Goal: Task Accomplishment & Management: Manage account settings

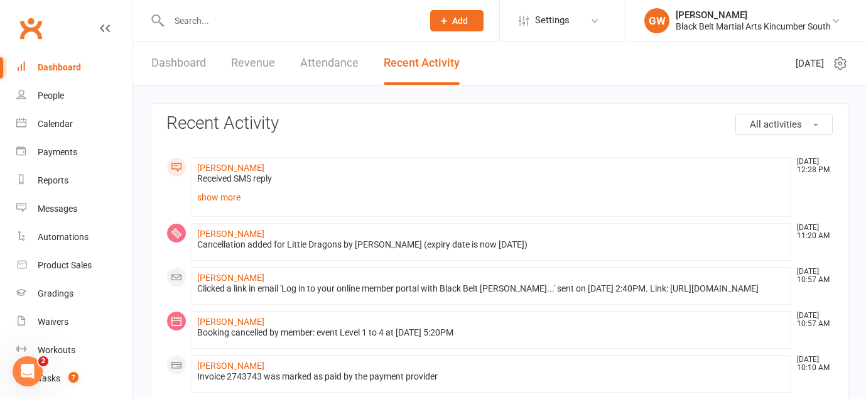
click at [192, 60] on link "Dashboard" at bounding box center [178, 62] width 55 height 43
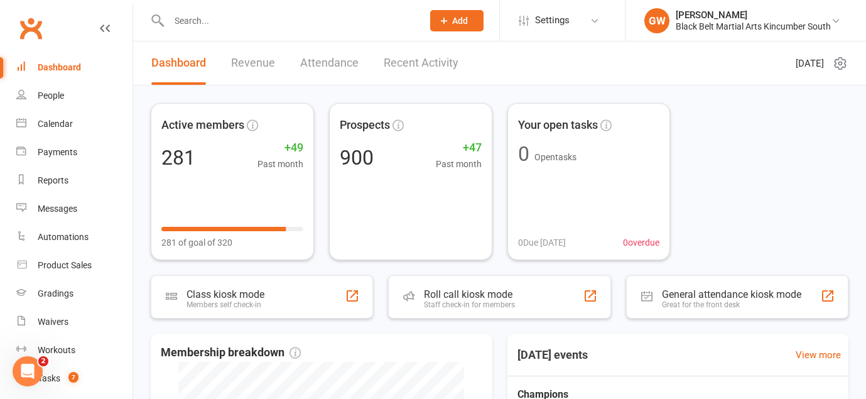
click at [406, 72] on link "Recent Activity" at bounding box center [421, 62] width 75 height 43
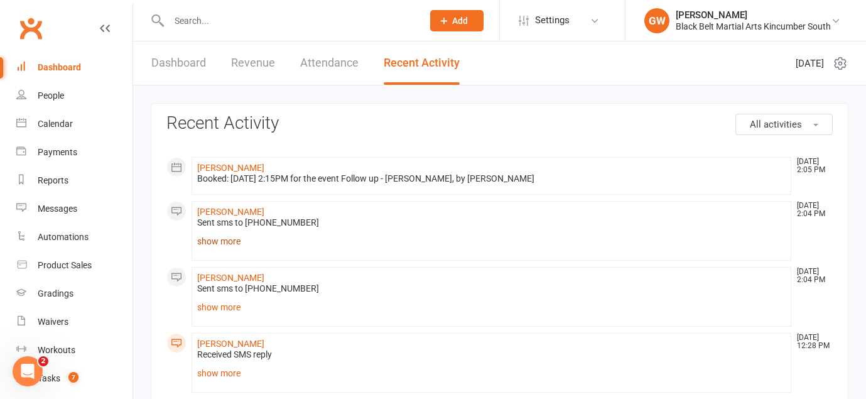
click at [229, 240] on link "show more" at bounding box center [491, 241] width 588 height 18
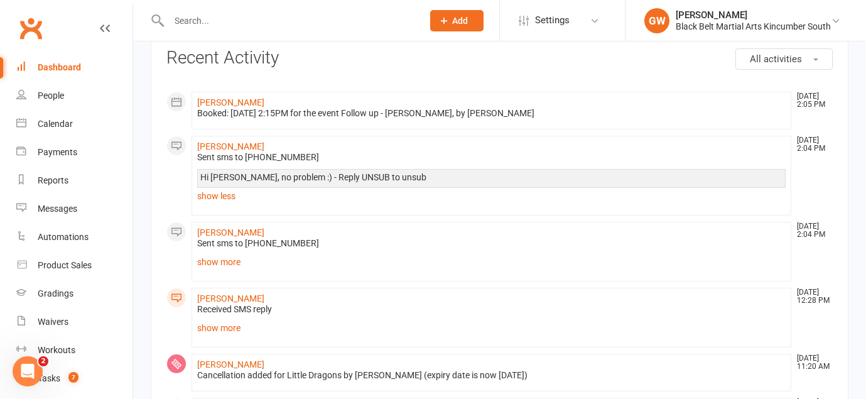
scroll to position [66, 0]
click at [233, 262] on link "show more" at bounding box center [491, 261] width 588 height 18
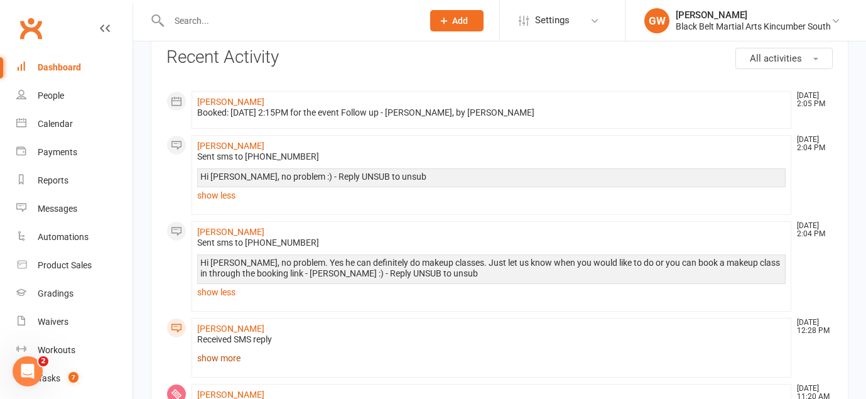
click at [217, 357] on link "show more" at bounding box center [491, 358] width 588 height 18
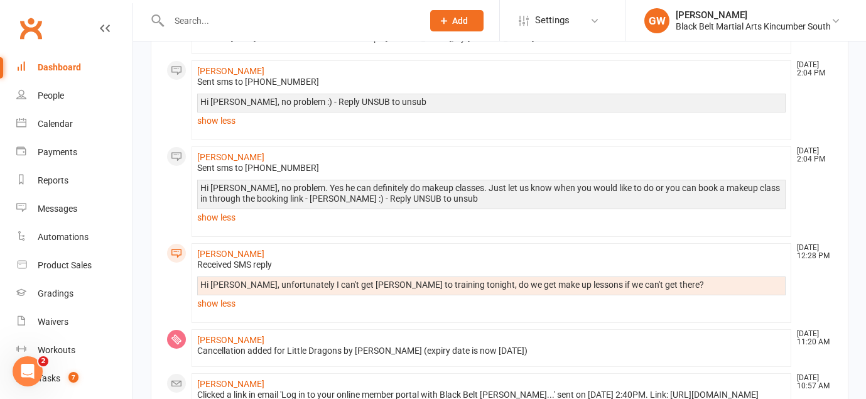
scroll to position [198, 0]
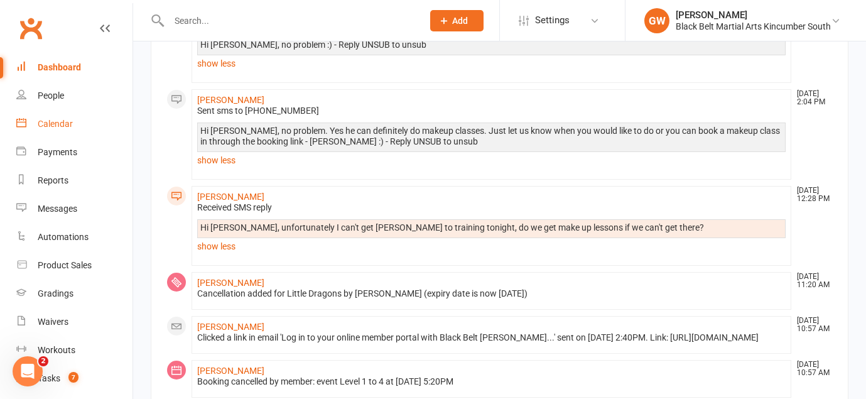
click at [66, 120] on div "Calendar" at bounding box center [55, 124] width 35 height 10
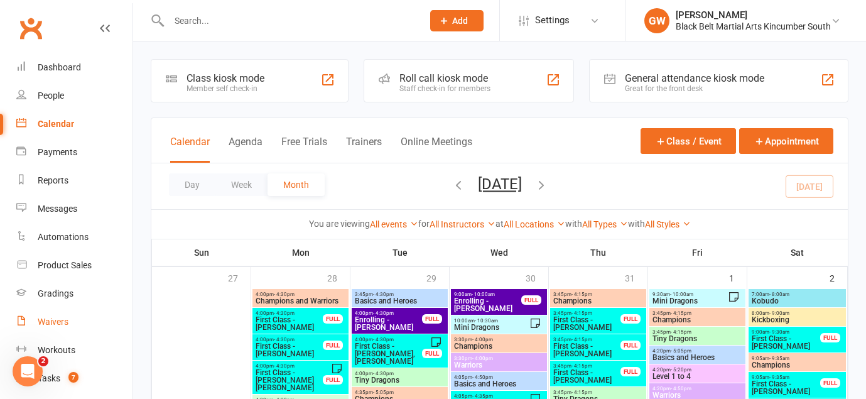
click at [58, 328] on link "Waivers" at bounding box center [74, 322] width 116 height 28
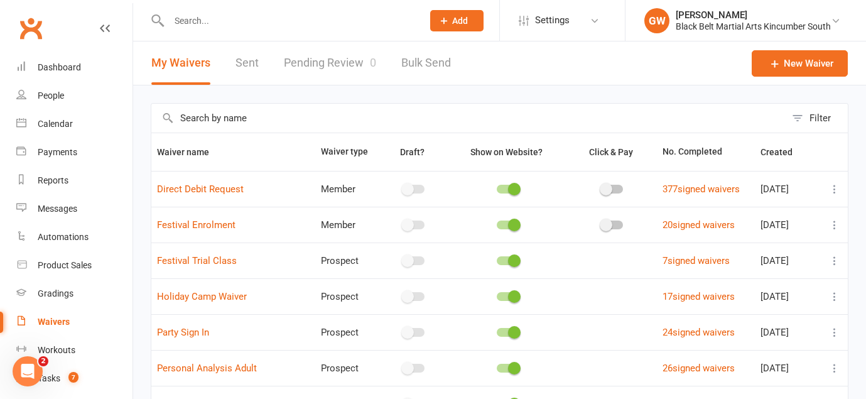
click at [311, 70] on link "Pending Review 0" at bounding box center [330, 62] width 92 height 43
select select "50"
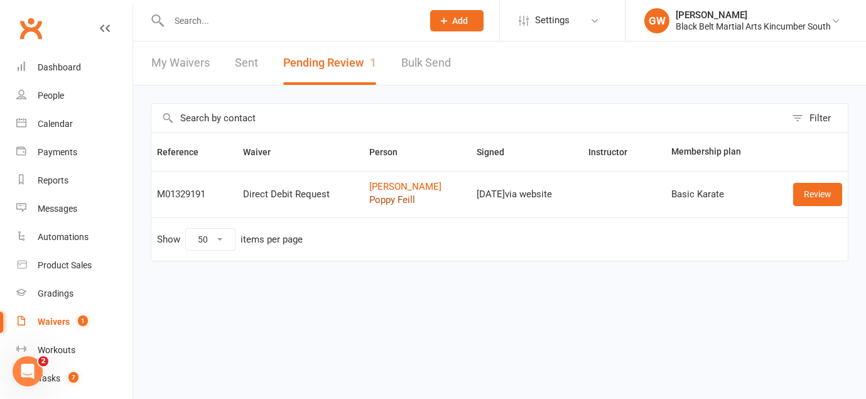
click at [404, 200] on link "Poppy Feill" at bounding box center [417, 200] width 97 height 11
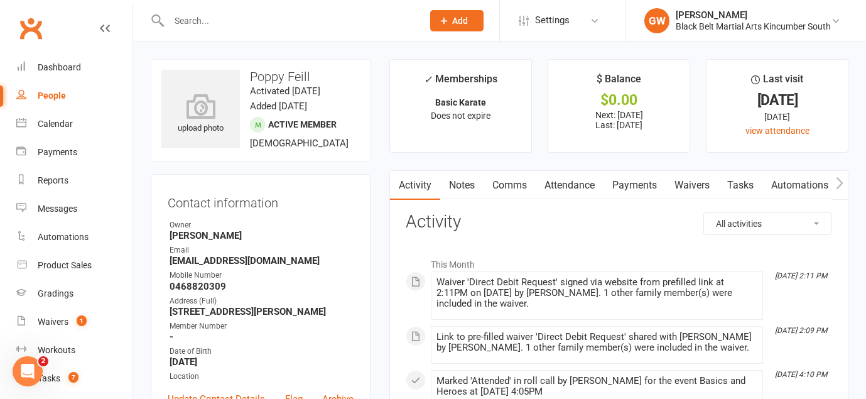
click at [694, 192] on link "Waivers" at bounding box center [692, 185] width 53 height 29
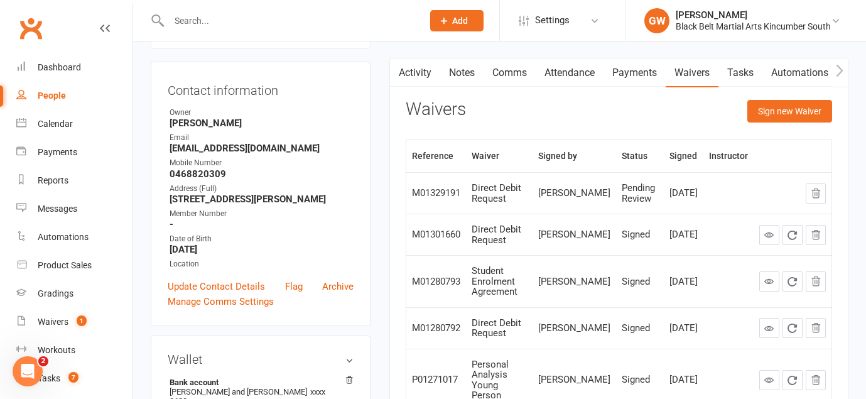
scroll to position [117, 0]
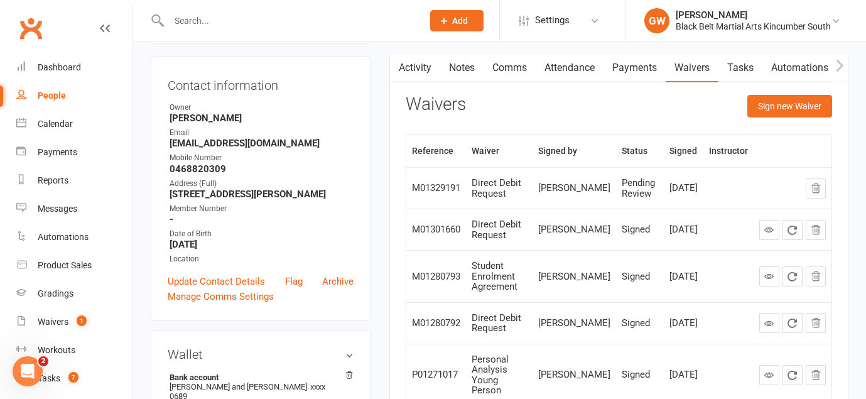
click at [647, 73] on link "Payments" at bounding box center [634, 67] width 62 height 29
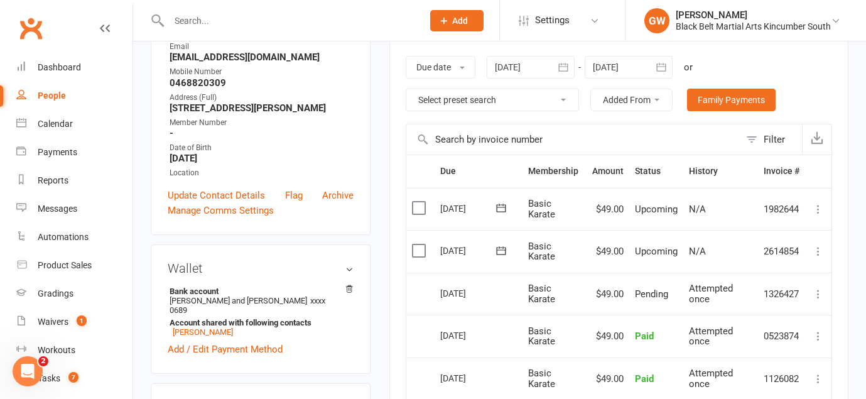
scroll to position [215, 0]
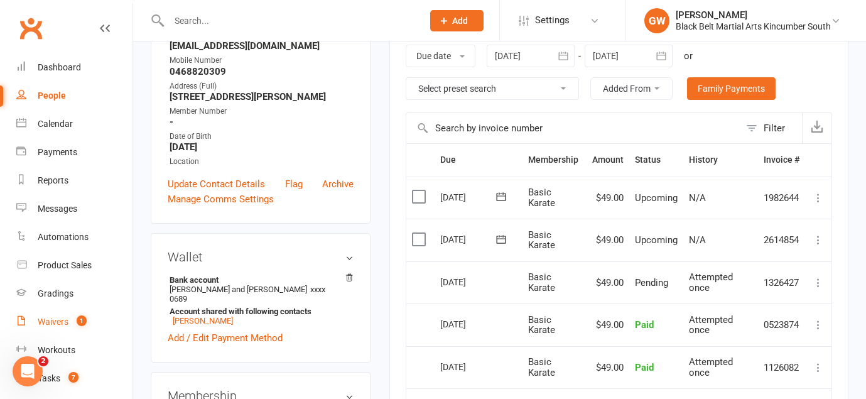
click at [58, 319] on div "Waivers" at bounding box center [53, 321] width 31 height 10
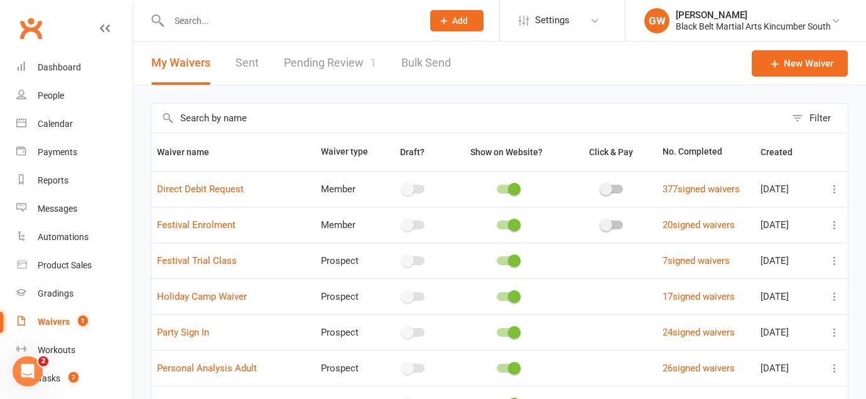
click at [337, 60] on link "Pending Review 1" at bounding box center [330, 62] width 92 height 43
select select "50"
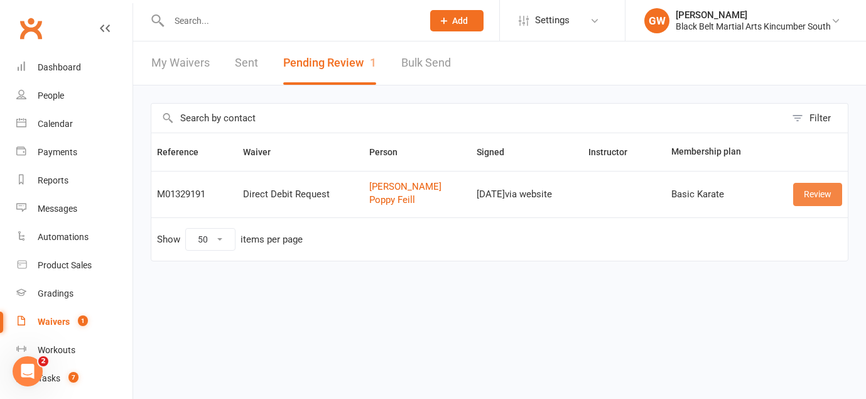
click at [819, 191] on link "Review" at bounding box center [817, 194] width 49 height 23
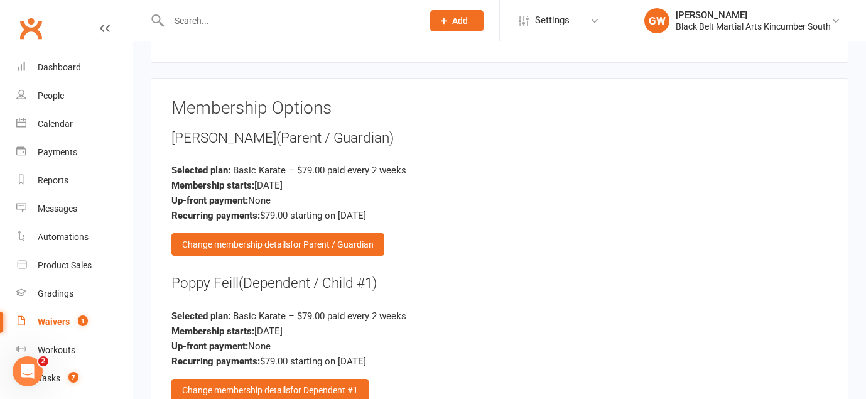
scroll to position [794, 0]
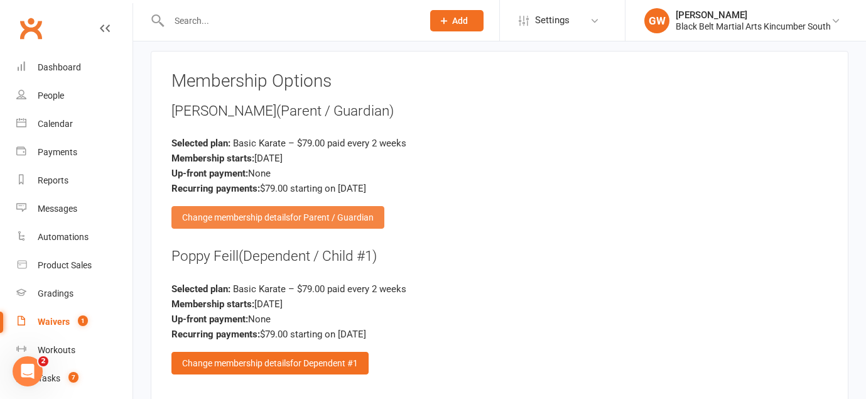
click at [308, 206] on div "Change membership details for Parent / Guardian" at bounding box center [277, 217] width 213 height 23
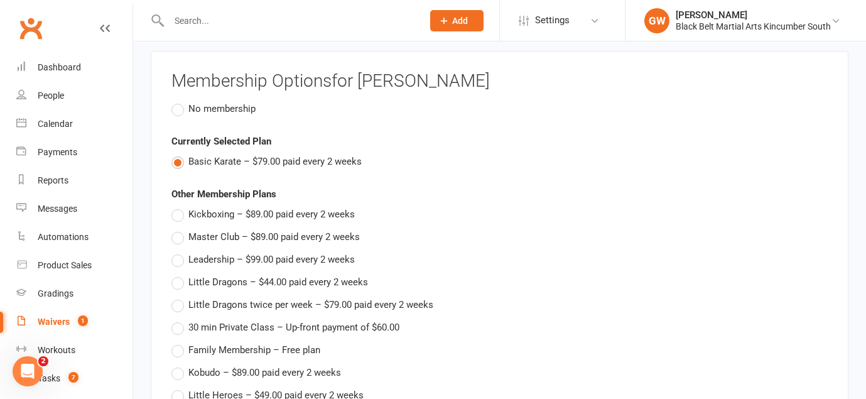
click at [176, 101] on label "No membership" at bounding box center [213, 108] width 84 height 15
click at [176, 101] on input "No membership" at bounding box center [175, 101] width 8 height 0
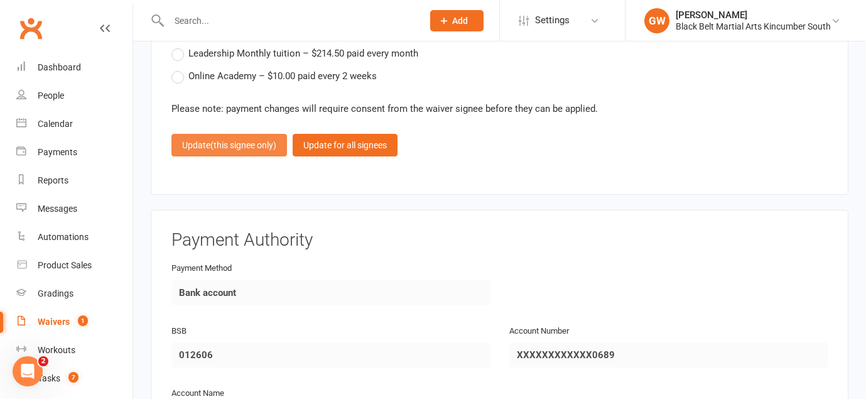
click at [267, 140] on span "(this signee only)" at bounding box center [243, 145] width 66 height 10
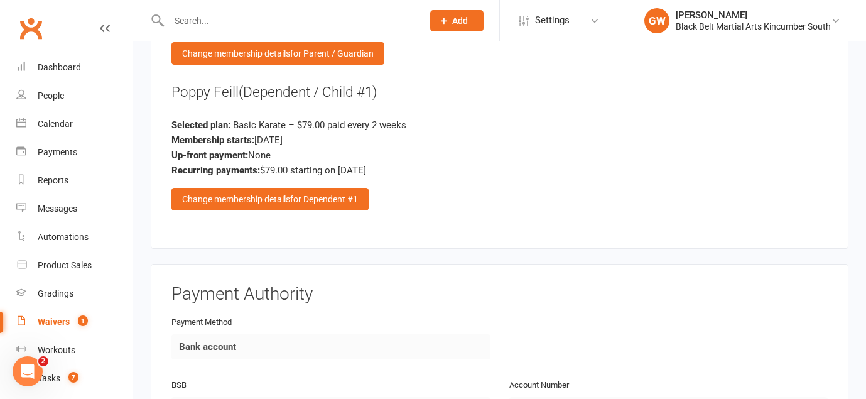
scroll to position [907, 0]
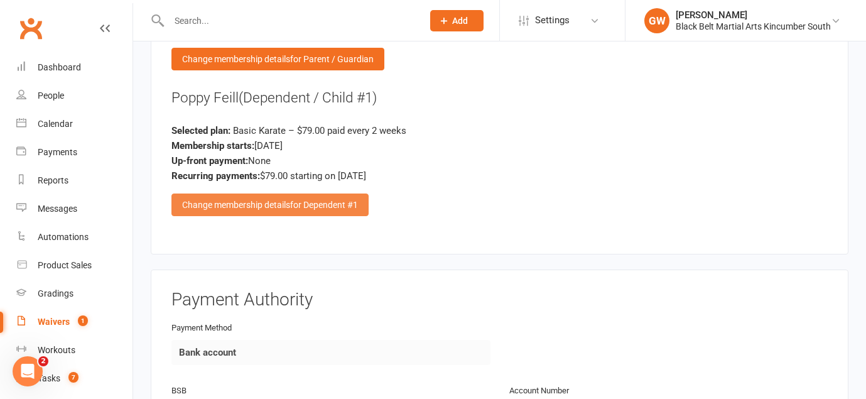
click at [333, 200] on span "for Dependent #1" at bounding box center [324, 205] width 68 height 10
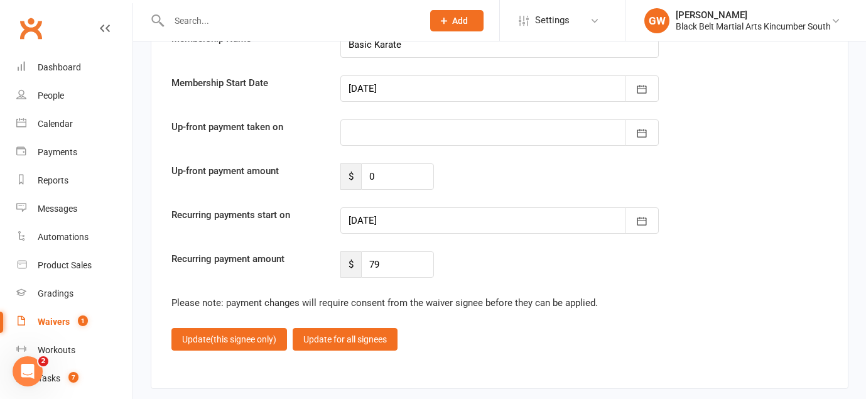
scroll to position [1535, 0]
drag, startPoint x: 402, startPoint y: 247, endPoint x: 360, endPoint y: 245, distance: 42.1
click at [360, 251] on div "$ 79" at bounding box center [387, 264] width 94 height 26
type input "49"
click at [247, 333] on span "(this signee only)" at bounding box center [243, 338] width 66 height 10
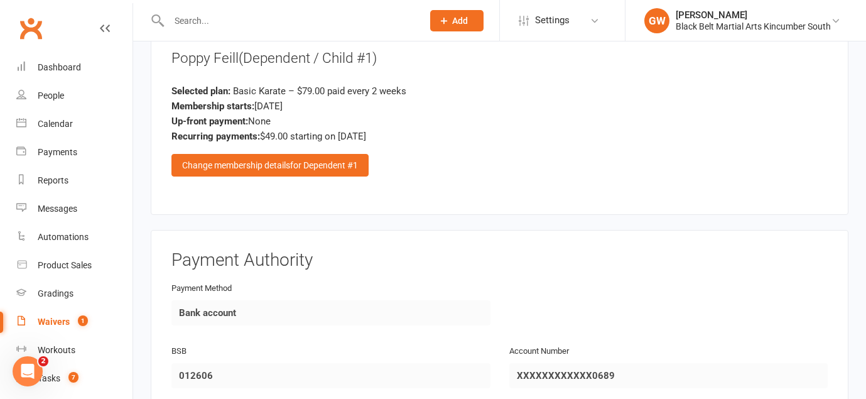
scroll to position [941, 0]
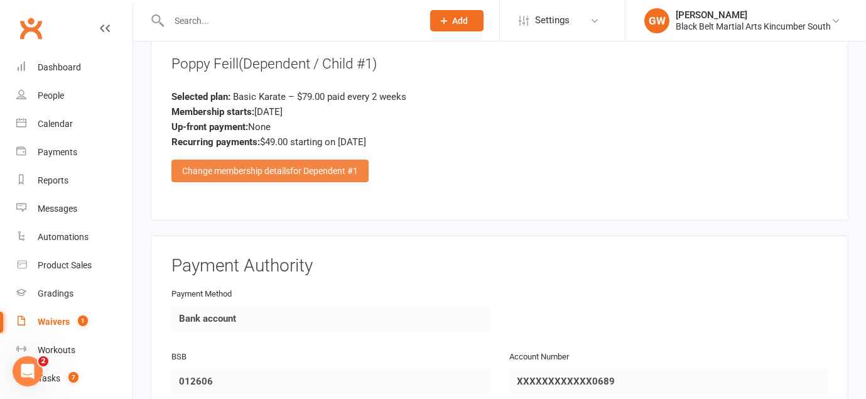
click at [250, 159] on div "Change membership details for Dependent #1" at bounding box center [269, 170] width 197 height 23
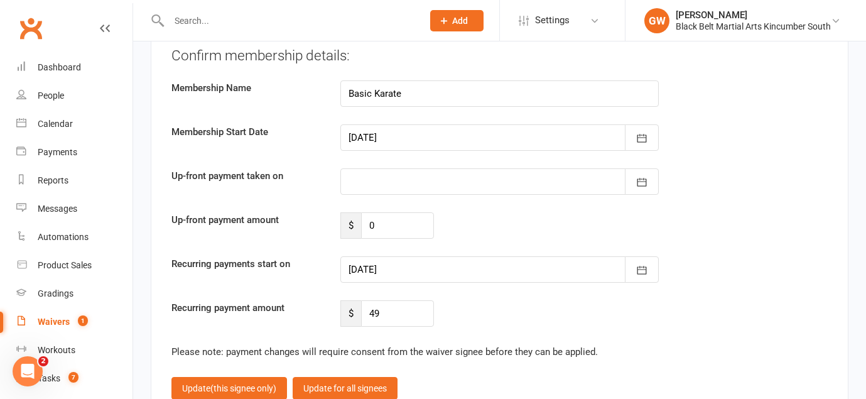
scroll to position [1499, 0]
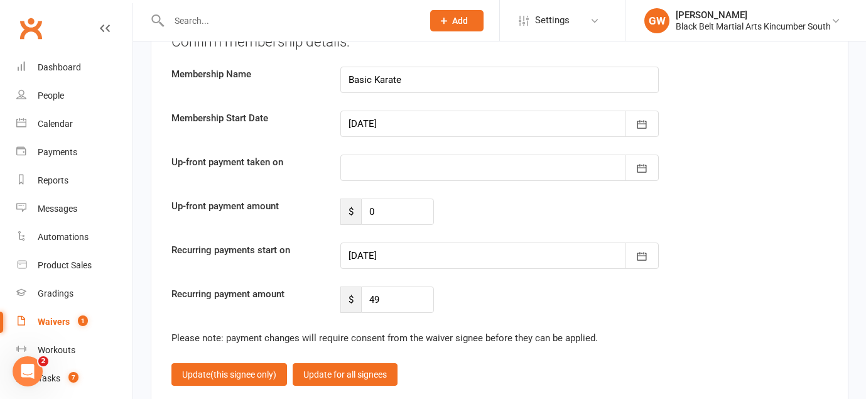
click at [487, 242] on div at bounding box center [499, 255] width 319 height 26
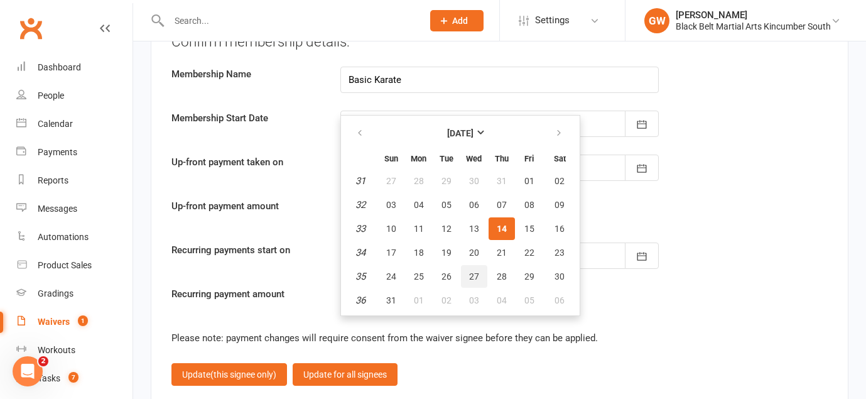
click at [475, 265] on button "27" at bounding box center [474, 276] width 26 height 23
type input "[DATE]"
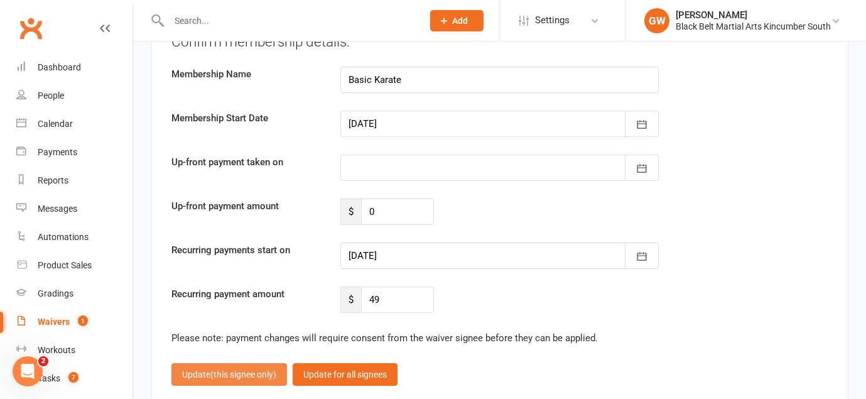
click at [264, 363] on button "Update (this signee only)" at bounding box center [229, 374] width 116 height 23
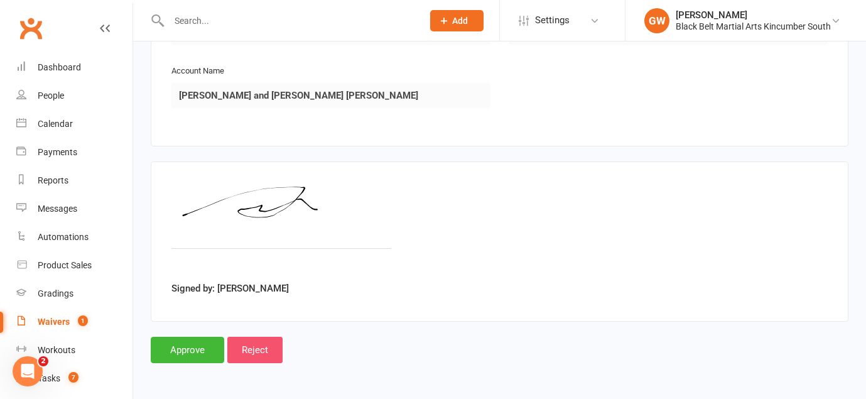
scroll to position [1271, 0]
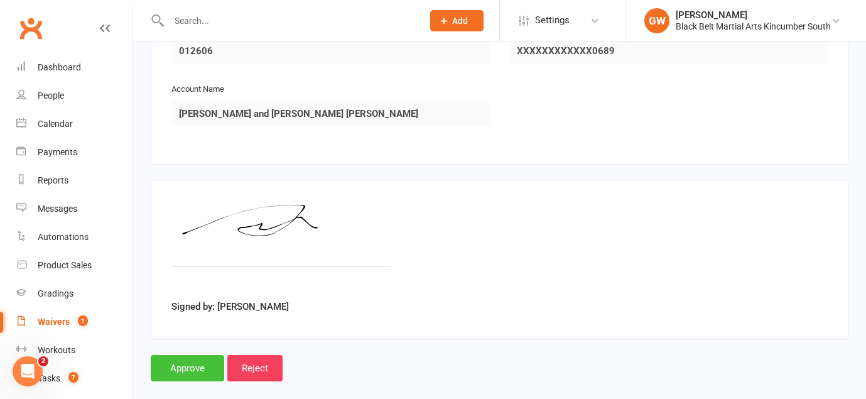
click at [212, 355] on input "Approve" at bounding box center [187, 368] width 73 height 26
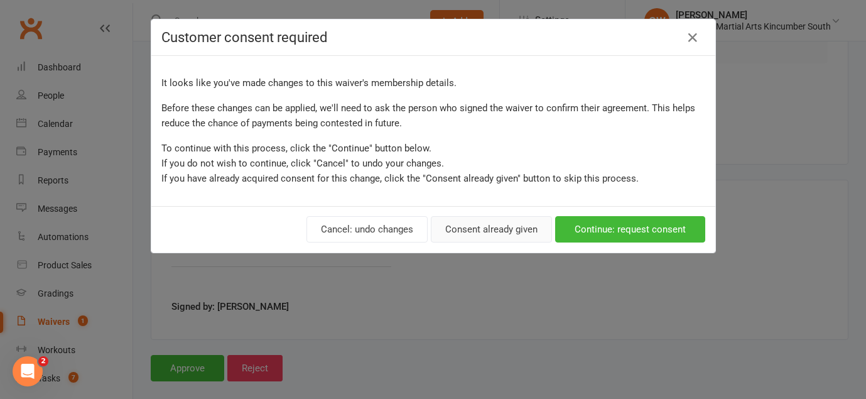
click at [511, 232] on button "Consent already given" at bounding box center [491, 229] width 121 height 26
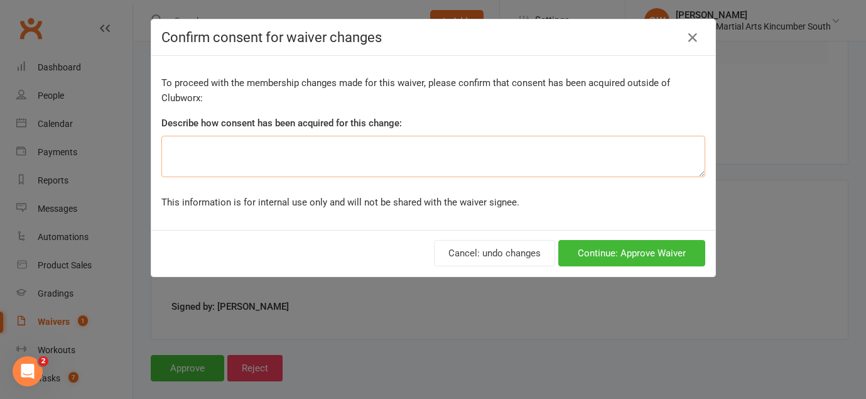
click at [470, 165] on textarea at bounding box center [433, 156] width 544 height 41
type textarea "Changed to correct "no membership" and 1time a week"
click at [685, 249] on button "Continue: Approve Waiver" at bounding box center [631, 253] width 147 height 26
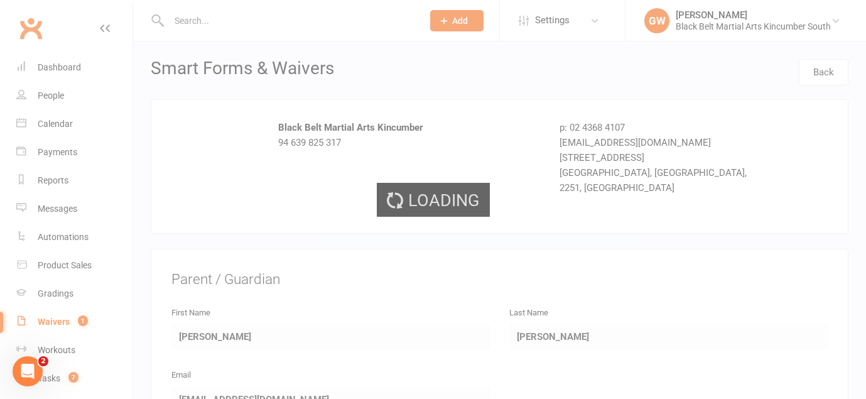
select select "50"
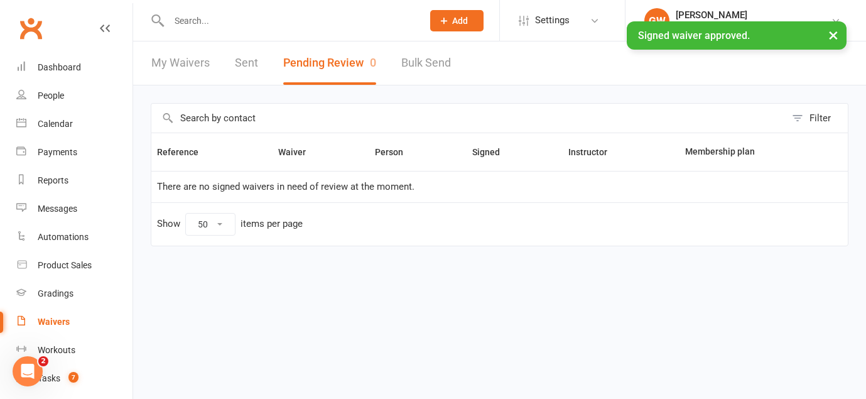
click at [184, 18] on input "text" at bounding box center [289, 21] width 249 height 18
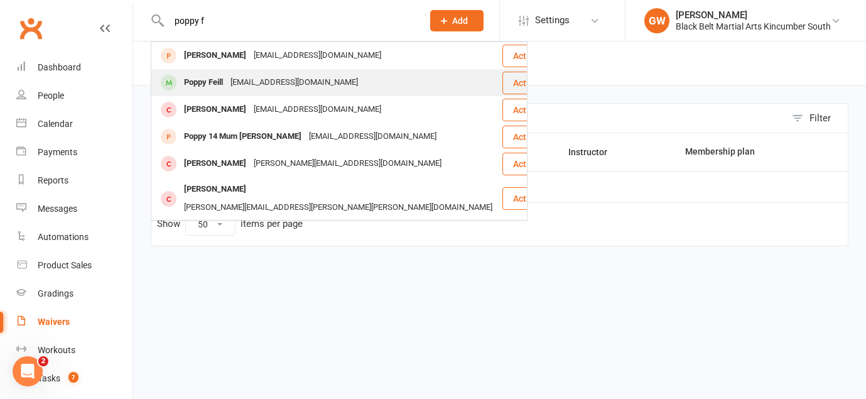
type input "poppy f"
click at [195, 74] on div "Poppy Feill" at bounding box center [203, 82] width 46 height 18
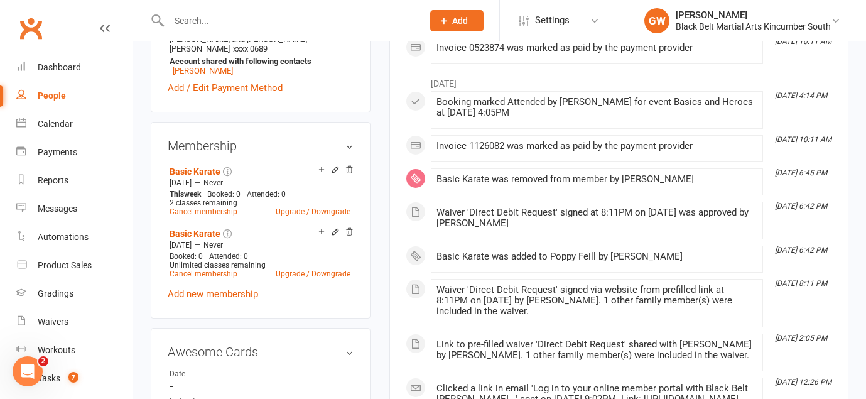
scroll to position [464, 0]
click at [352, 237] on icon at bounding box center [349, 232] width 9 height 9
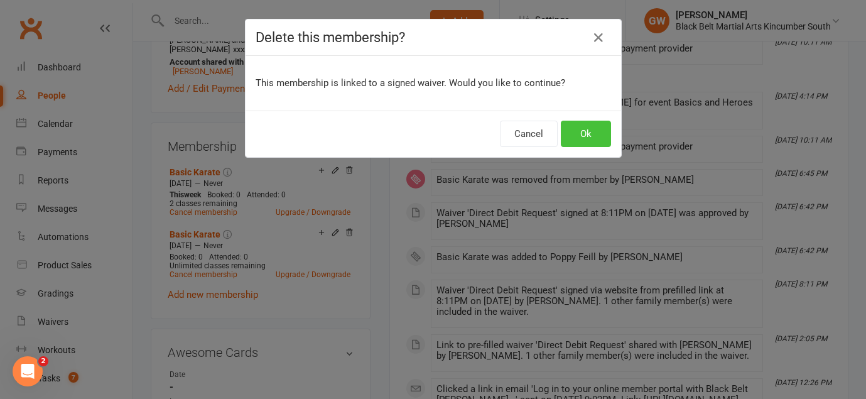
click at [574, 132] on button "Ok" at bounding box center [586, 134] width 50 height 26
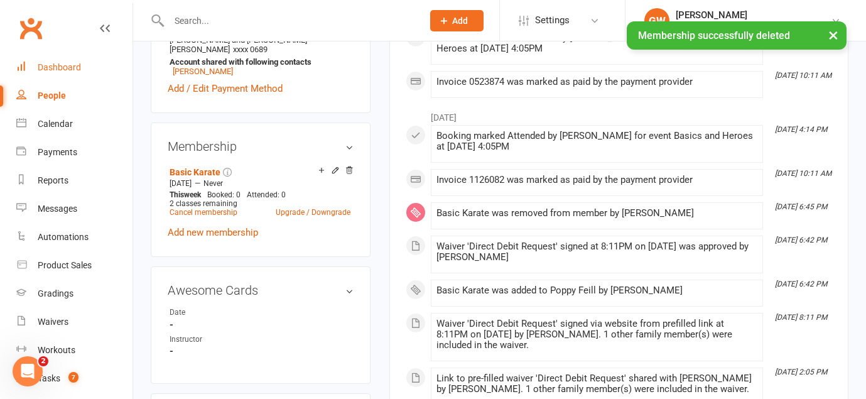
click at [70, 62] on div "Dashboard" at bounding box center [59, 67] width 43 height 10
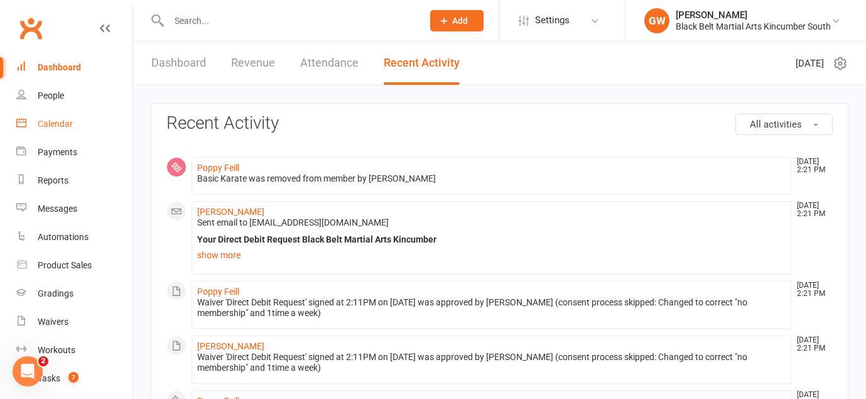
click at [63, 127] on div "Calendar" at bounding box center [55, 124] width 35 height 10
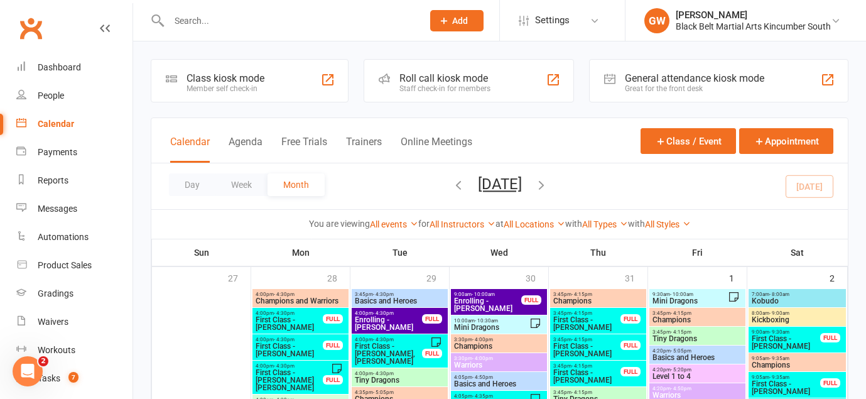
click at [451, 184] on icon "button" at bounding box center [458, 185] width 14 height 14
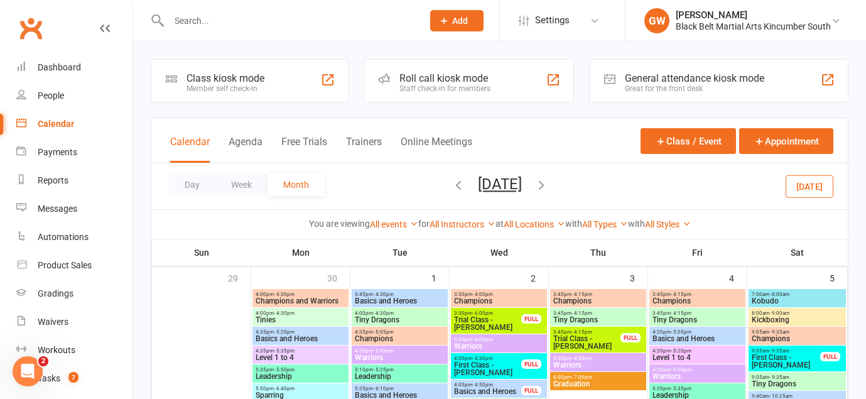
click at [451, 183] on icon "button" at bounding box center [458, 185] width 14 height 14
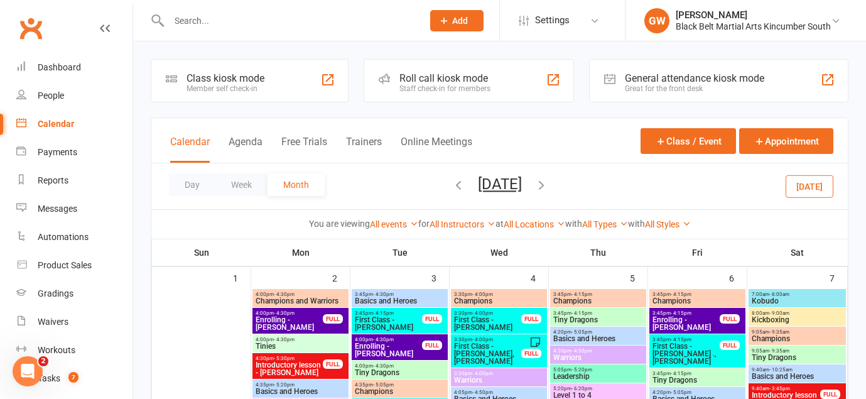
click at [451, 181] on icon "button" at bounding box center [458, 185] width 14 height 14
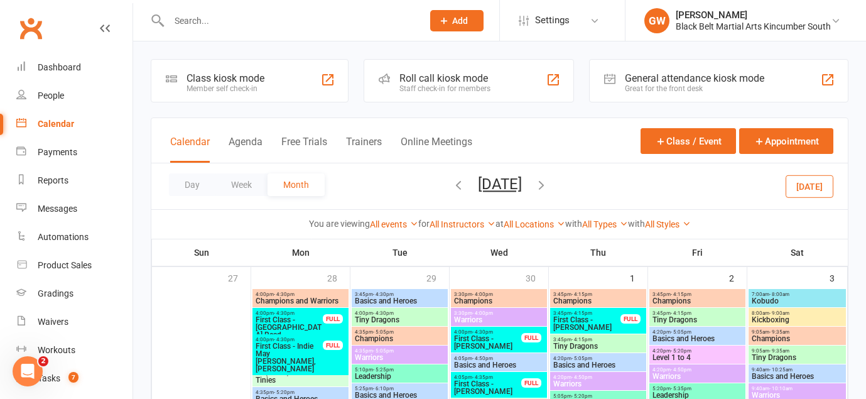
click at [451, 183] on icon "button" at bounding box center [458, 185] width 14 height 14
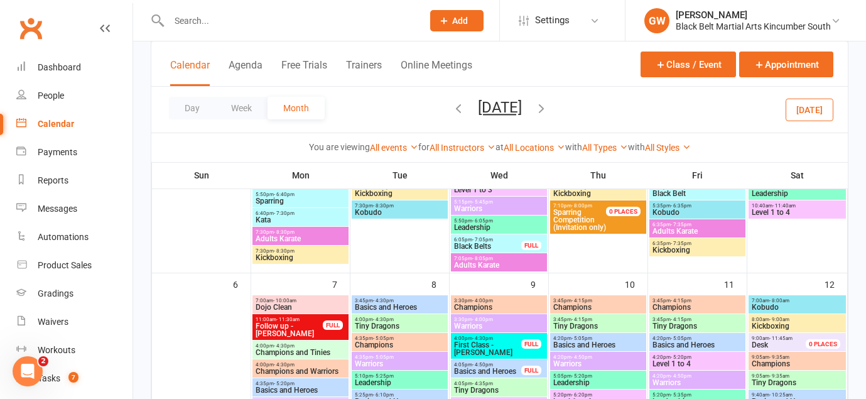
scroll to position [244, 0]
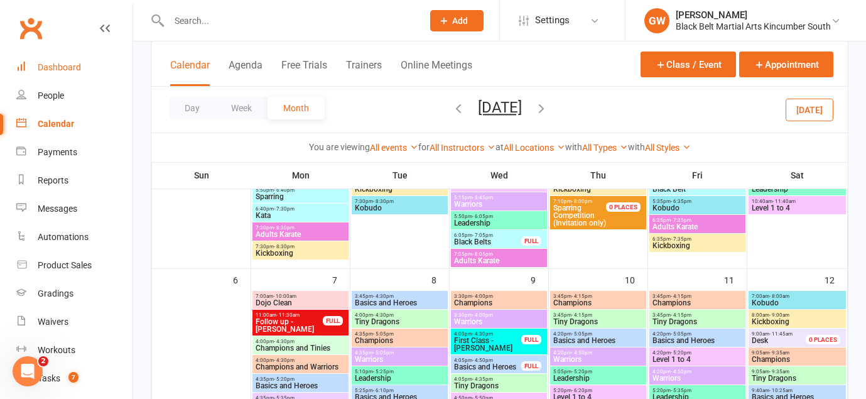
click at [64, 67] on div "Dashboard" at bounding box center [59, 67] width 43 height 10
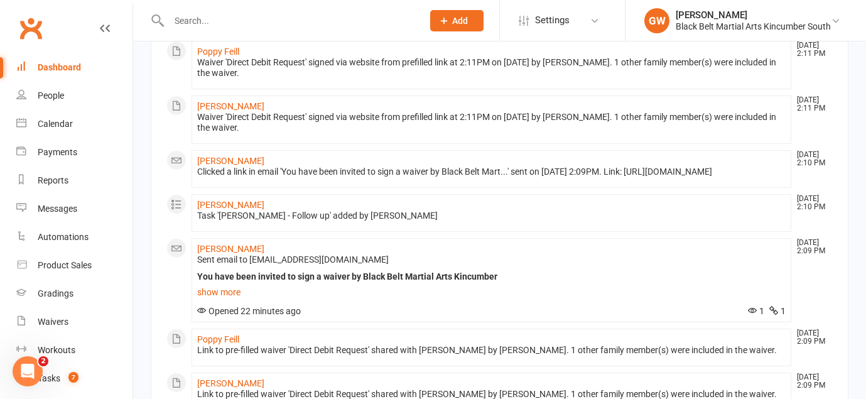
scroll to position [528, 0]
click at [51, 322] on div "Waivers" at bounding box center [53, 321] width 31 height 10
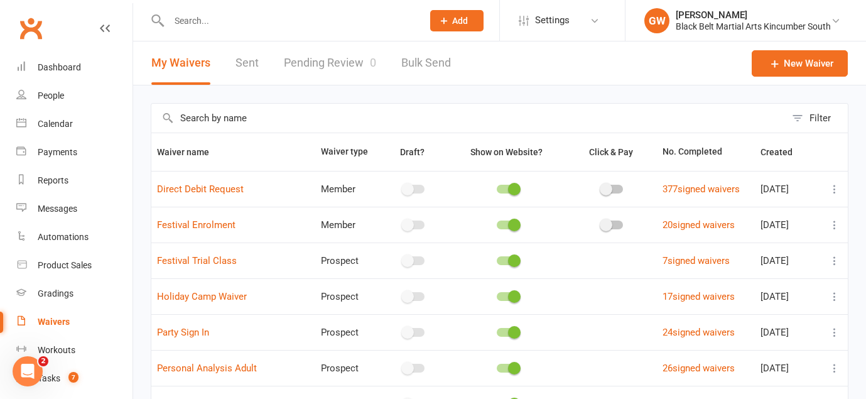
click at [346, 54] on link "Pending Review 0" at bounding box center [330, 62] width 92 height 43
select select "50"
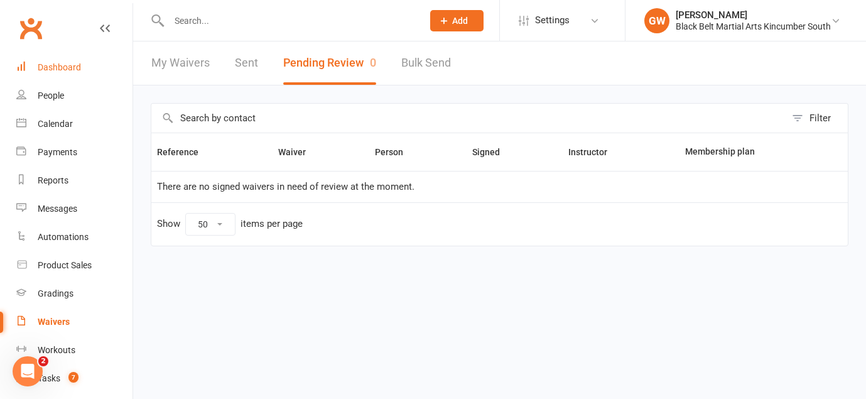
click at [75, 62] on div "Dashboard" at bounding box center [59, 67] width 43 height 10
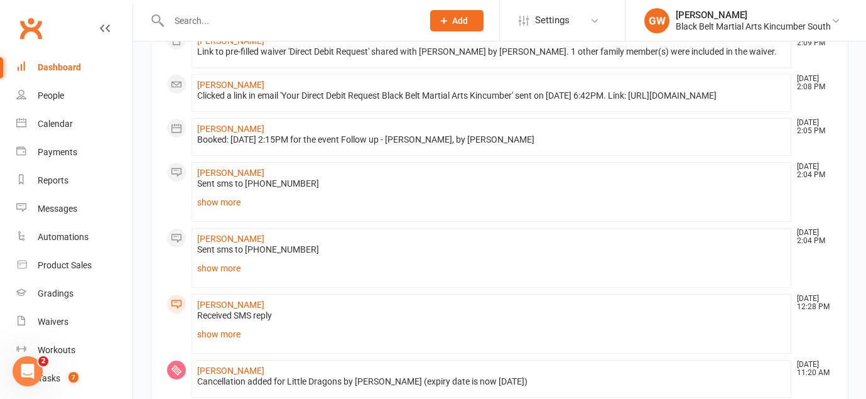
scroll to position [880, 0]
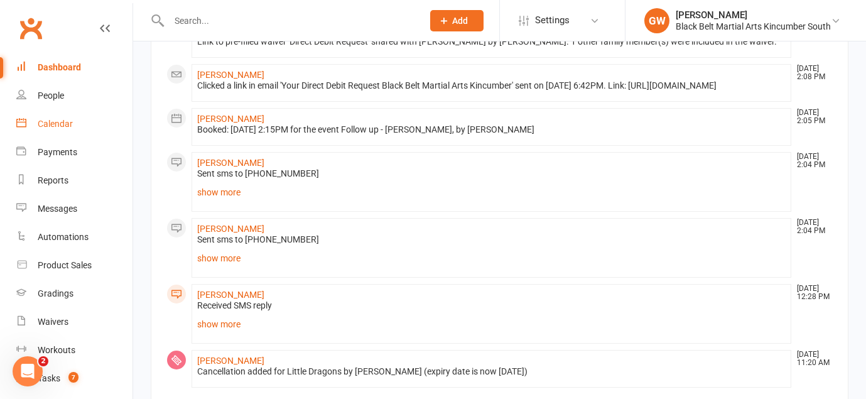
click at [51, 126] on div "Calendar" at bounding box center [55, 124] width 35 height 10
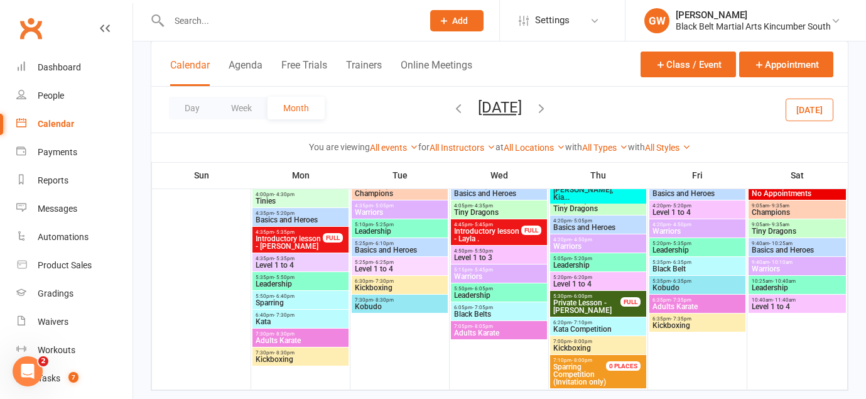
scroll to position [1310, 0]
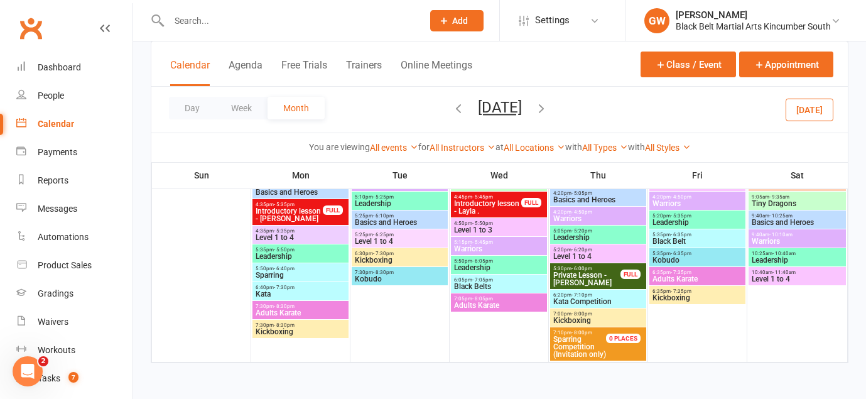
click at [548, 107] on icon "button" at bounding box center [541, 108] width 14 height 14
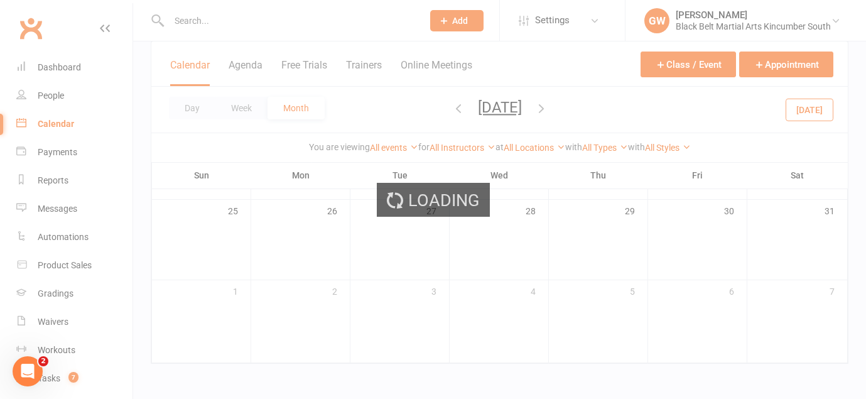
click at [553, 107] on div "Loading" at bounding box center [433, 199] width 866 height 399
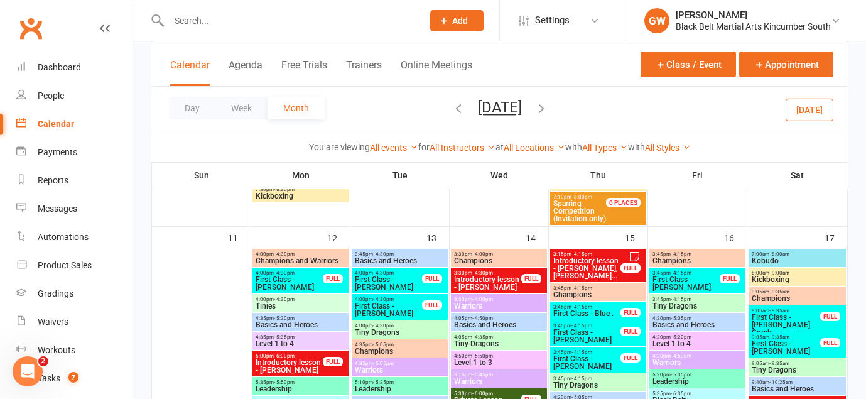
click at [548, 107] on icon "button" at bounding box center [541, 108] width 14 height 14
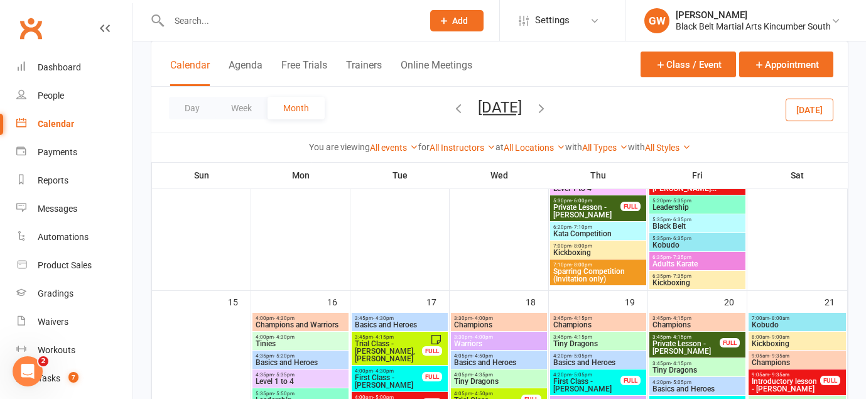
click at [548, 106] on icon "button" at bounding box center [541, 108] width 14 height 14
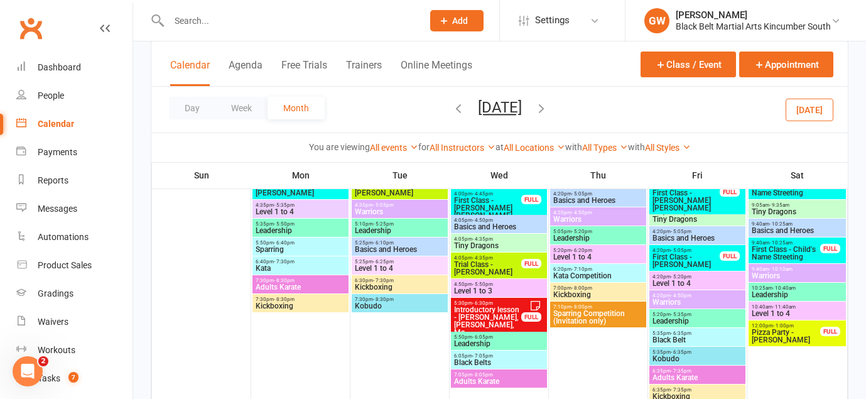
click at [548, 106] on icon "button" at bounding box center [541, 108] width 14 height 14
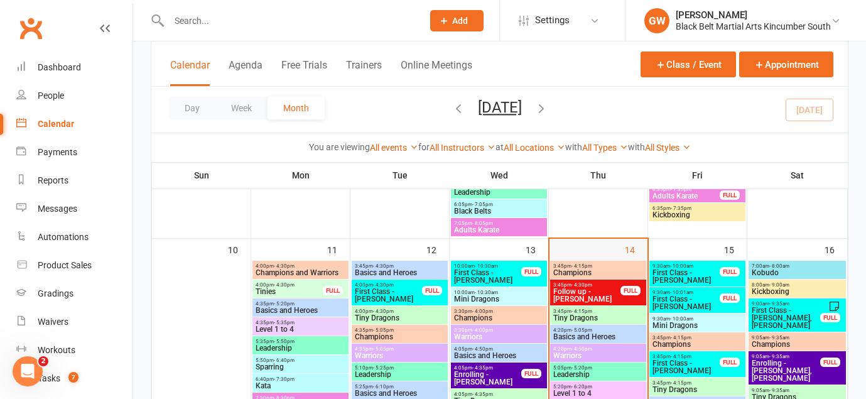
scroll to position [666, 0]
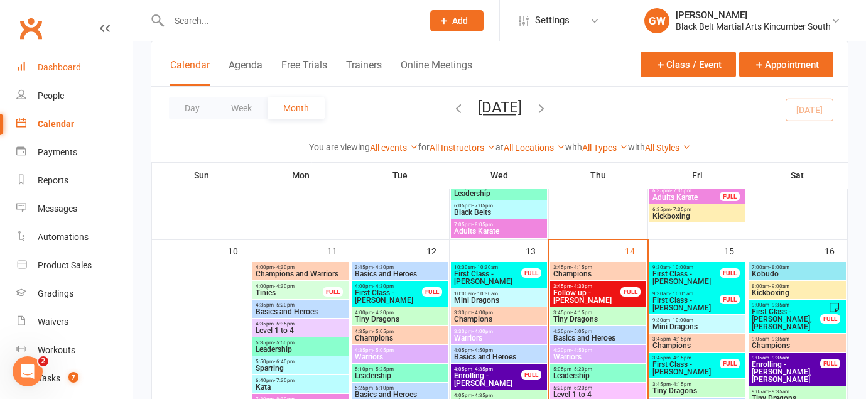
click at [54, 71] on div "Dashboard" at bounding box center [59, 67] width 43 height 10
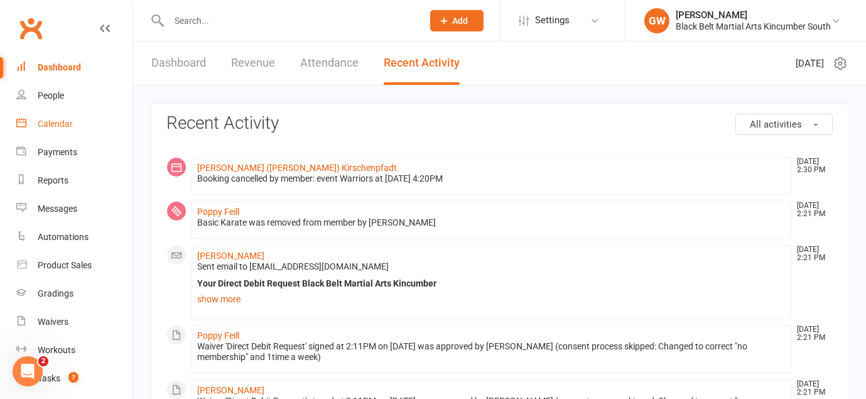
click at [63, 119] on div "Calendar" at bounding box center [55, 124] width 35 height 10
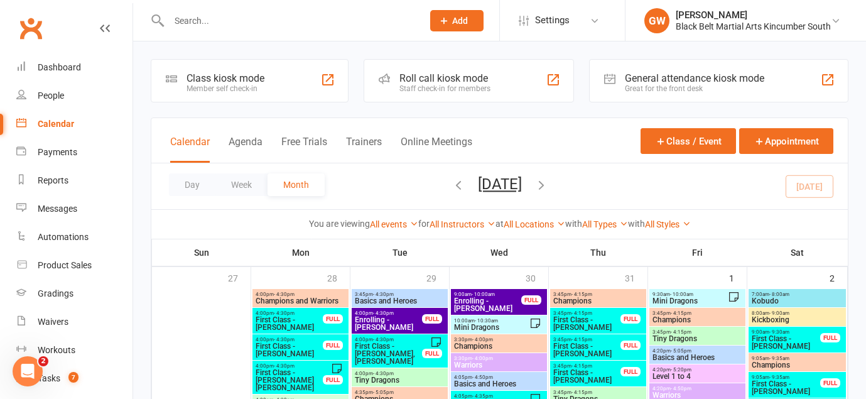
click at [495, 186] on button "[DATE]" at bounding box center [500, 184] width 44 height 18
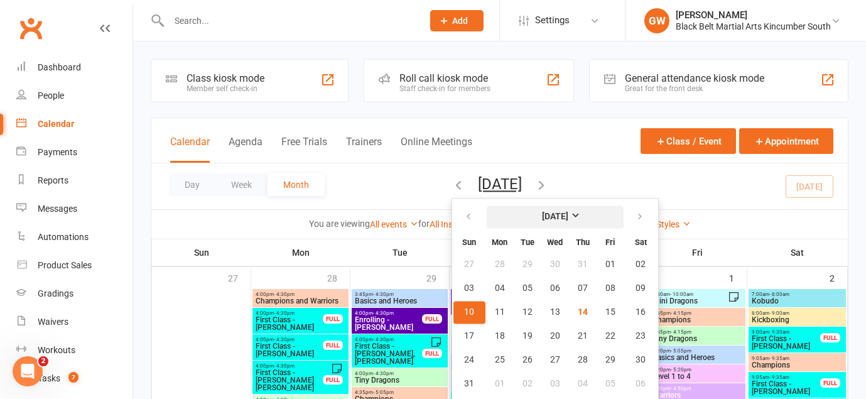
click at [542, 216] on strong "[DATE]" at bounding box center [555, 217] width 26 height 10
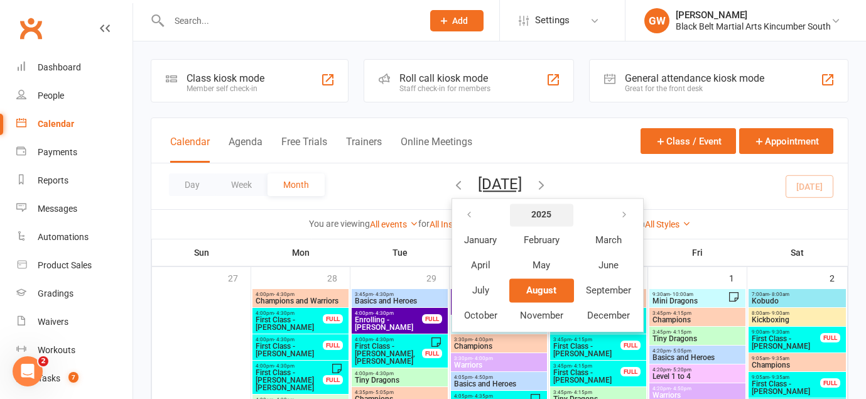
click at [531, 214] on strong "2025" at bounding box center [541, 215] width 20 height 10
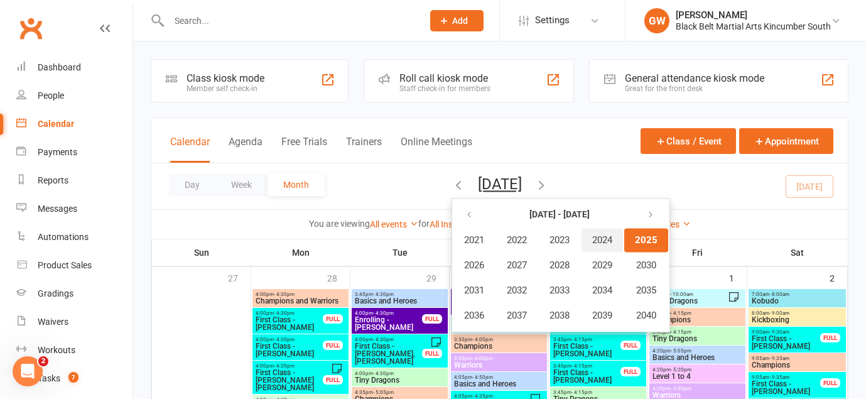
click at [592, 240] on span "2024" at bounding box center [602, 239] width 20 height 11
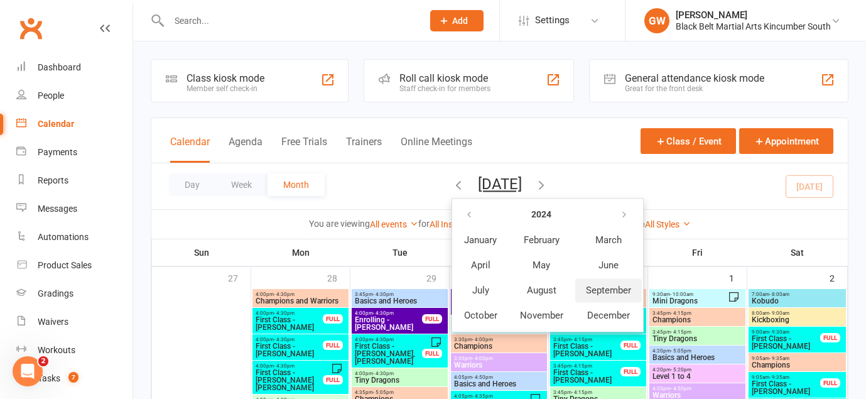
click at [586, 287] on span "September" at bounding box center [608, 289] width 45 height 11
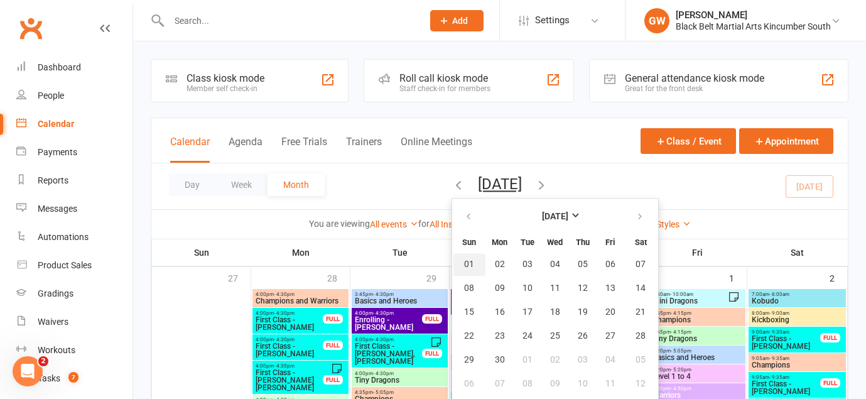
click at [453, 258] on button "01" at bounding box center [469, 264] width 32 height 23
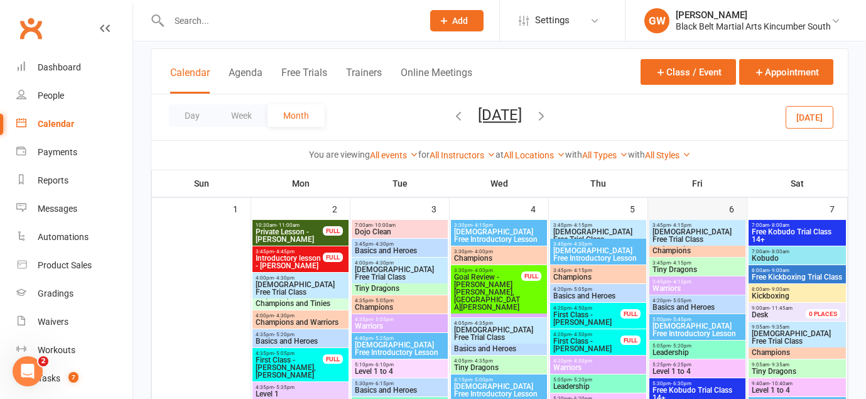
scroll to position [67, 0]
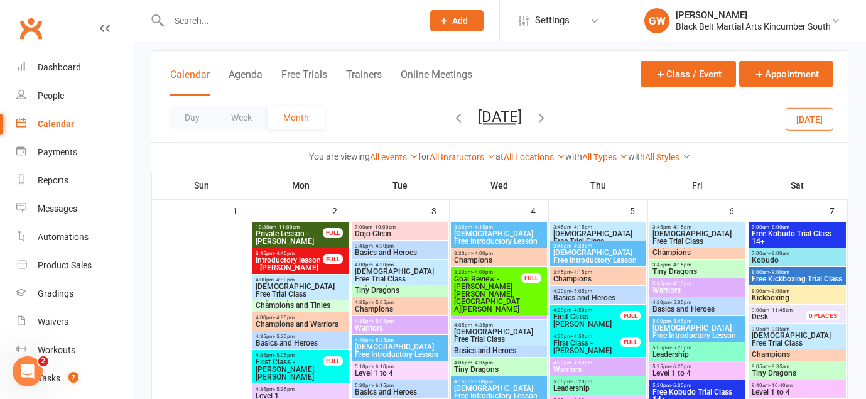
click at [313, 268] on span "Introductory lesson - [PERSON_NAME]" at bounding box center [289, 263] width 68 height 15
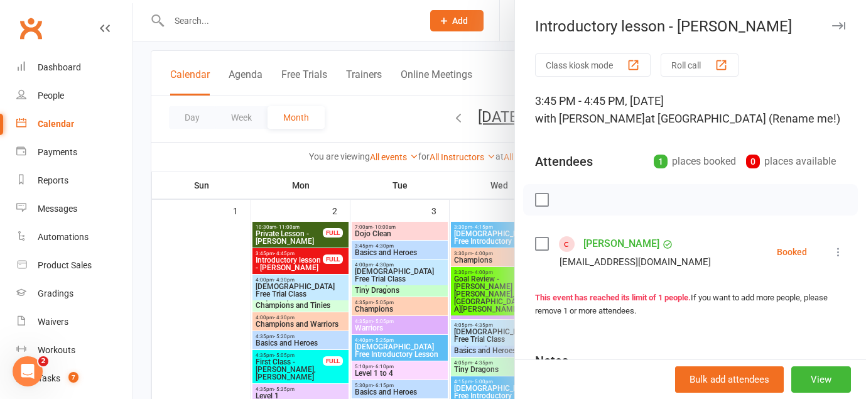
click at [838, 27] on icon "button" at bounding box center [838, 26] width 13 height 8
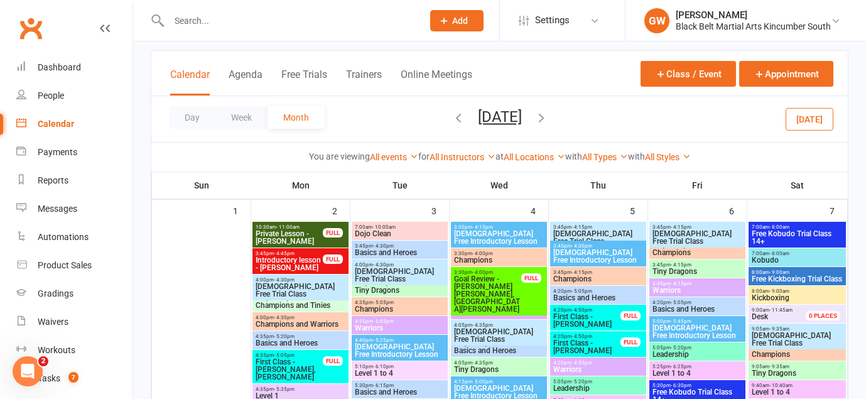
click at [291, 361] on span "First Class - [PERSON_NAME], [PERSON_NAME]" at bounding box center [289, 369] width 68 height 23
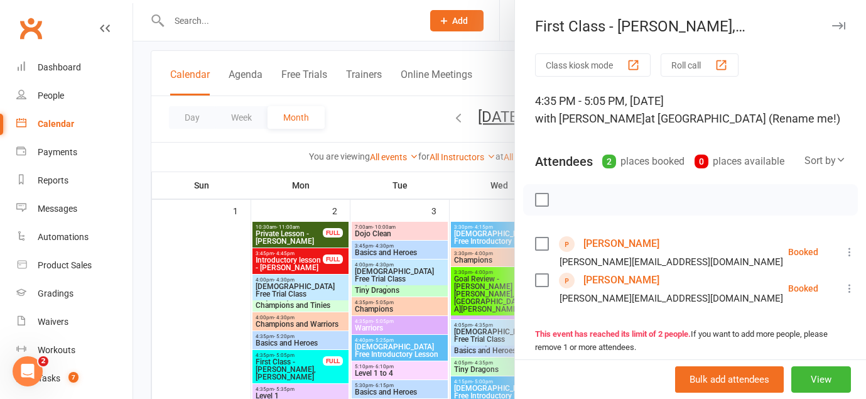
click at [654, 245] on link "[PERSON_NAME]" at bounding box center [621, 244] width 76 height 20
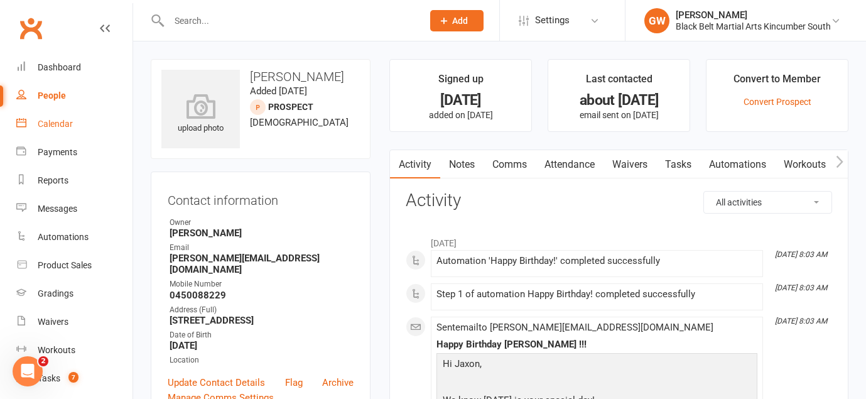
click at [58, 119] on div "Calendar" at bounding box center [55, 124] width 35 height 10
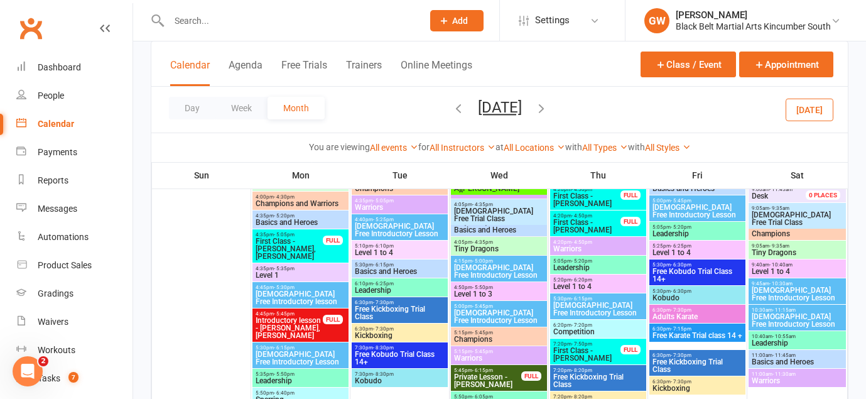
scroll to position [197, 0]
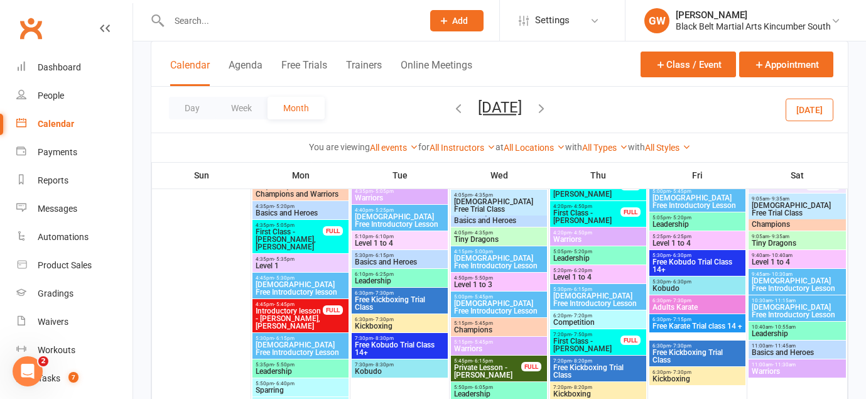
click at [297, 321] on span "Introductory lesson - [PERSON_NAME], [PERSON_NAME]" at bounding box center [289, 318] width 68 height 23
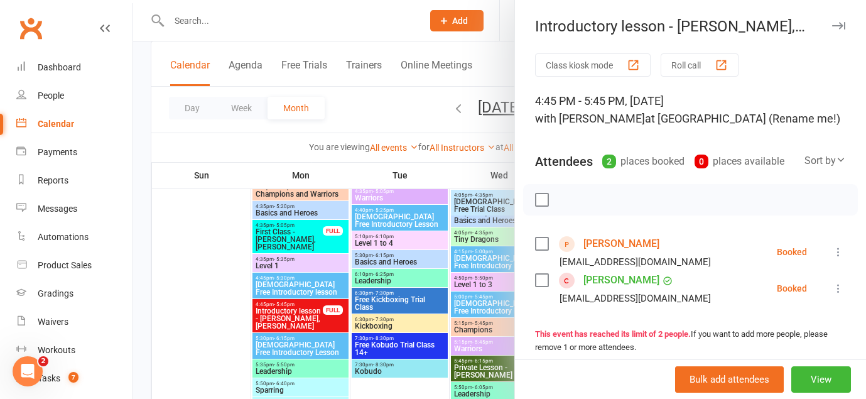
click at [838, 25] on icon "button" at bounding box center [838, 26] width 13 height 8
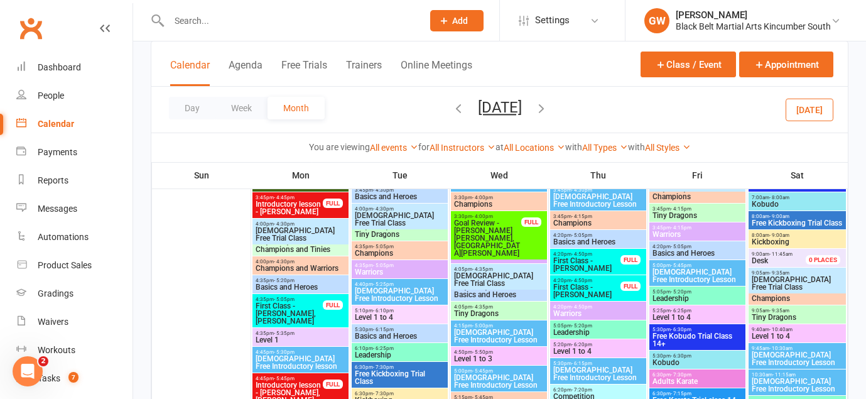
scroll to position [129, 0]
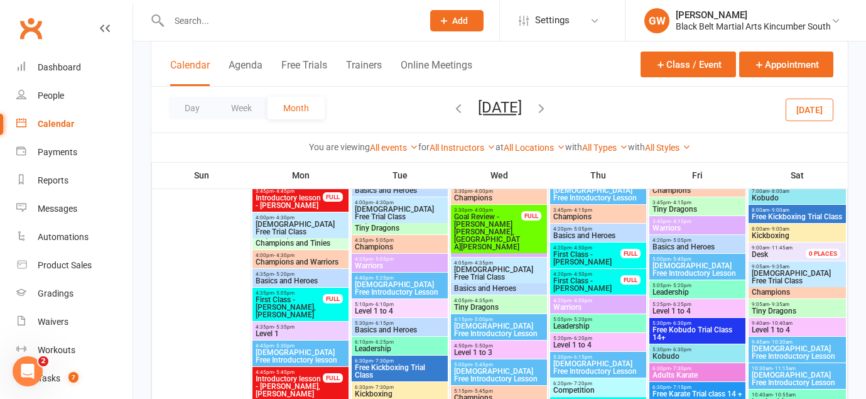
click at [580, 279] on span "First Class - [PERSON_NAME]" at bounding box center [587, 284] width 68 height 15
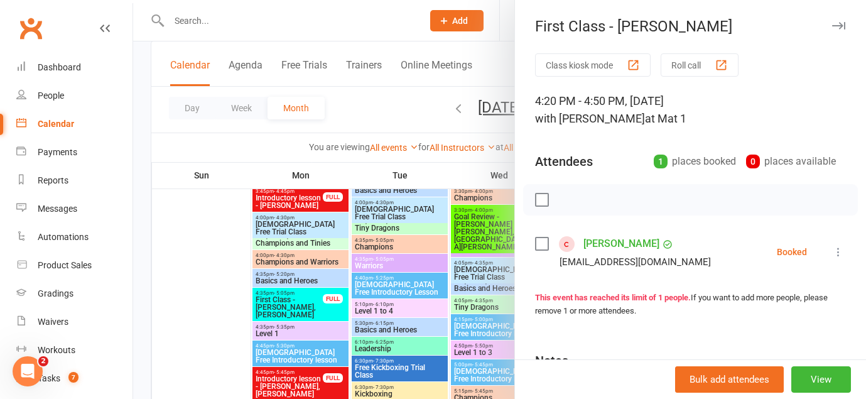
click at [834, 28] on icon "button" at bounding box center [838, 26] width 13 height 8
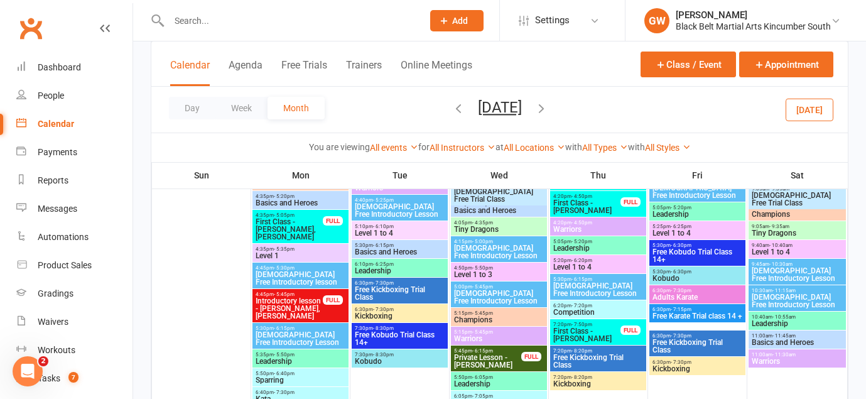
scroll to position [208, 0]
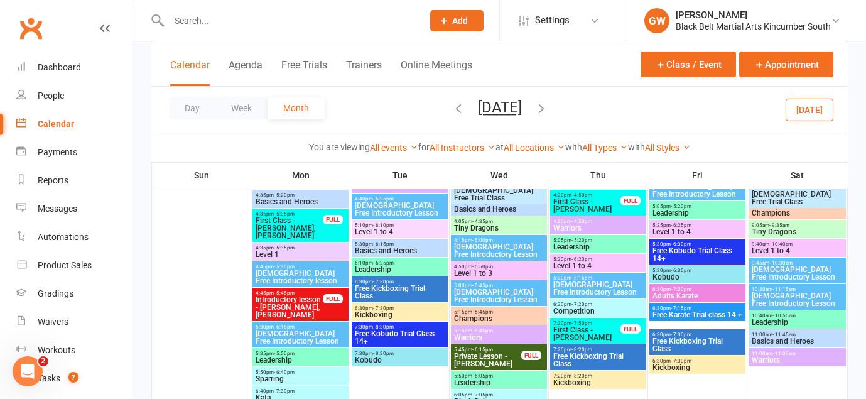
click at [587, 331] on span "First Class - [PERSON_NAME]" at bounding box center [587, 333] width 68 height 15
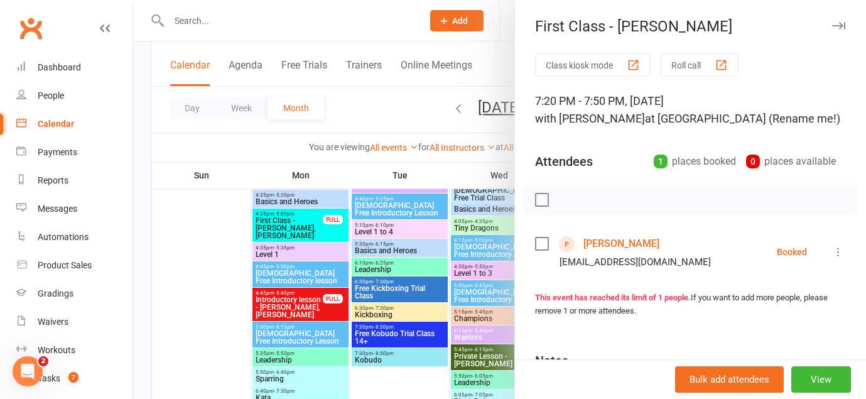
click at [836, 26] on icon "button" at bounding box center [838, 26] width 13 height 8
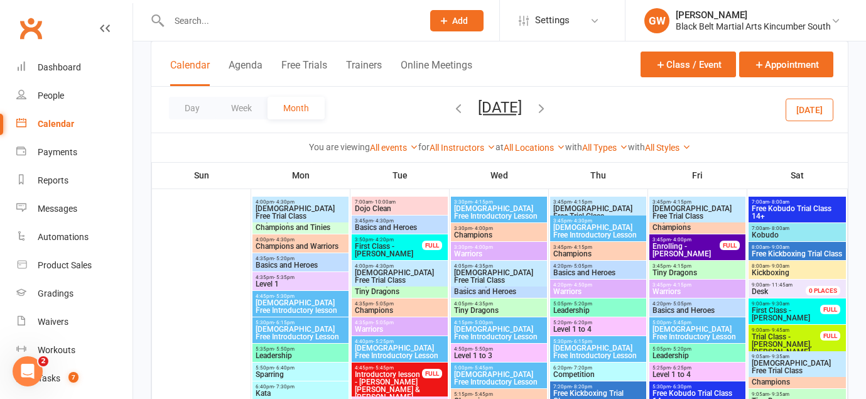
scroll to position [527, 0]
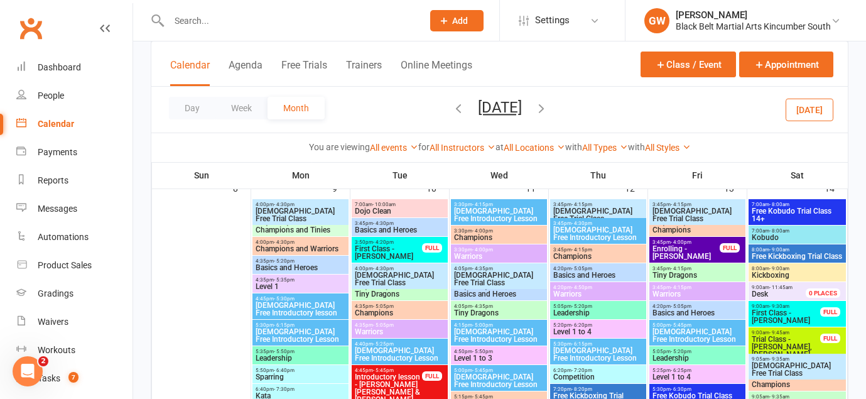
click at [394, 249] on span "First Class - [PERSON_NAME]" at bounding box center [388, 252] width 68 height 15
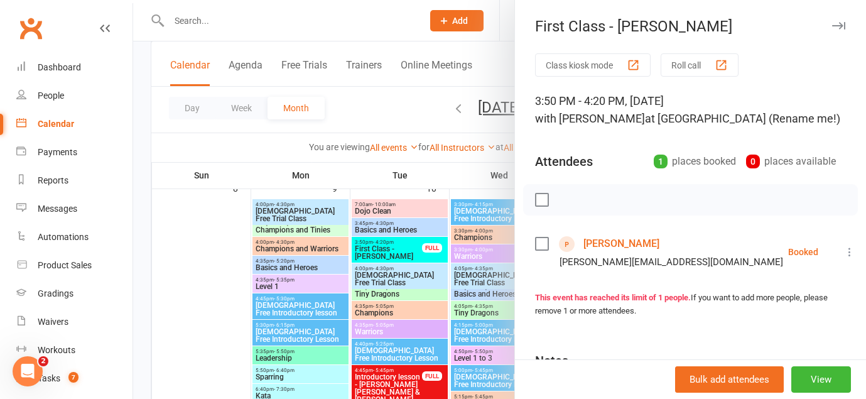
click at [833, 30] on button "button" at bounding box center [838, 25] width 15 height 15
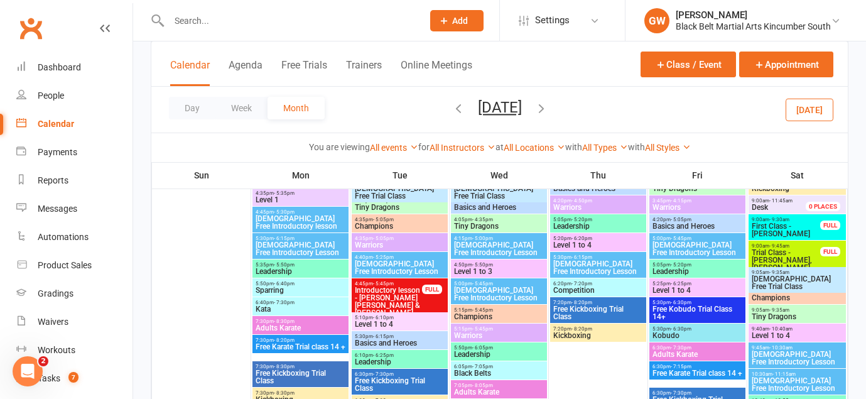
scroll to position [615, 0]
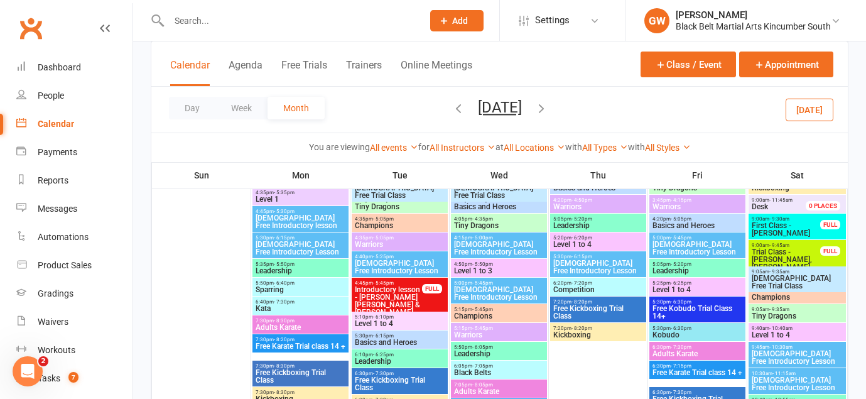
click at [401, 289] on span "Introductory lesson - [PERSON_NAME] [PERSON_NAME] & [PERSON_NAME]..." at bounding box center [388, 301] width 68 height 30
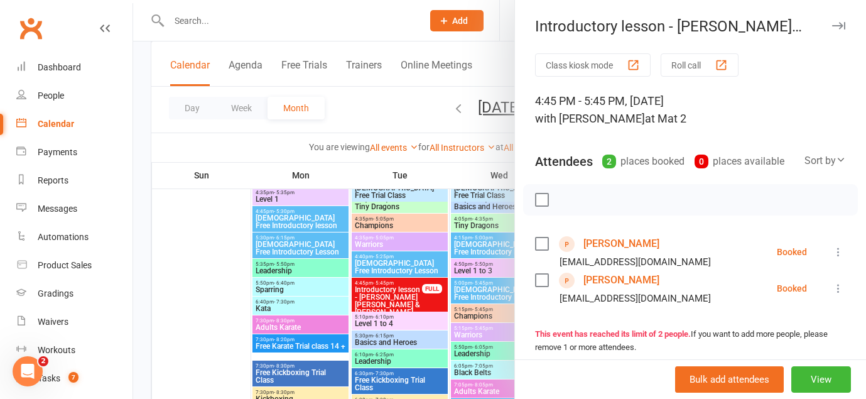
click at [838, 26] on icon "button" at bounding box center [838, 26] width 13 height 8
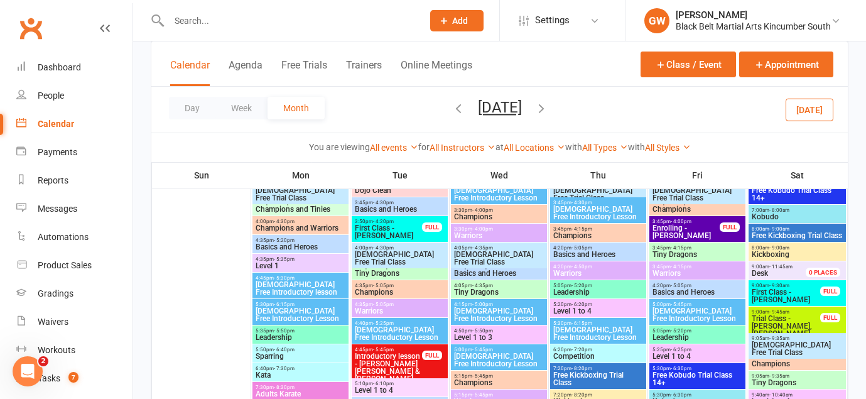
scroll to position [544, 0]
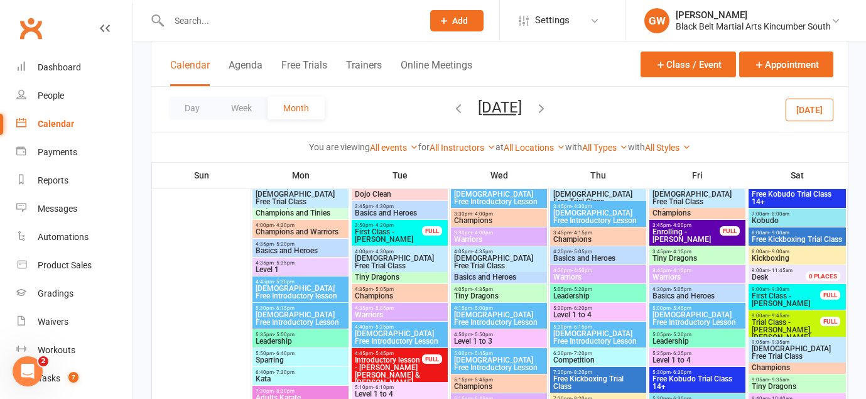
click at [661, 231] on span "Enrolling - [PERSON_NAME]" at bounding box center [686, 235] width 68 height 15
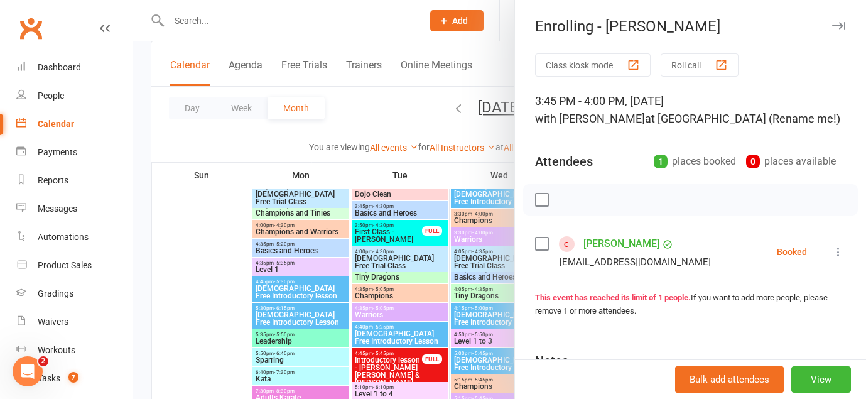
click at [839, 28] on icon "button" at bounding box center [838, 26] width 13 height 8
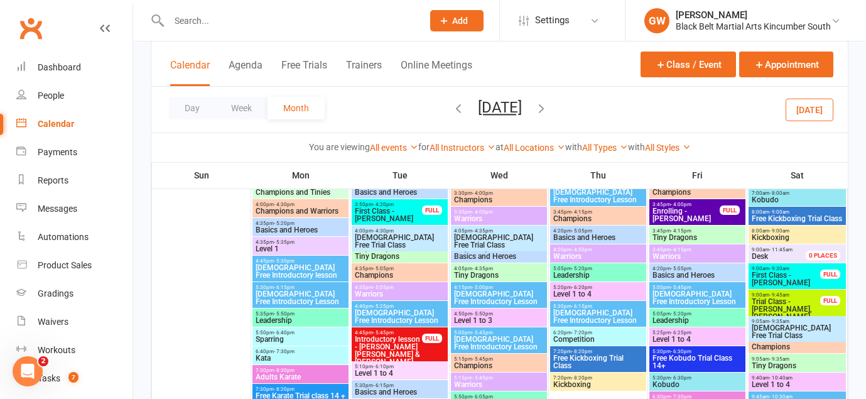
scroll to position [568, 0]
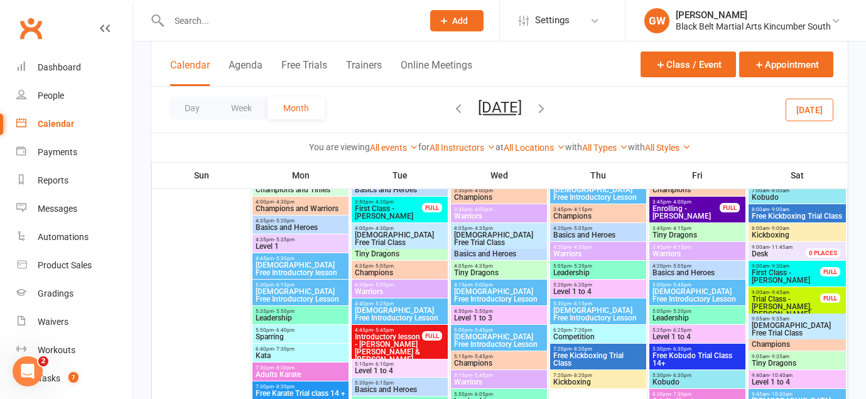
click at [768, 277] on span "First Class - [PERSON_NAME]" at bounding box center [786, 276] width 70 height 15
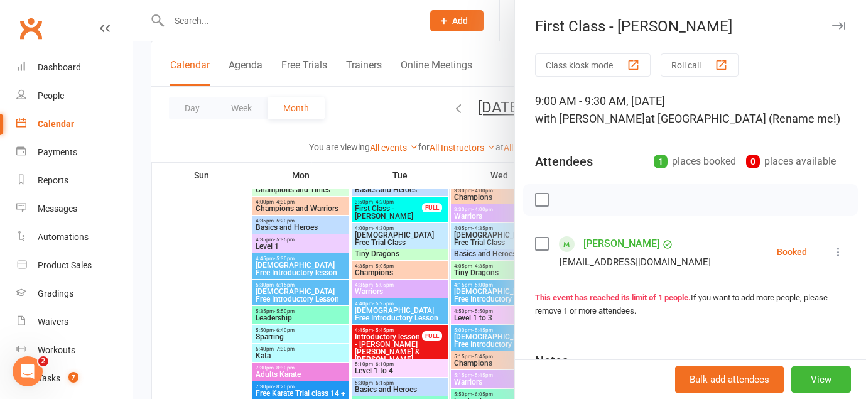
click at [839, 26] on icon "button" at bounding box center [838, 26] width 13 height 8
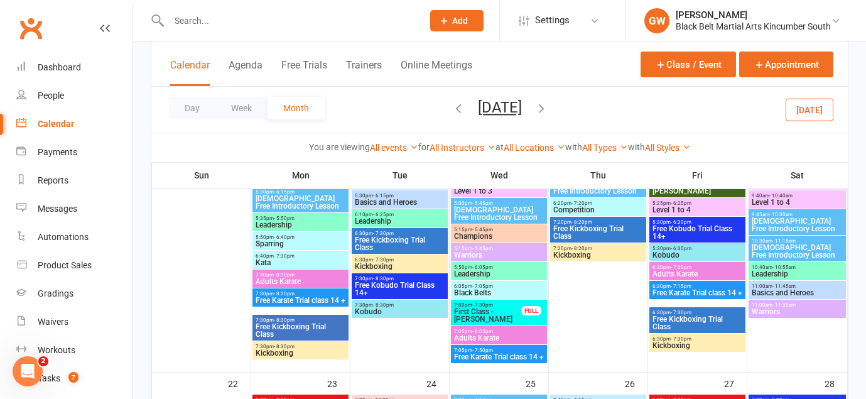
scroll to position [1062, 0]
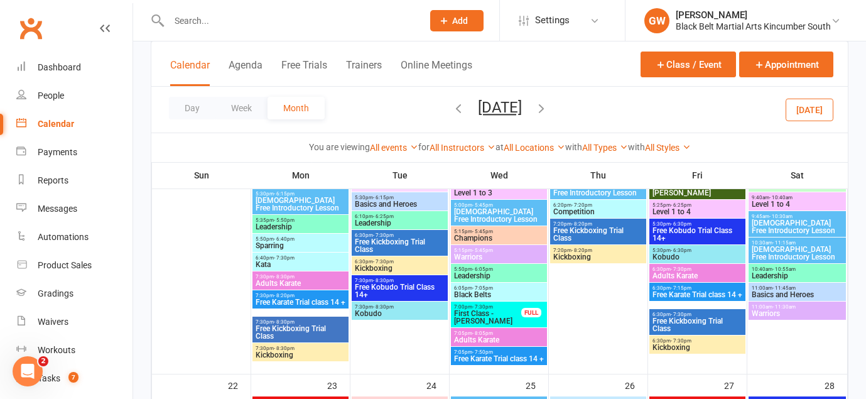
click at [481, 316] on span "First Class - [PERSON_NAME]" at bounding box center [487, 317] width 68 height 15
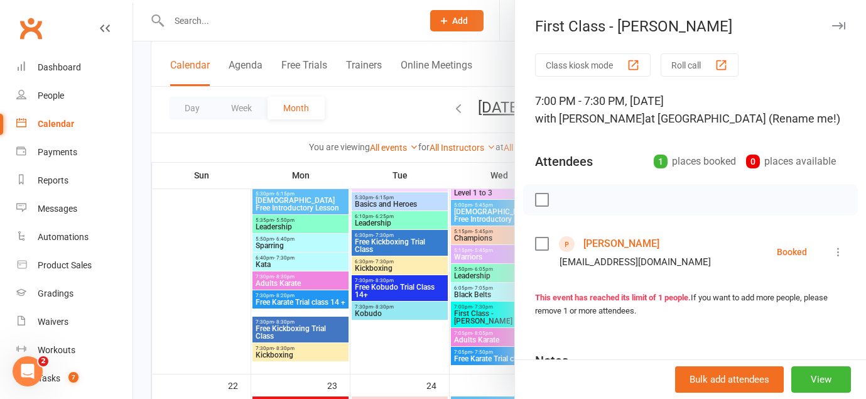
click at [836, 29] on icon "button" at bounding box center [838, 26] width 13 height 8
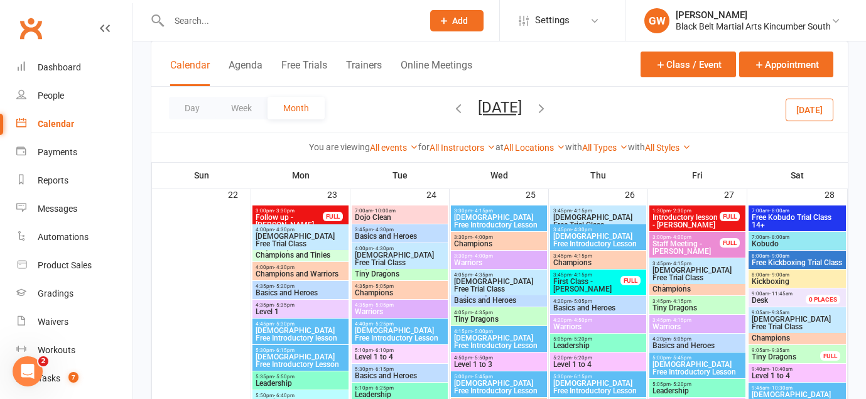
scroll to position [1270, 0]
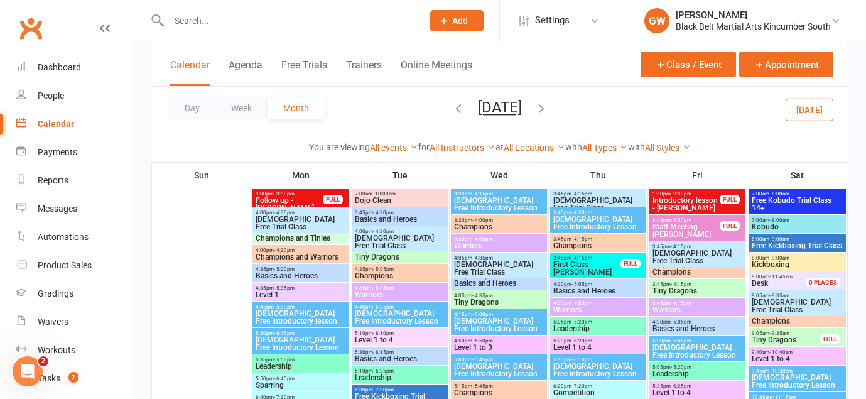
click at [608, 263] on span "First Class - [PERSON_NAME]" at bounding box center [587, 268] width 68 height 15
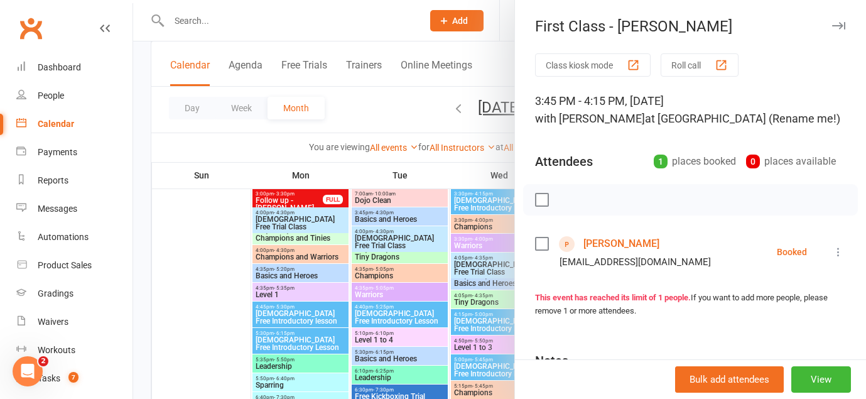
click at [604, 243] on link "[PERSON_NAME]" at bounding box center [621, 244] width 76 height 20
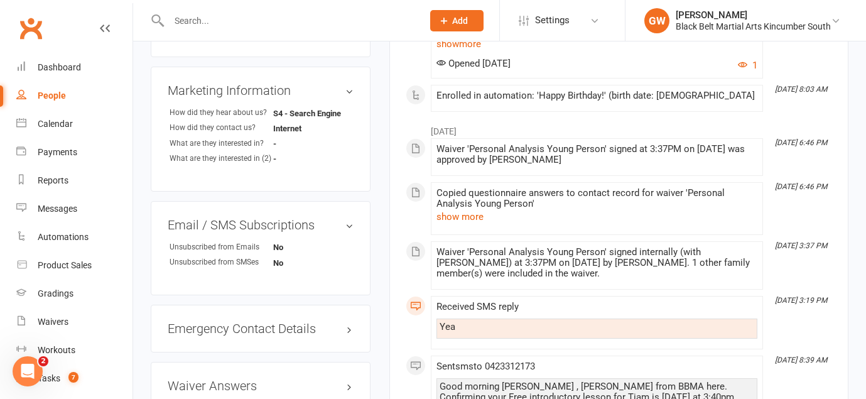
scroll to position [571, 0]
click at [473, 218] on button "show more" at bounding box center [459, 215] width 47 height 15
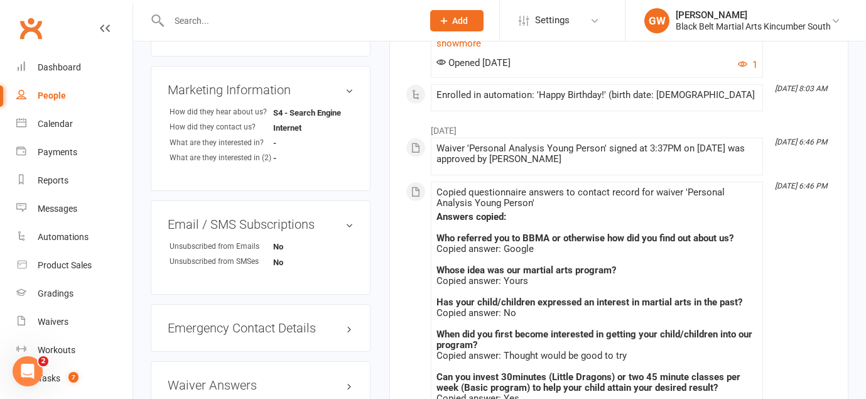
click at [50, 100] on div "People" at bounding box center [52, 95] width 28 height 10
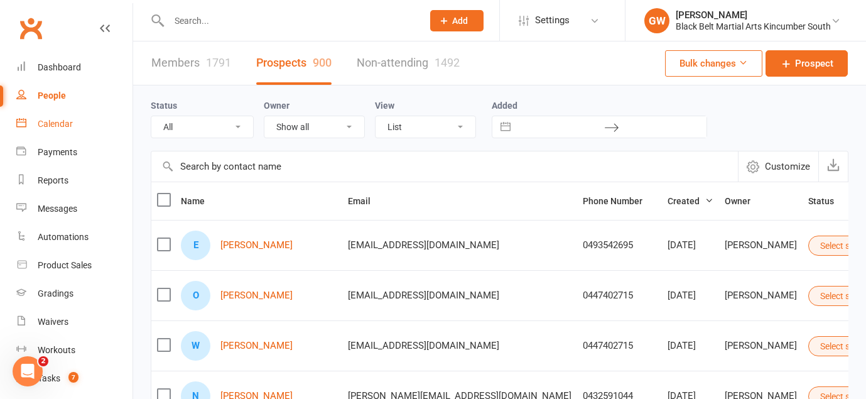
click at [53, 122] on div "Calendar" at bounding box center [55, 124] width 35 height 10
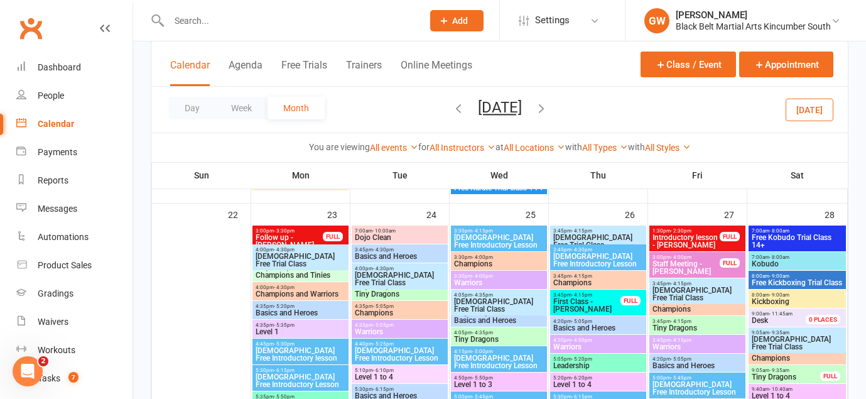
scroll to position [1230, 0]
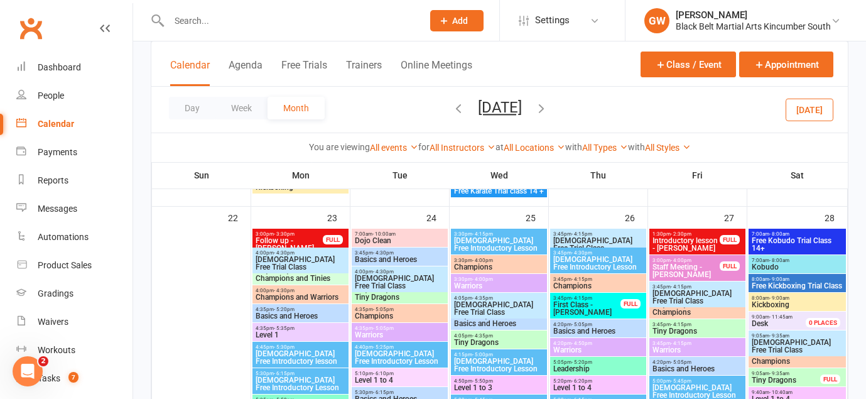
click at [701, 242] on span "Introductory lesson - [PERSON_NAME]" at bounding box center [686, 244] width 68 height 15
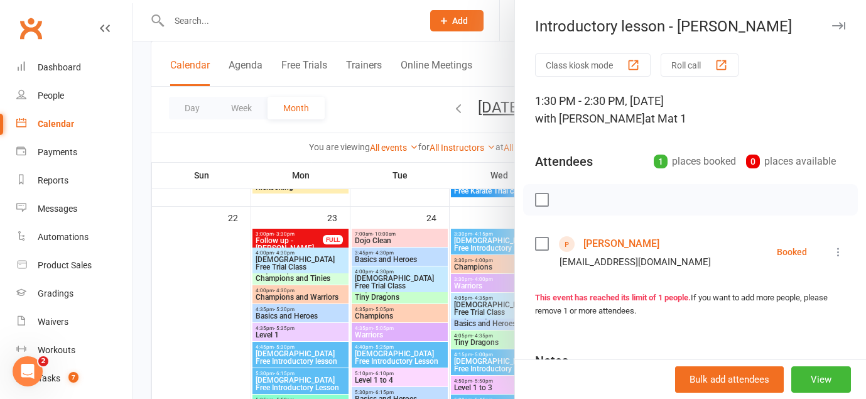
click at [839, 25] on icon "button" at bounding box center [838, 26] width 13 height 8
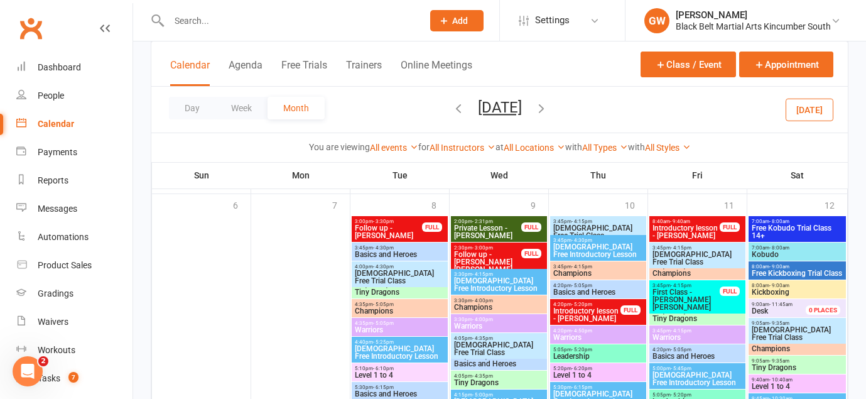
scroll to position [1692, 0]
click at [578, 309] on span "Introductory lesson - [PERSON_NAME]" at bounding box center [587, 315] width 68 height 15
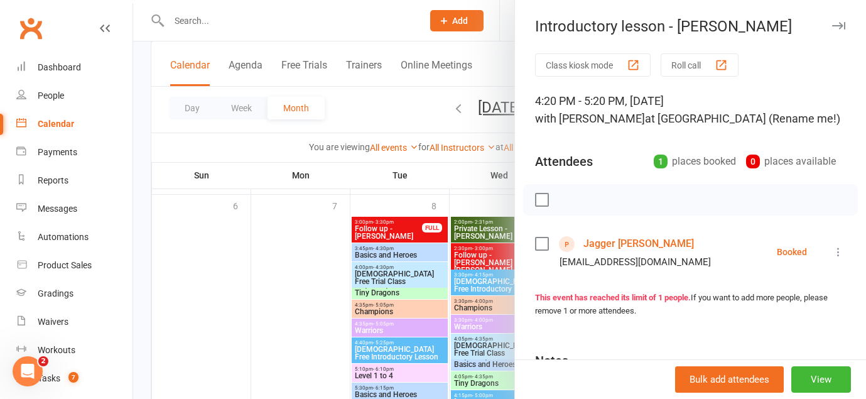
click at [630, 243] on link "Jagger [PERSON_NAME]" at bounding box center [638, 244] width 111 height 20
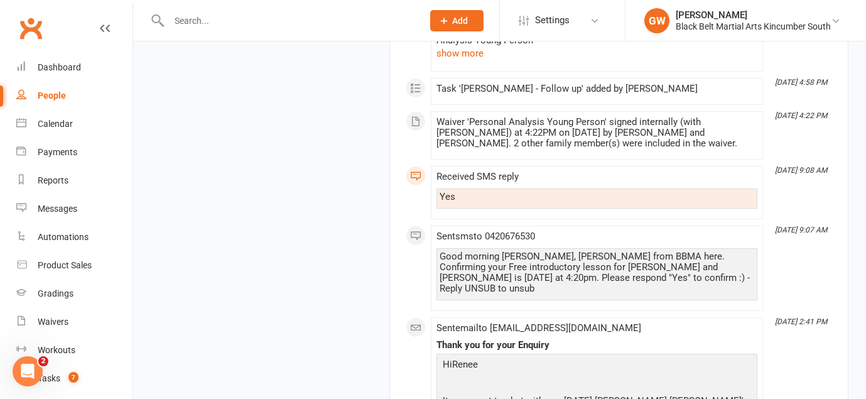
scroll to position [1526, 0]
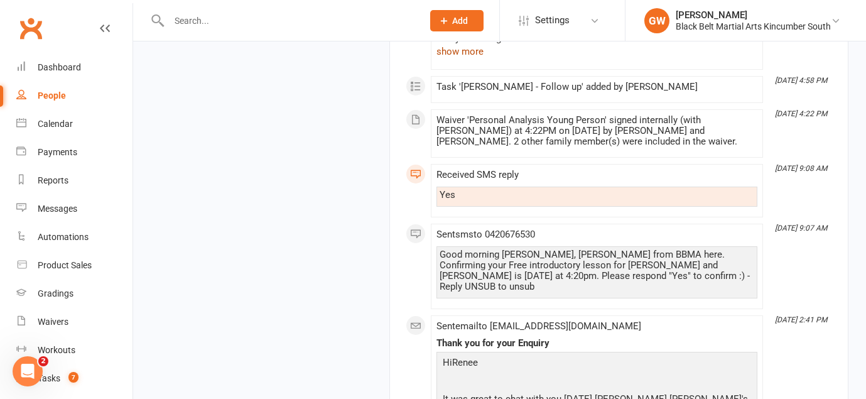
click at [470, 59] on button "show more" at bounding box center [459, 51] width 47 height 15
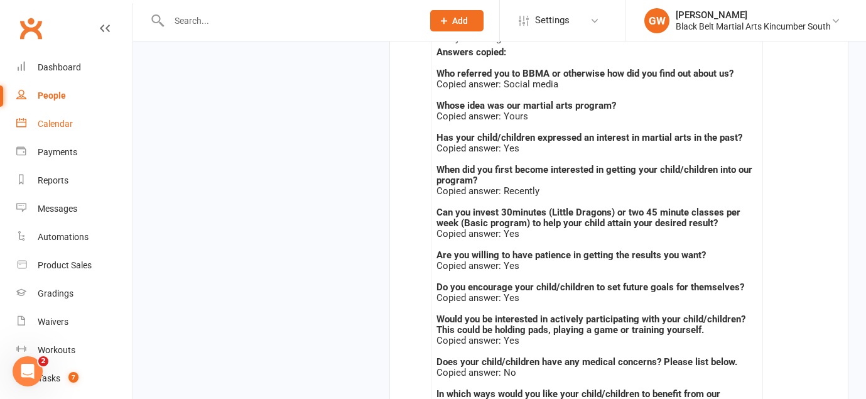
click at [60, 129] on link "Calendar" at bounding box center [74, 124] width 116 height 28
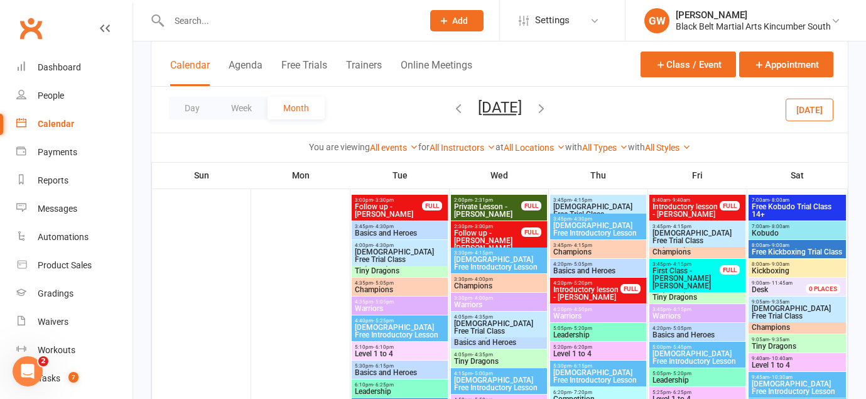
scroll to position [1704, 0]
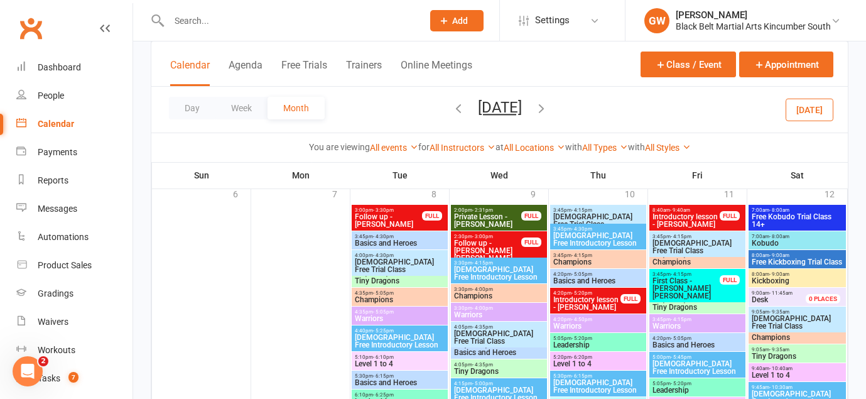
click at [684, 208] on span "- 9:40am" at bounding box center [680, 210] width 20 height 6
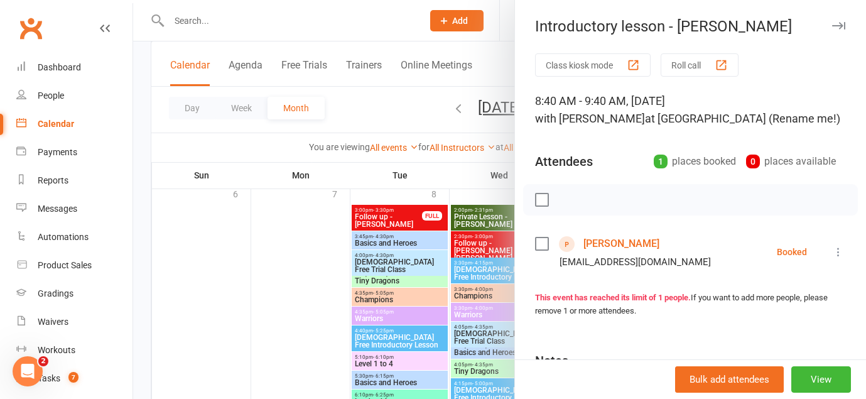
click at [644, 241] on link "[PERSON_NAME]" at bounding box center [621, 244] width 76 height 20
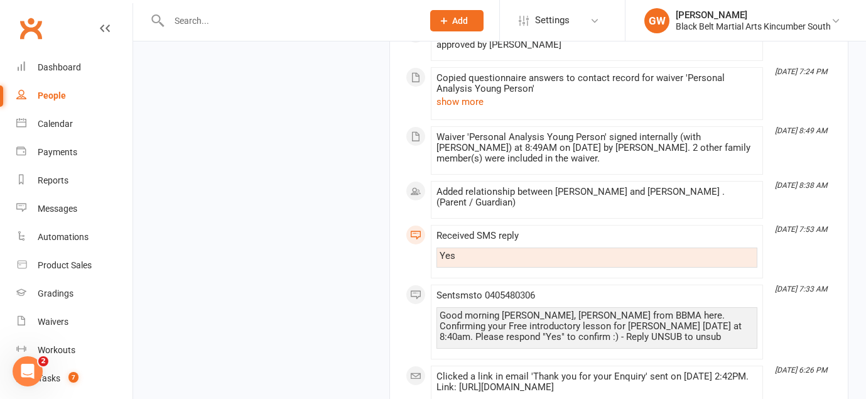
scroll to position [1315, 0]
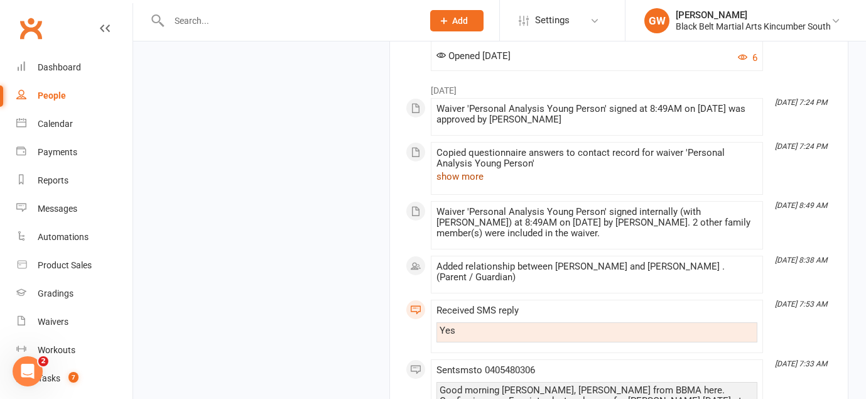
click at [470, 184] on button "show more" at bounding box center [459, 176] width 47 height 15
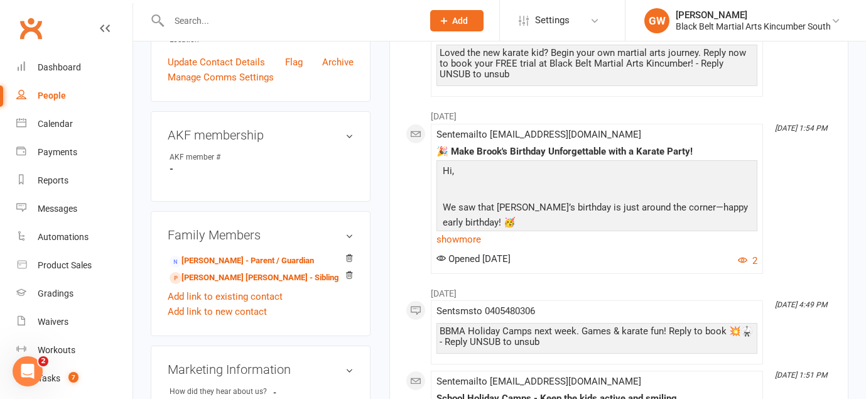
scroll to position [305, 0]
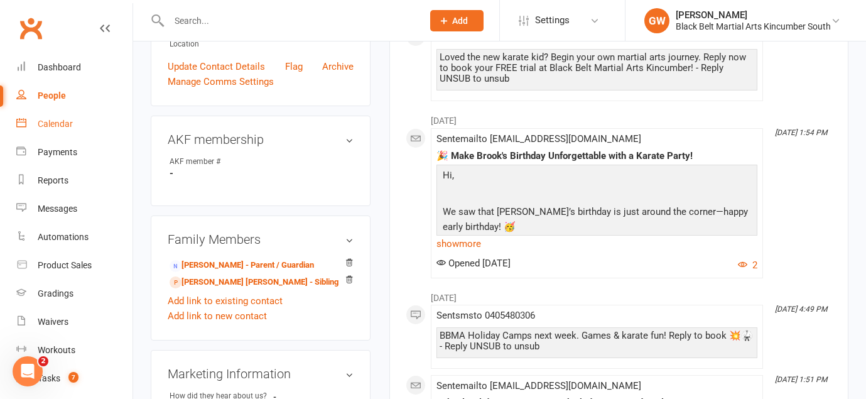
click at [63, 124] on div "Calendar" at bounding box center [55, 124] width 35 height 10
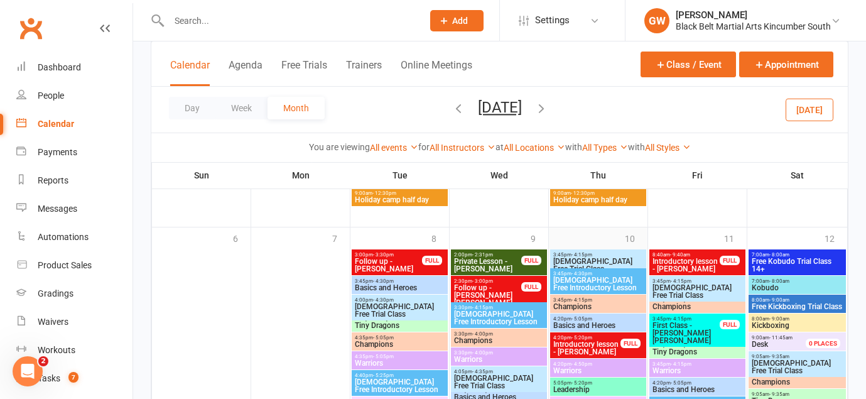
scroll to position [1659, 0]
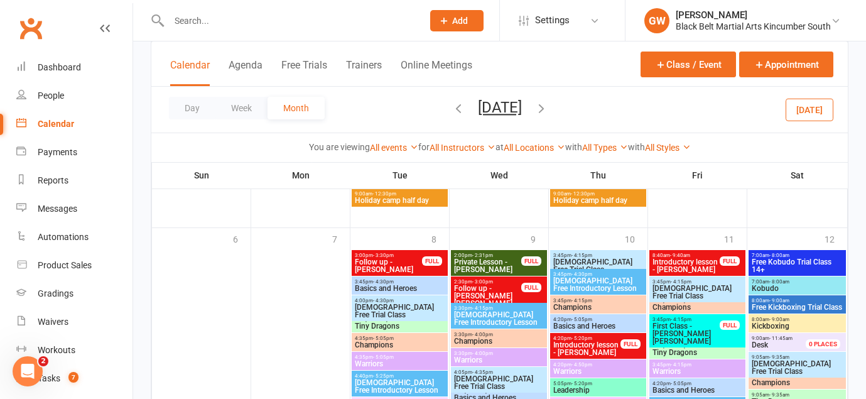
click at [548, 114] on icon "button" at bounding box center [541, 108] width 14 height 14
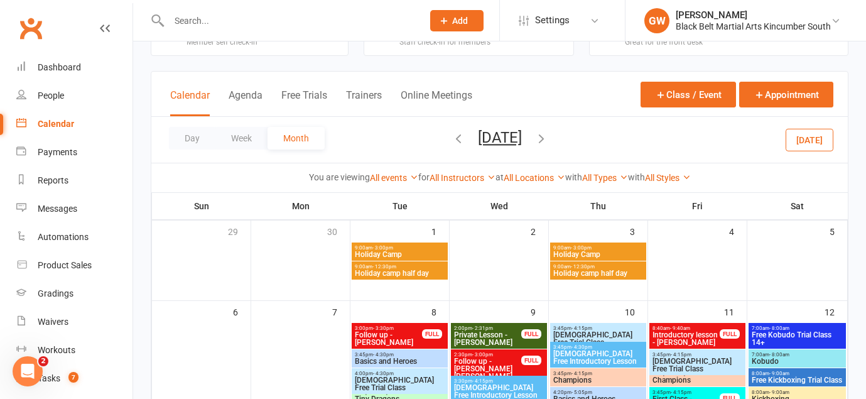
scroll to position [45, 0]
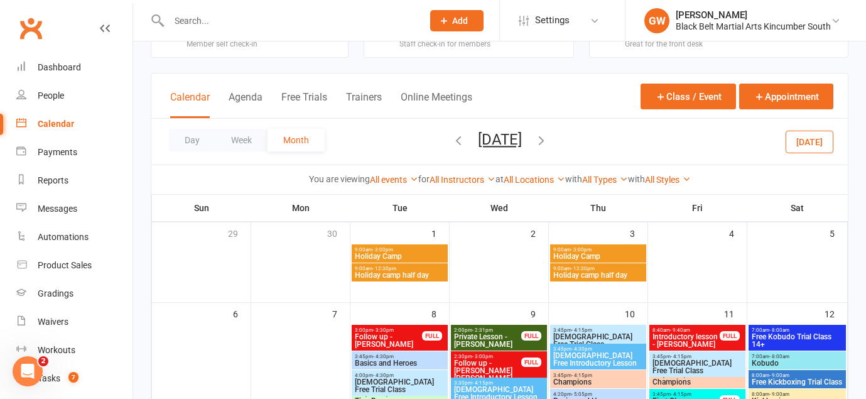
click at [53, 122] on div "Calendar" at bounding box center [56, 124] width 36 height 10
click at [73, 74] on link "Dashboard" at bounding box center [74, 67] width 116 height 28
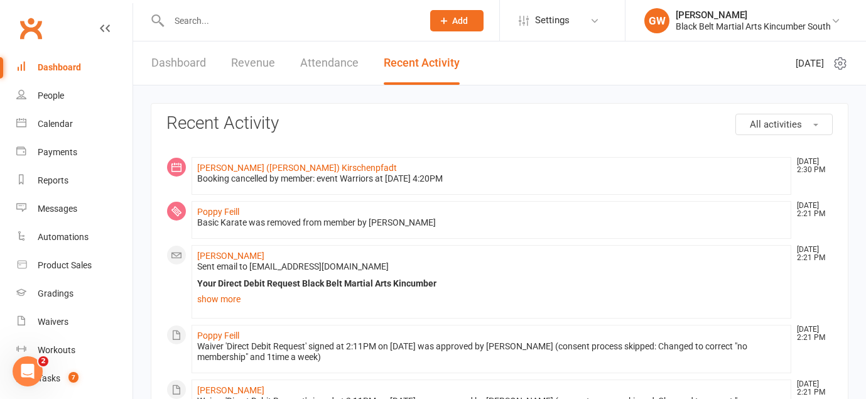
click at [189, 64] on link "Dashboard" at bounding box center [178, 62] width 55 height 43
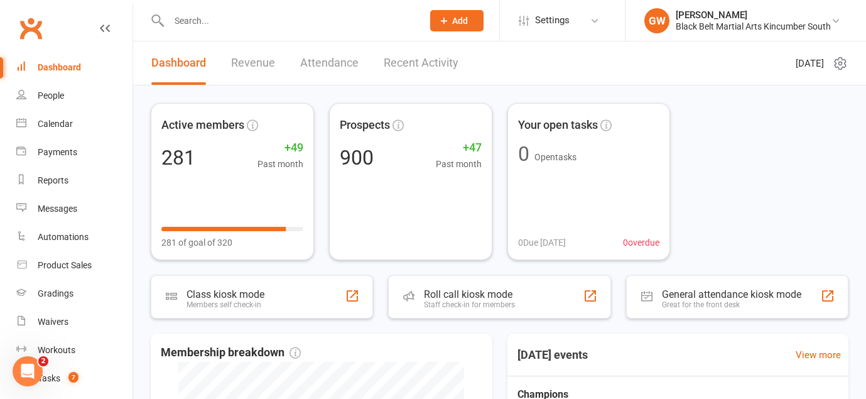
click at [409, 65] on link "Recent Activity" at bounding box center [421, 62] width 75 height 43
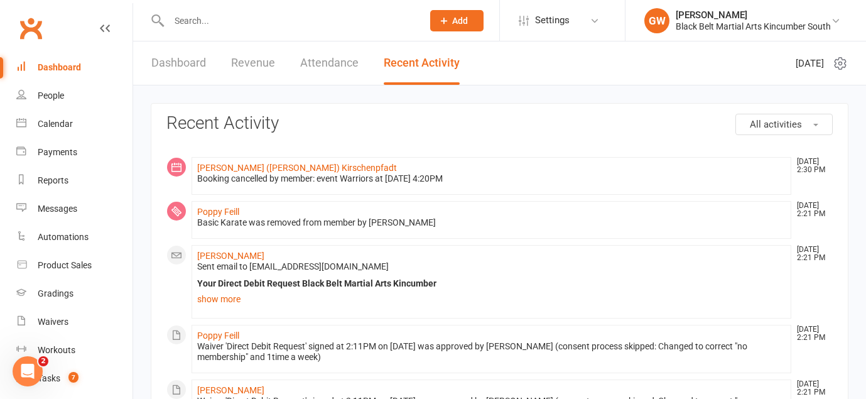
click at [326, 55] on link "Attendance" at bounding box center [329, 62] width 58 height 43
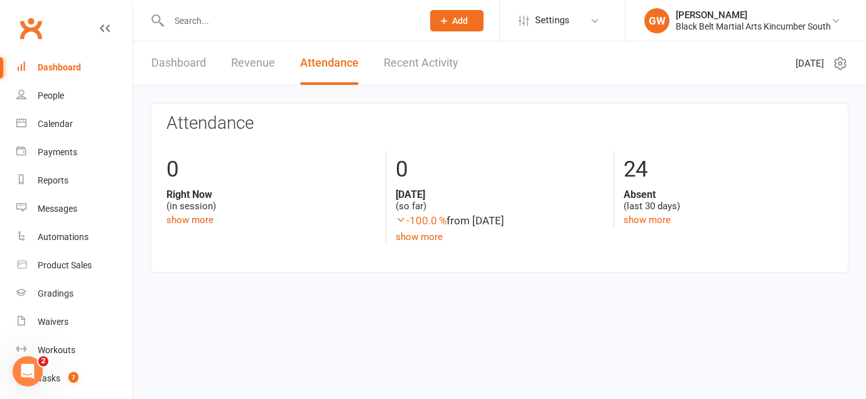
click at [265, 58] on link "Revenue" at bounding box center [253, 62] width 44 height 43
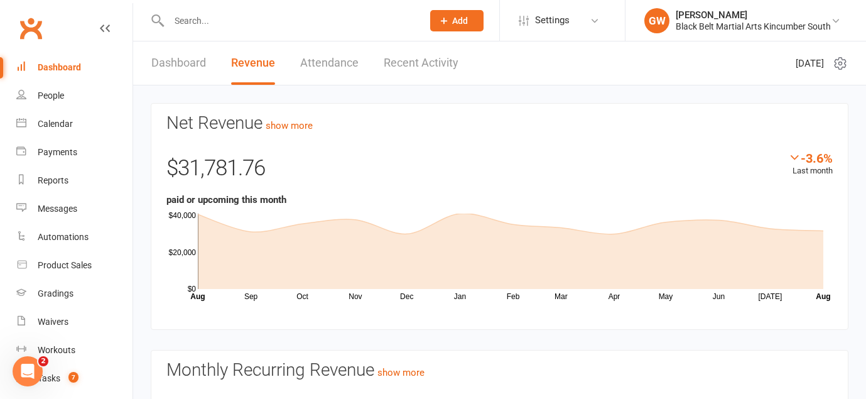
click at [188, 62] on link "Dashboard" at bounding box center [178, 62] width 55 height 43
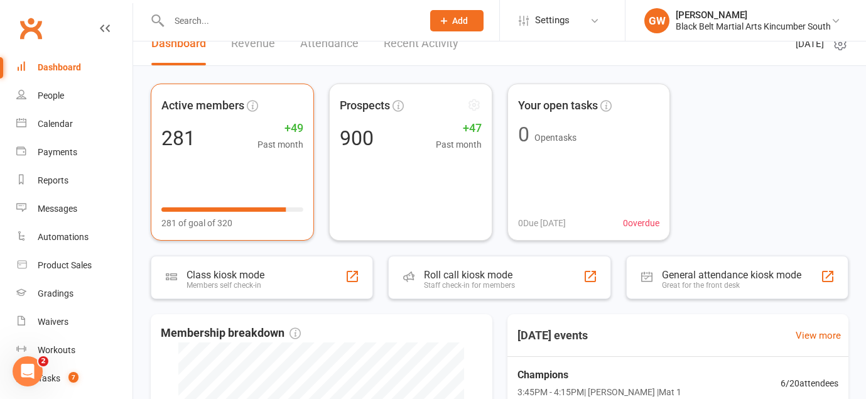
scroll to position [16, 0]
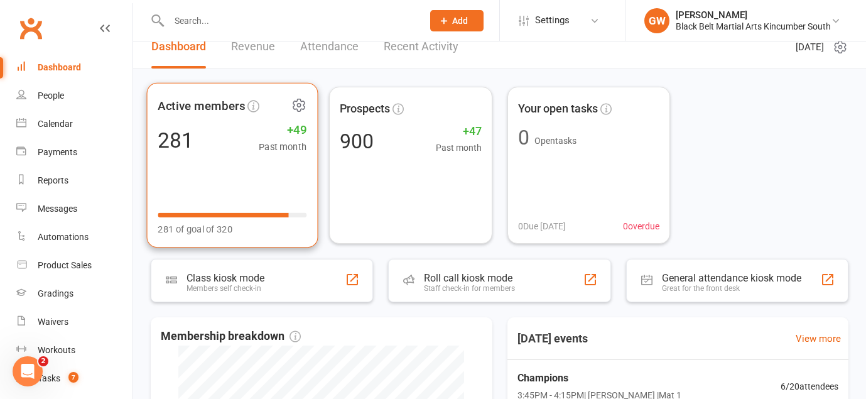
click at [296, 107] on icon at bounding box center [299, 105] width 16 height 16
click at [251, 126] on div "281 +49 Past month" at bounding box center [232, 140] width 149 height 28
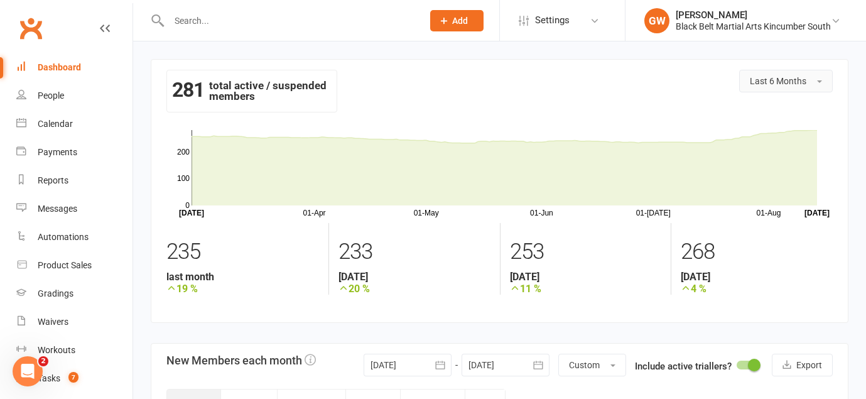
click at [816, 88] on button "Last 6 Months" at bounding box center [786, 81] width 94 height 23
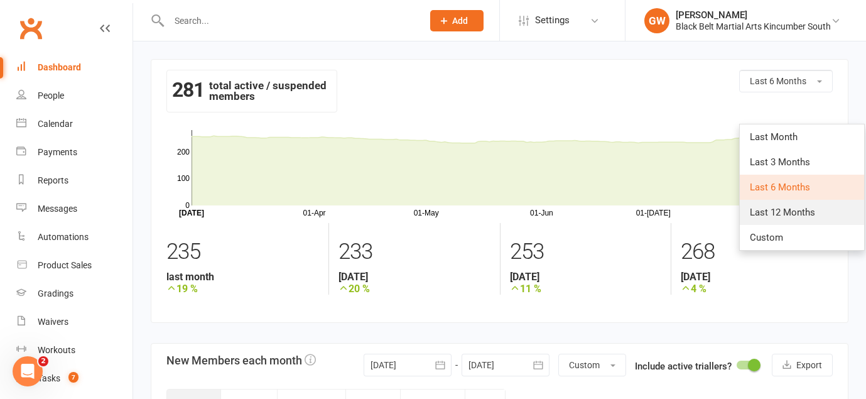
click at [793, 212] on span "Last 12 Months" at bounding box center [782, 212] width 65 height 11
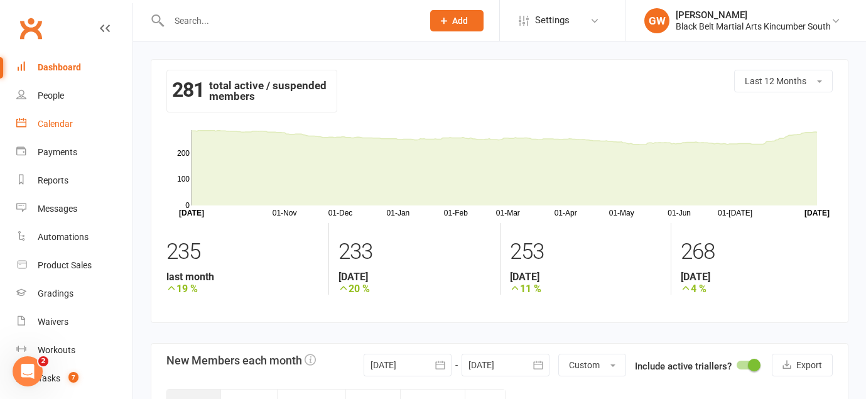
click at [52, 116] on link "Calendar" at bounding box center [74, 124] width 116 height 28
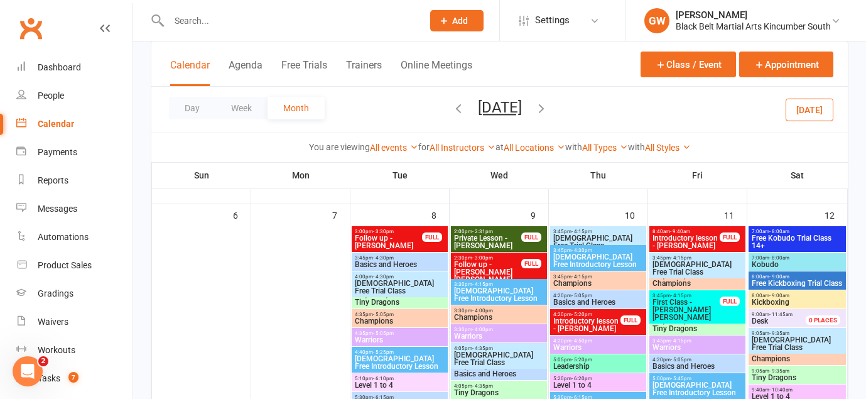
scroll to position [144, 0]
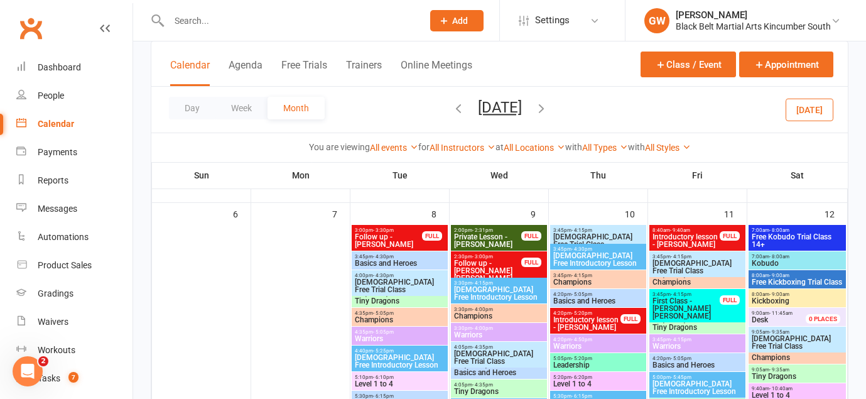
click at [576, 315] on span "- 5:20pm" at bounding box center [581, 313] width 21 height 6
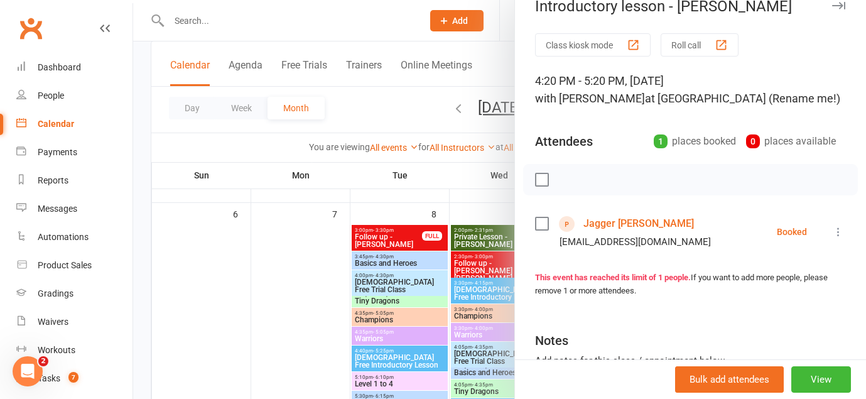
scroll to position [0, 0]
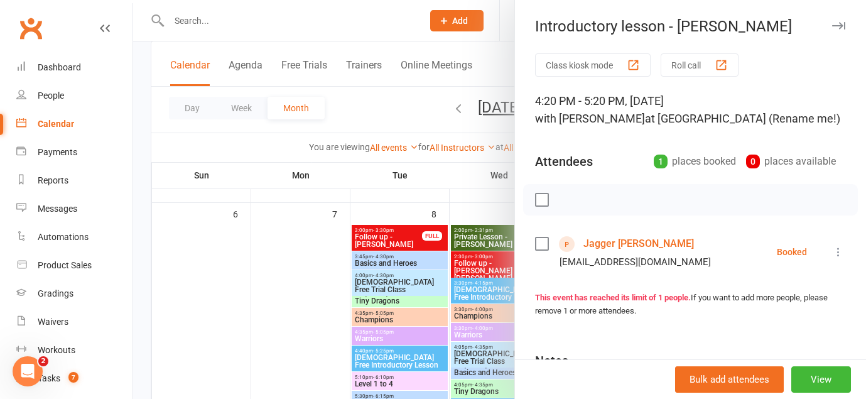
click at [836, 23] on icon "button" at bounding box center [838, 26] width 13 height 8
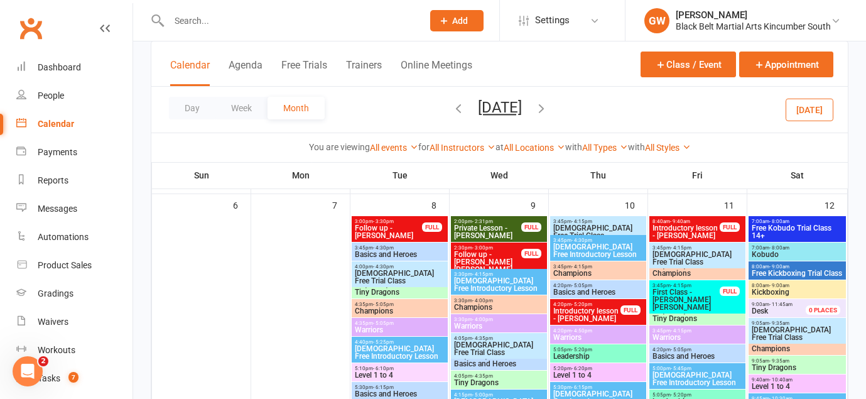
scroll to position [164, 0]
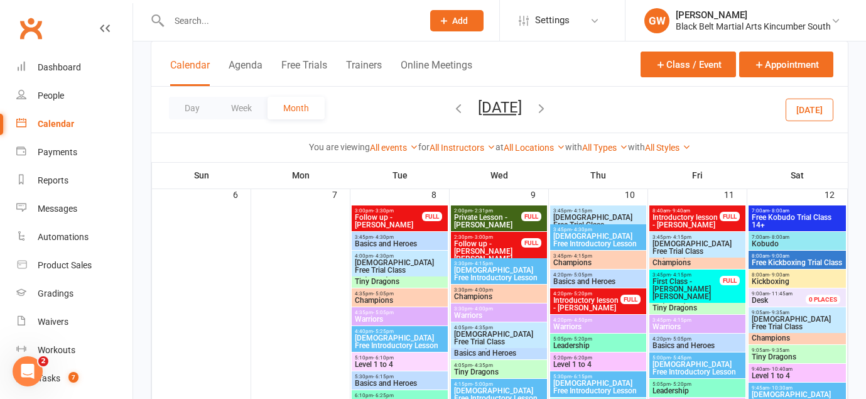
click at [682, 284] on span "First Class - [PERSON_NAME] [PERSON_NAME]" at bounding box center [686, 289] width 68 height 23
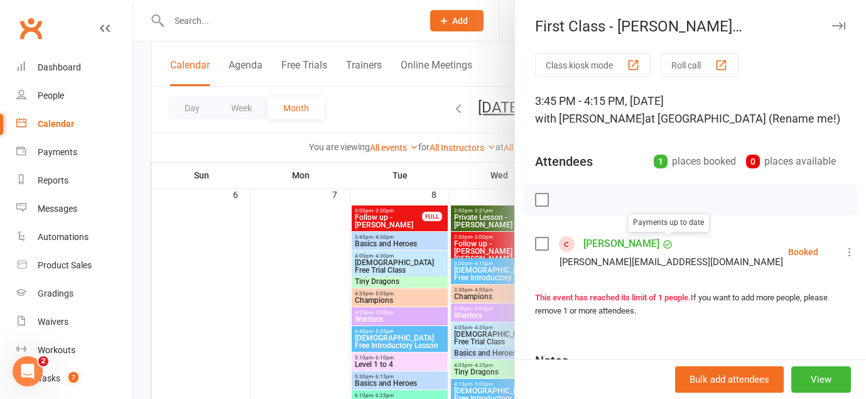
click at [648, 239] on link "[PERSON_NAME]" at bounding box center [621, 244] width 76 height 20
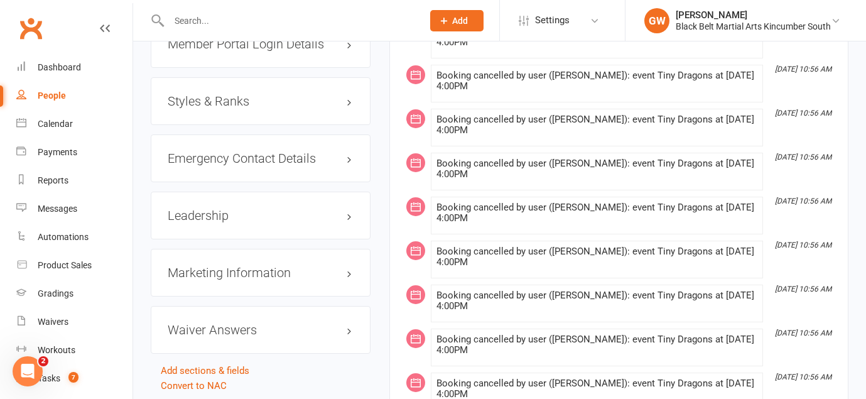
scroll to position [1204, 0]
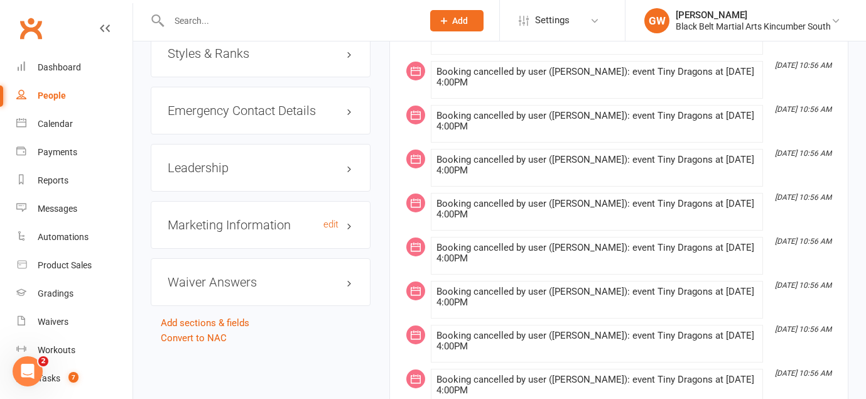
click at [252, 227] on h3 "Marketing Information edit" at bounding box center [261, 225] width 186 height 14
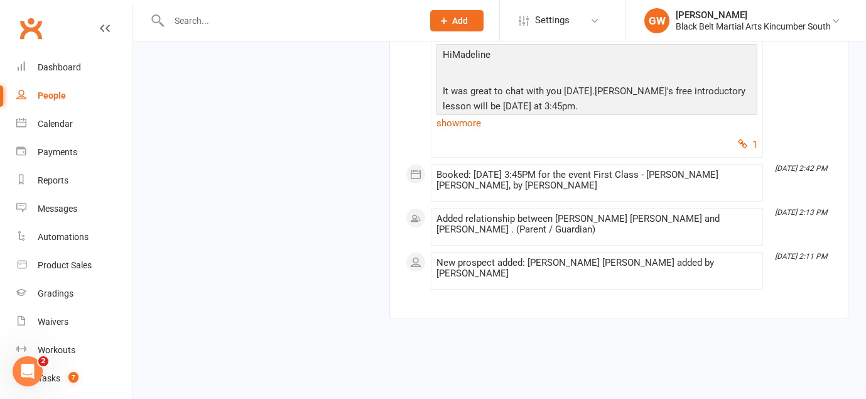
scroll to position [5953, 0]
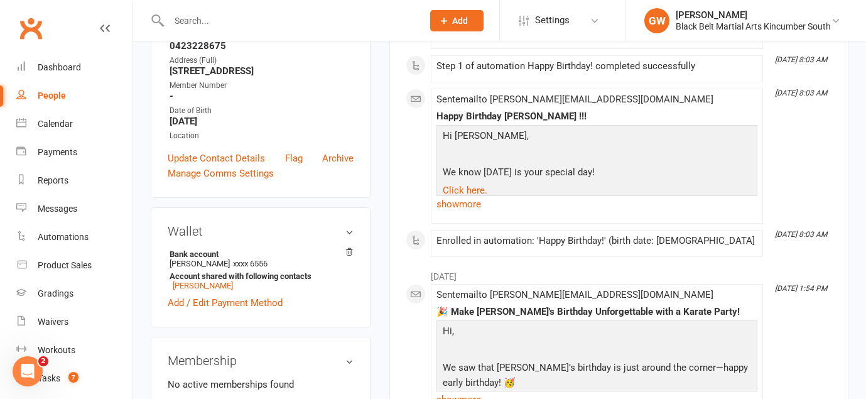
scroll to position [0, 0]
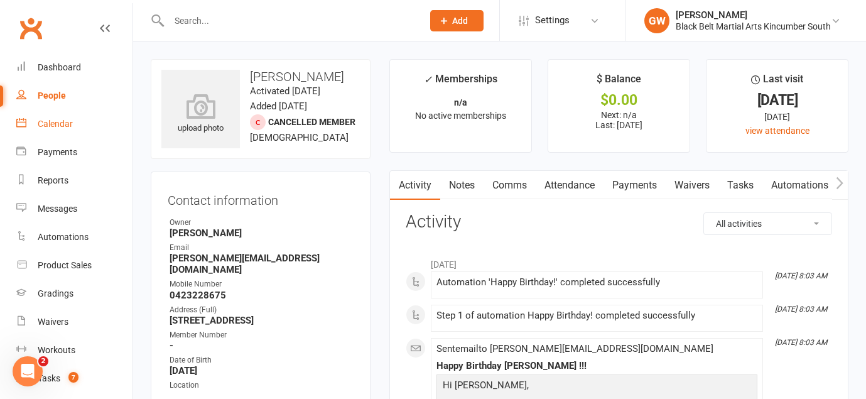
click at [57, 129] on link "Calendar" at bounding box center [74, 124] width 116 height 28
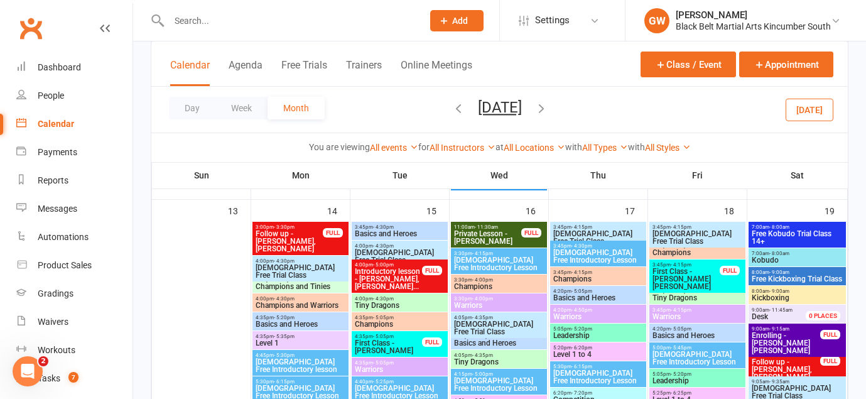
scroll to position [535, 0]
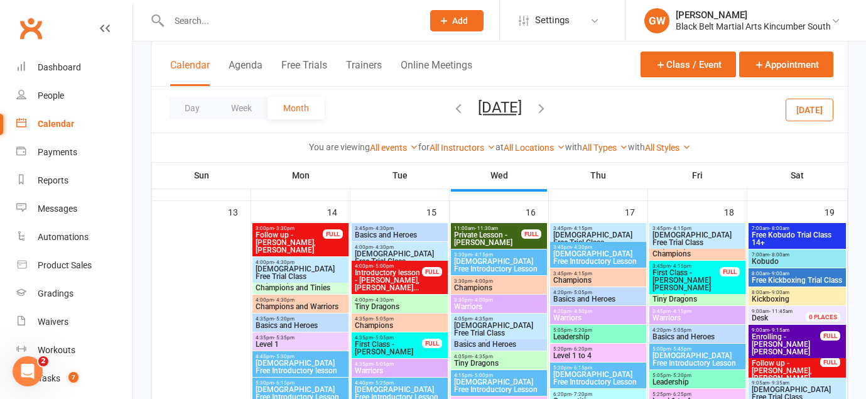
click at [397, 271] on span "Introductory lesson - [PERSON_NAME], [PERSON_NAME]..." at bounding box center [388, 280] width 68 height 23
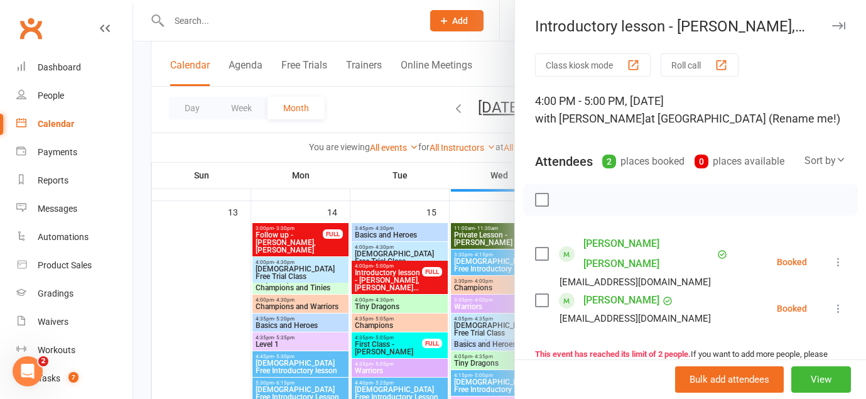
click at [836, 29] on icon "button" at bounding box center [838, 26] width 13 height 8
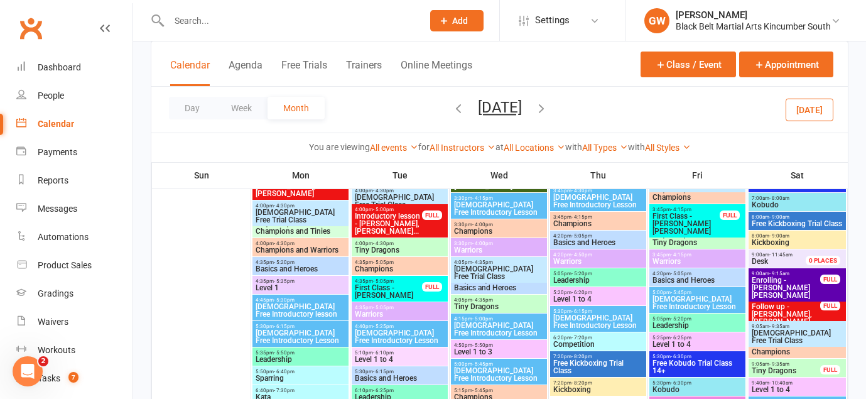
scroll to position [592, 0]
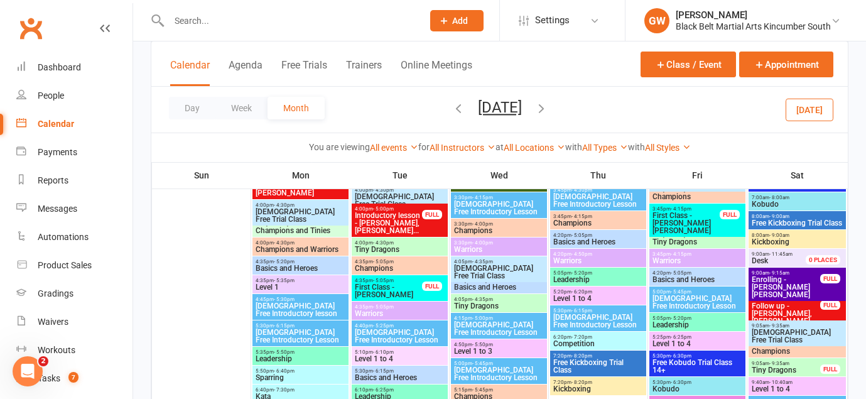
click at [391, 284] on span "First Class - [PERSON_NAME]" at bounding box center [388, 290] width 68 height 15
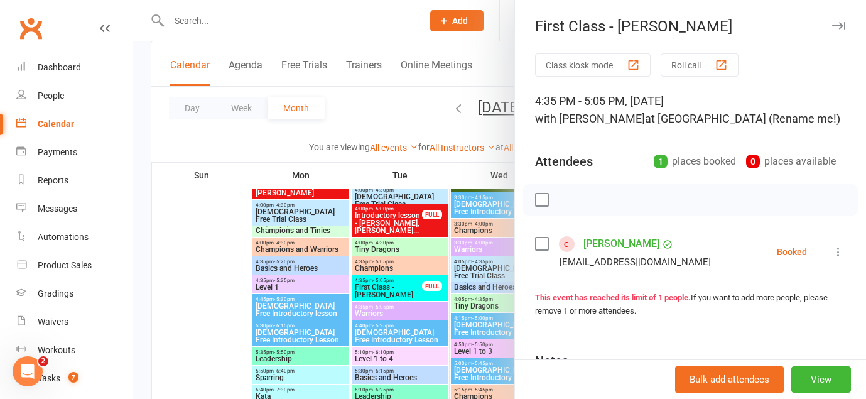
click at [843, 26] on icon "button" at bounding box center [838, 26] width 13 height 8
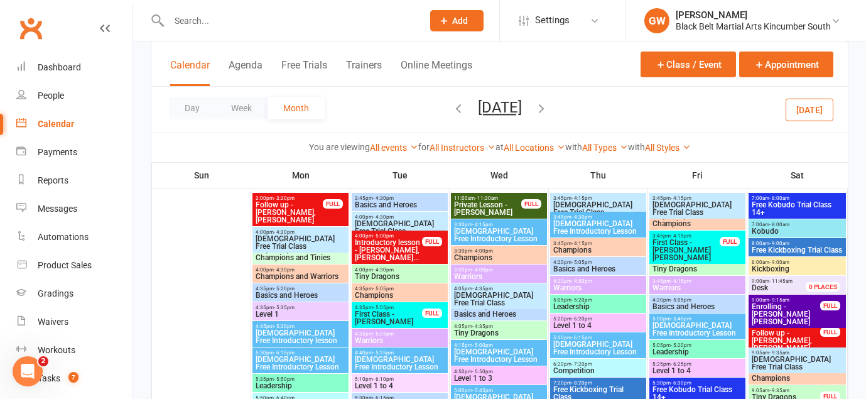
scroll to position [561, 0]
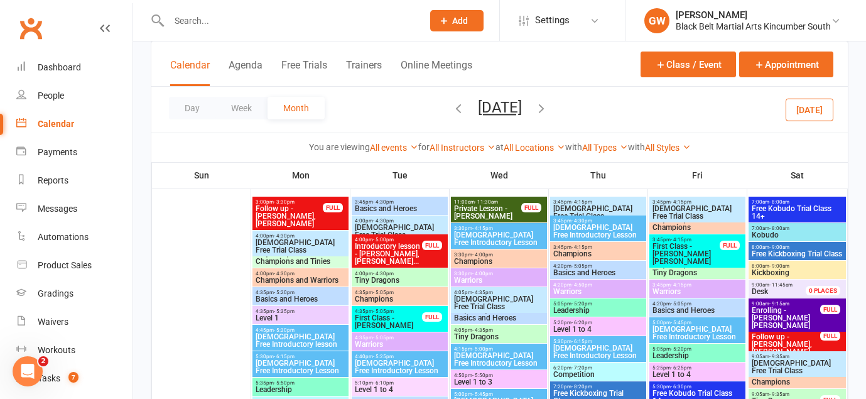
click at [661, 259] on div "3:45pm - 4:15pm First Class - [PERSON_NAME] [PERSON_NAME] FULL" at bounding box center [697, 250] width 96 height 33
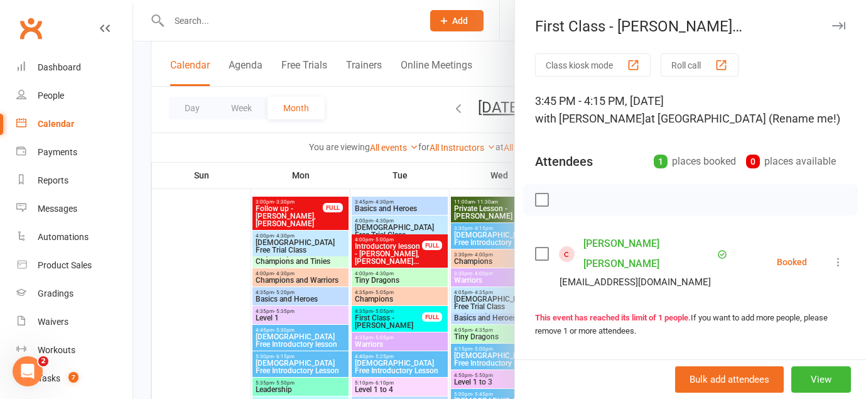
click at [838, 27] on icon "button" at bounding box center [838, 26] width 13 height 8
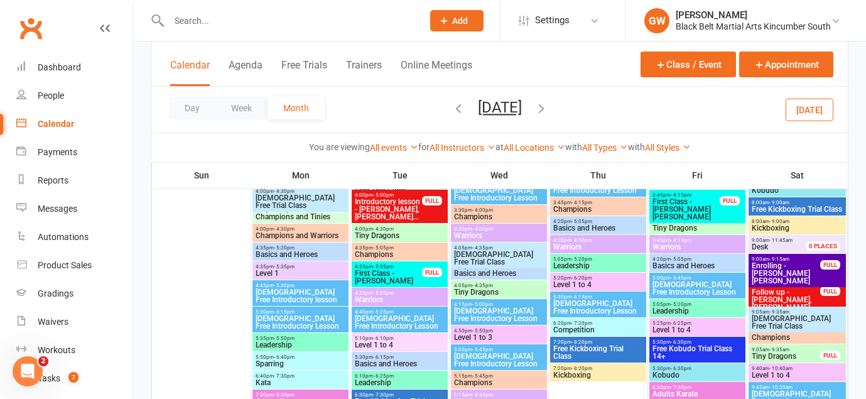
scroll to position [607, 0]
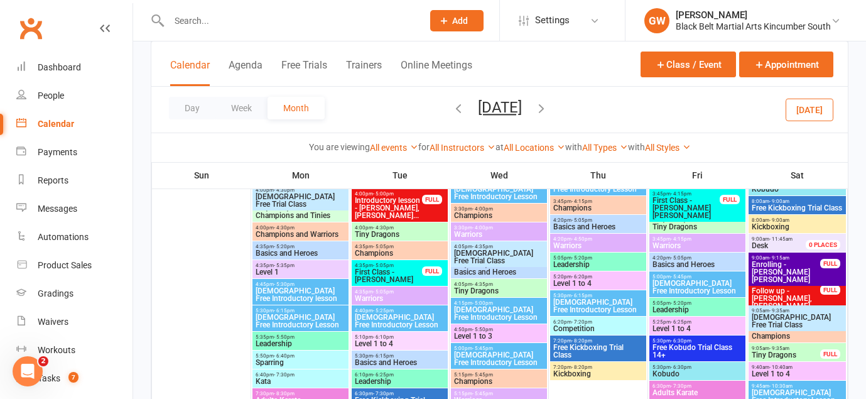
click at [771, 268] on span "Enrolling - [PERSON_NAME] [PERSON_NAME]" at bounding box center [786, 272] width 70 height 23
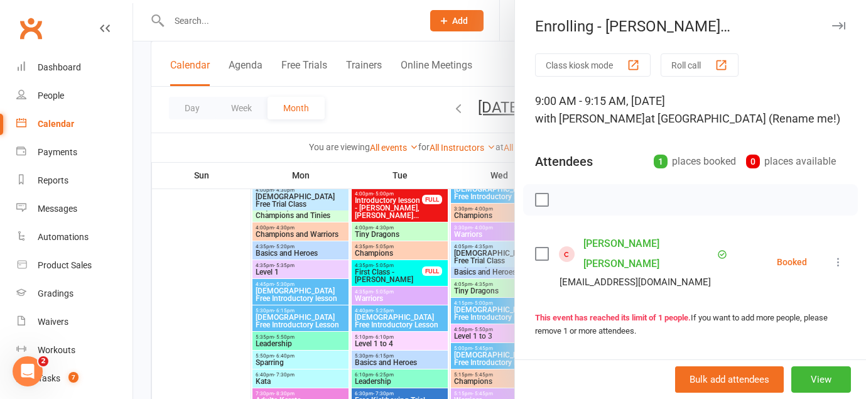
click at [835, 27] on icon "button" at bounding box center [838, 26] width 13 height 8
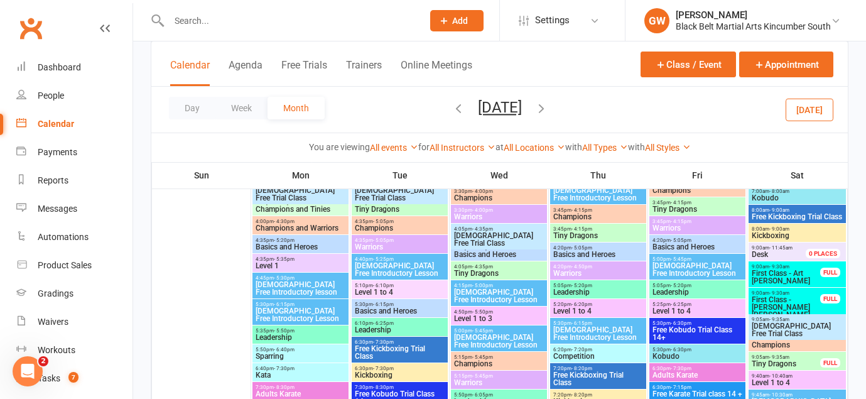
scroll to position [988, 0]
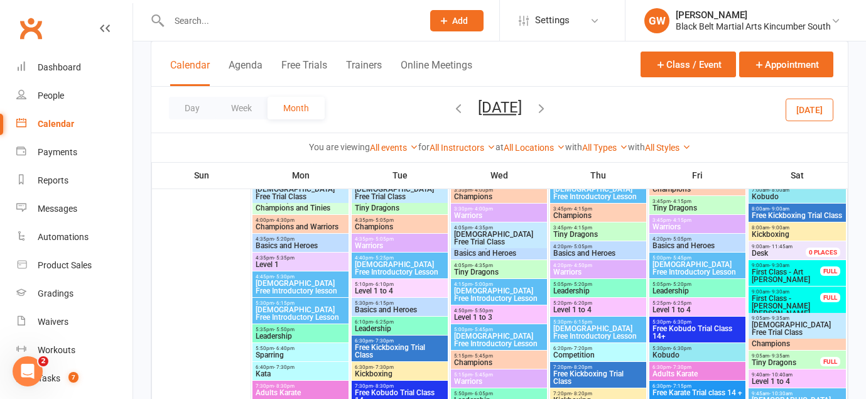
click at [777, 270] on span "First Class - Art [PERSON_NAME]" at bounding box center [786, 275] width 70 height 15
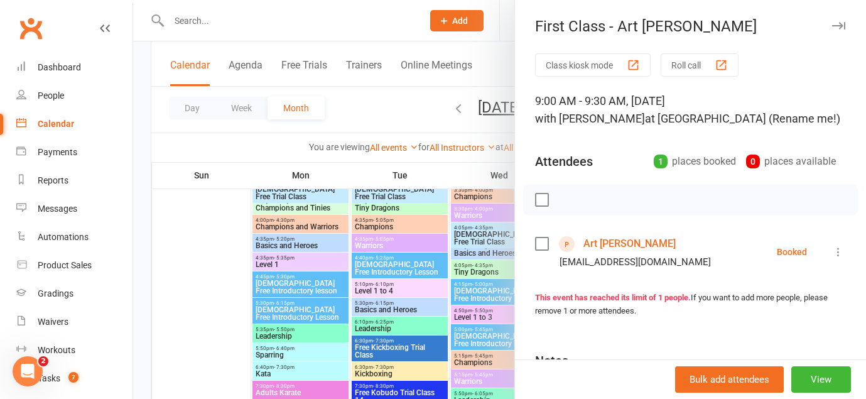
click at [841, 23] on icon "button" at bounding box center [838, 26] width 13 height 8
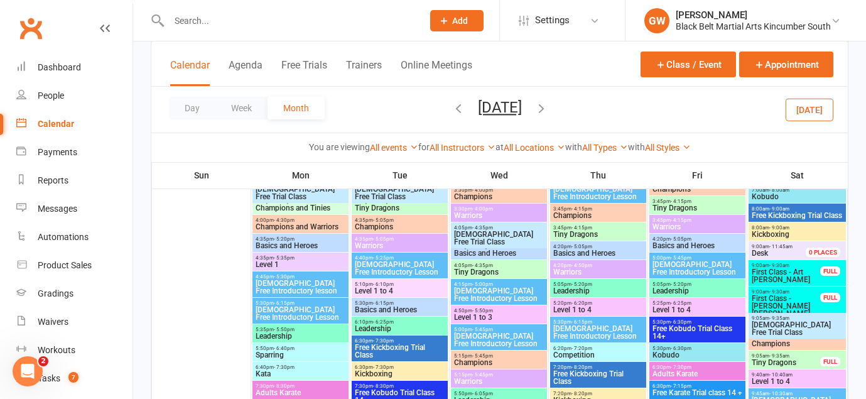
click at [790, 308] on span "First Class - [PERSON_NAME] [PERSON_NAME]" at bounding box center [786, 305] width 70 height 23
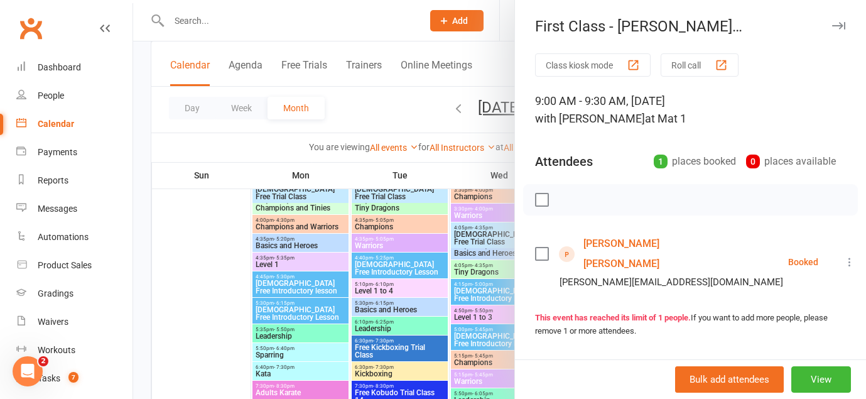
click at [834, 24] on icon "button" at bounding box center [838, 26] width 13 height 8
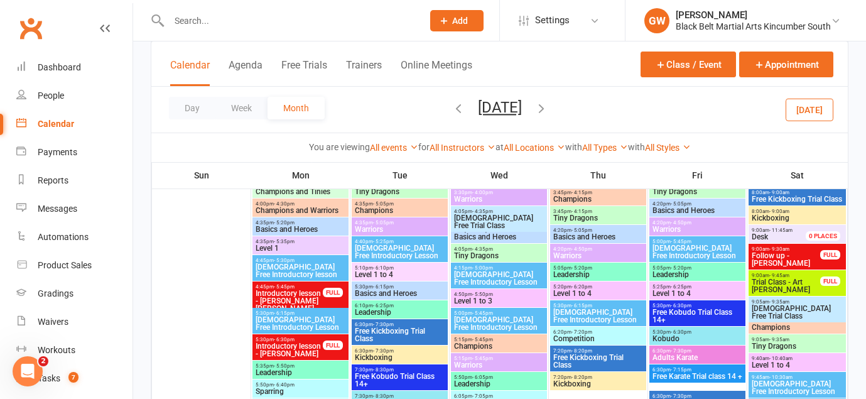
scroll to position [1375, 0]
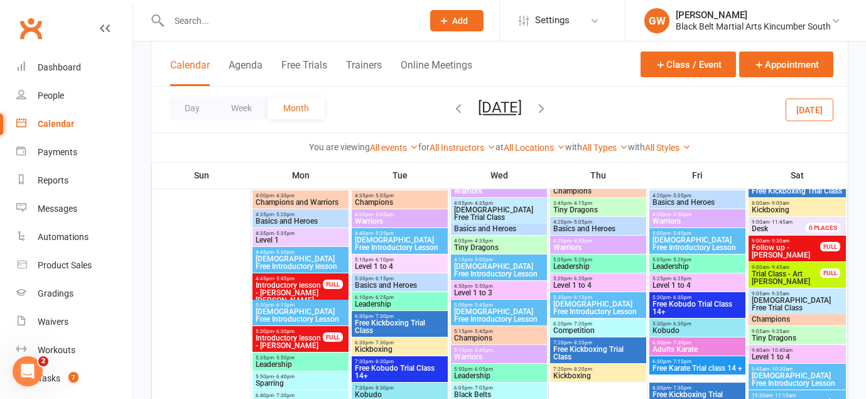
click at [306, 283] on span "Introductory lesson - [PERSON_NAME] [PERSON_NAME]" at bounding box center [289, 292] width 68 height 23
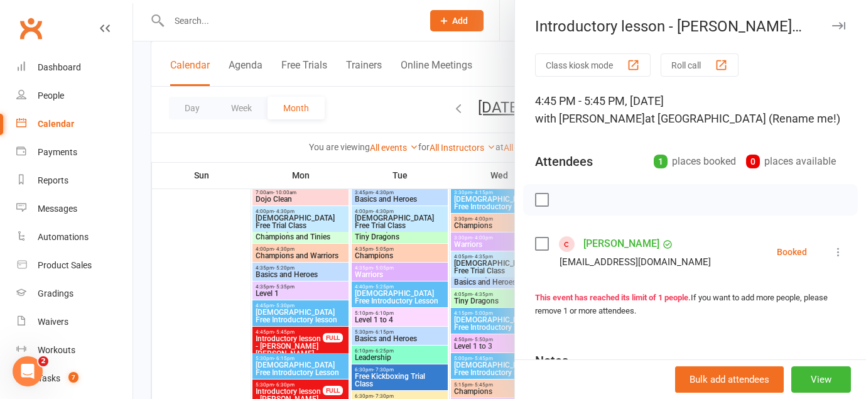
scroll to position [1320, 0]
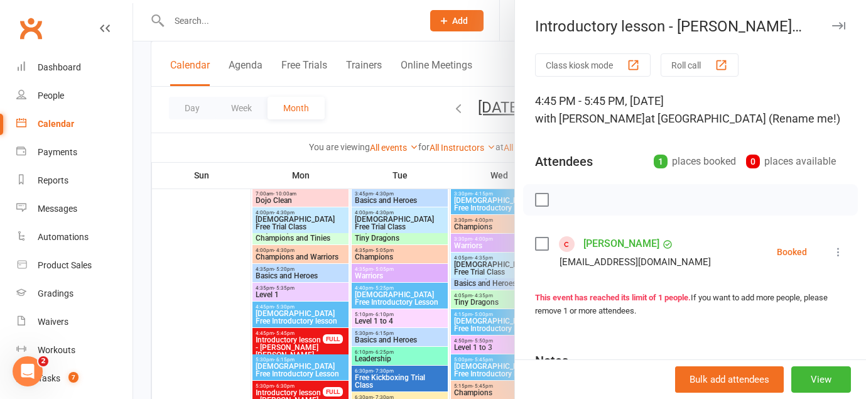
click at [838, 23] on icon "button" at bounding box center [838, 26] width 13 height 8
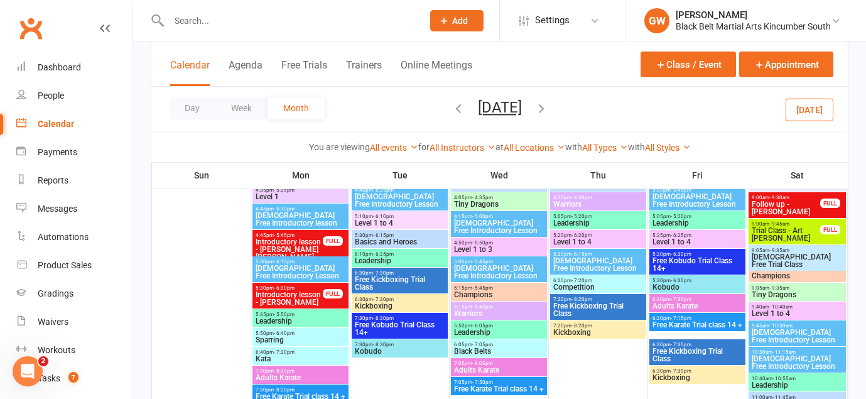
scroll to position [1416, 0]
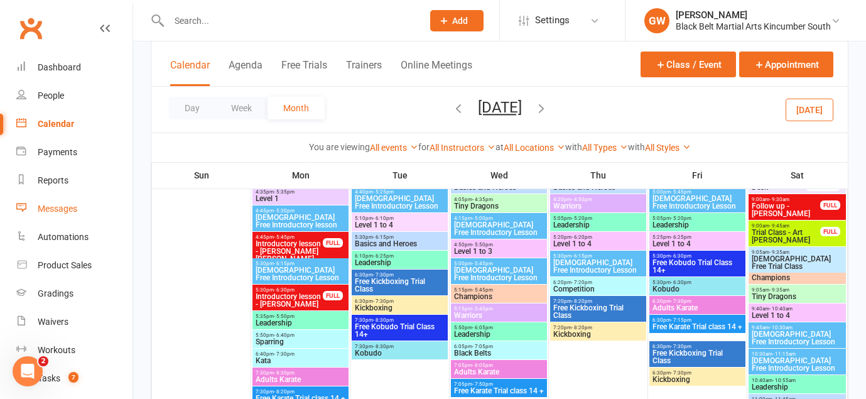
click at [55, 200] on link "Messages" at bounding box center [74, 209] width 116 height 28
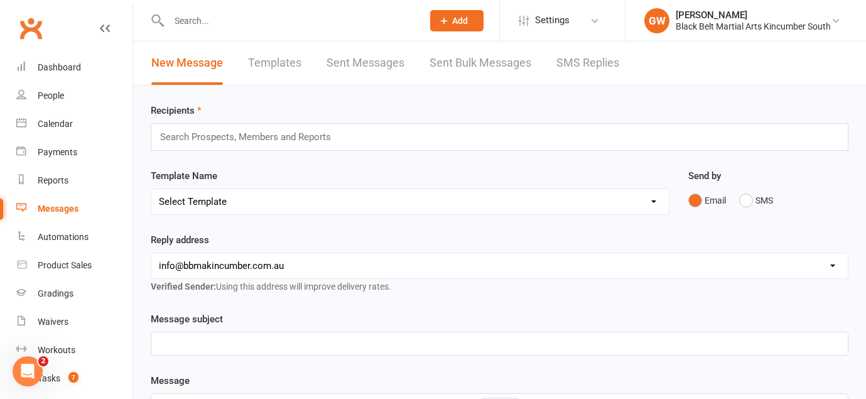
click at [569, 63] on link "SMS Replies" at bounding box center [587, 62] width 63 height 43
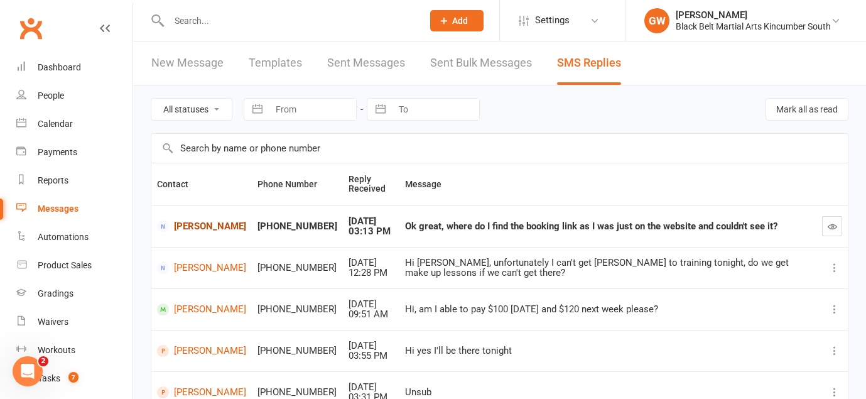
click at [180, 228] on link "[PERSON_NAME]" at bounding box center [201, 226] width 89 height 12
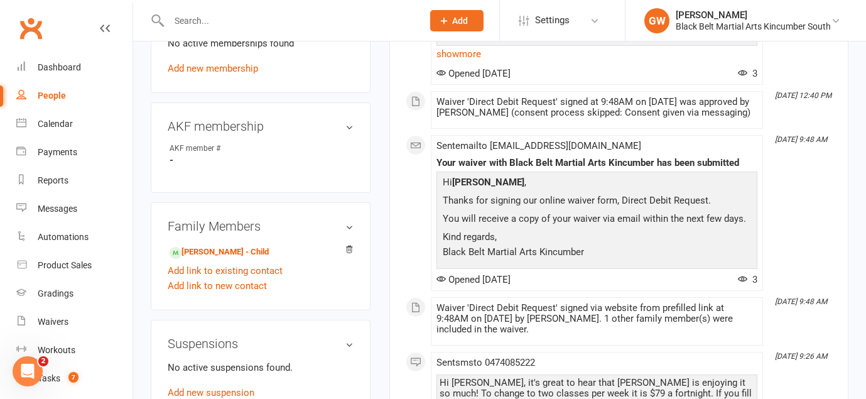
scroll to position [554, 0]
click at [245, 249] on link "[PERSON_NAME] - Child" at bounding box center [219, 251] width 99 height 13
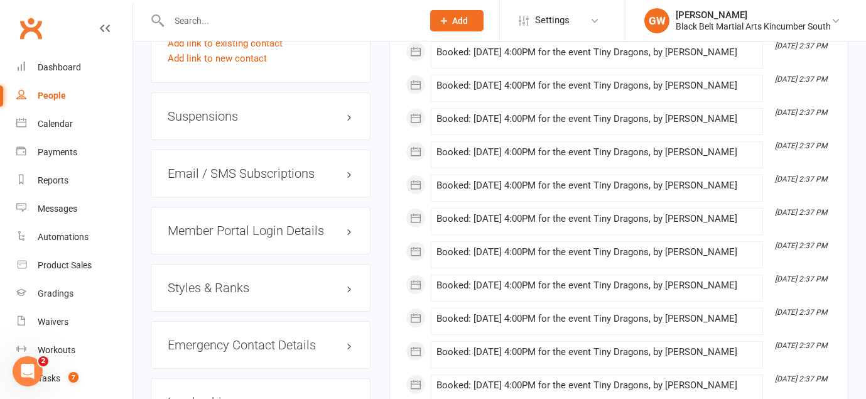
scroll to position [978, 0]
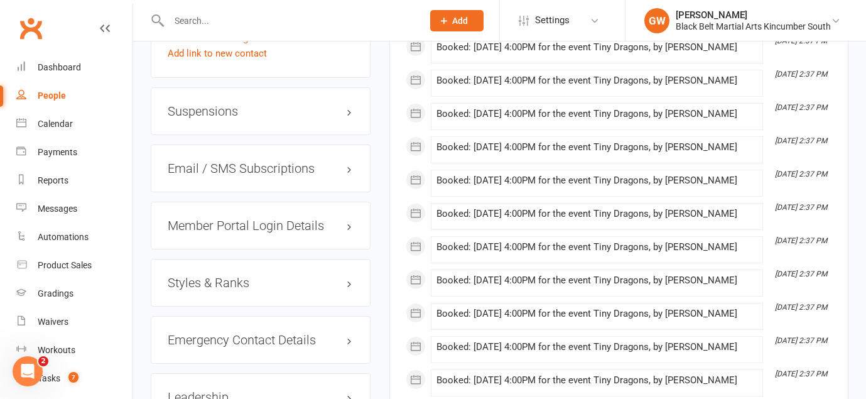
click at [282, 221] on h3 "Member Portal Login Details" at bounding box center [261, 225] width 186 height 14
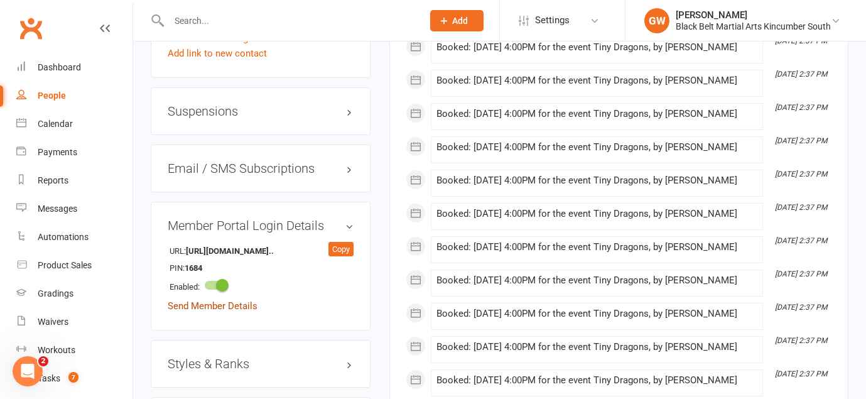
click at [232, 305] on link "Send Member Details" at bounding box center [213, 305] width 90 height 11
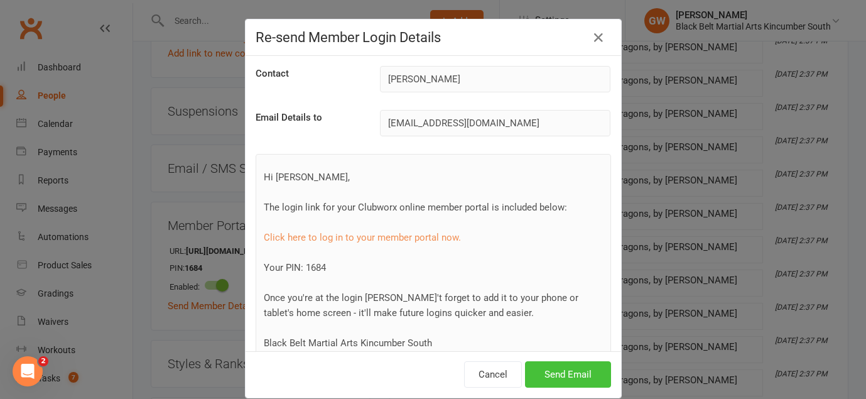
click at [555, 377] on button "Send Email" at bounding box center [568, 374] width 86 height 26
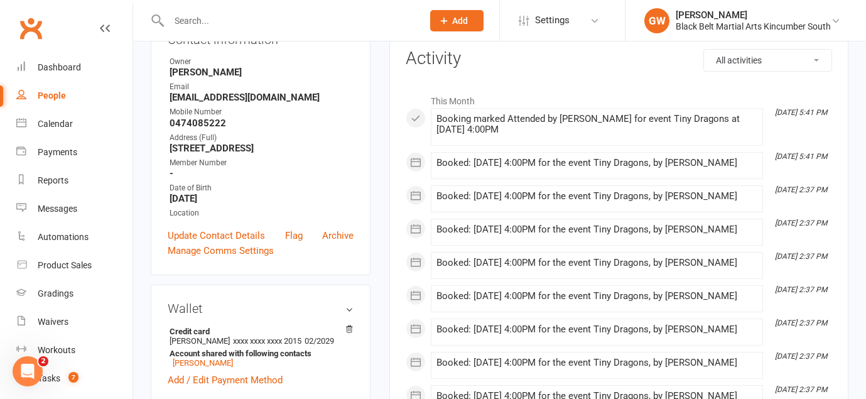
scroll to position [0, 0]
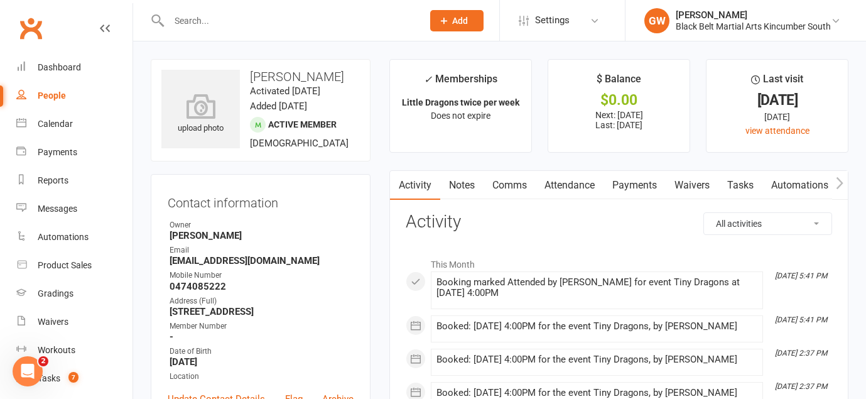
click at [512, 186] on link "Comms" at bounding box center [509, 185] width 52 height 29
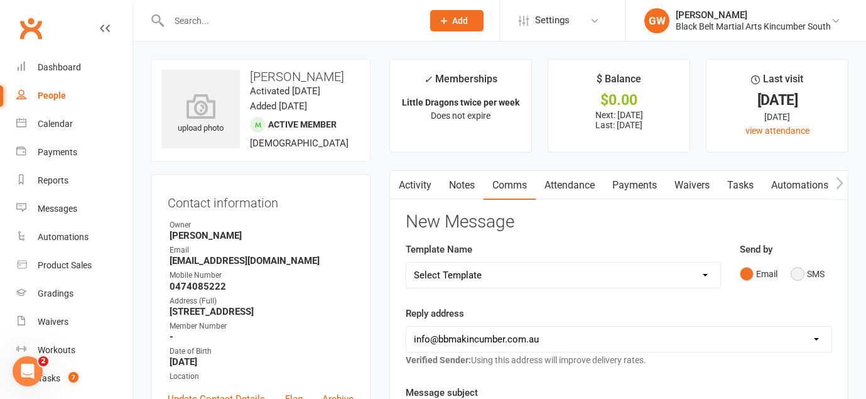
click at [801, 274] on button "SMS" at bounding box center [807, 274] width 34 height 24
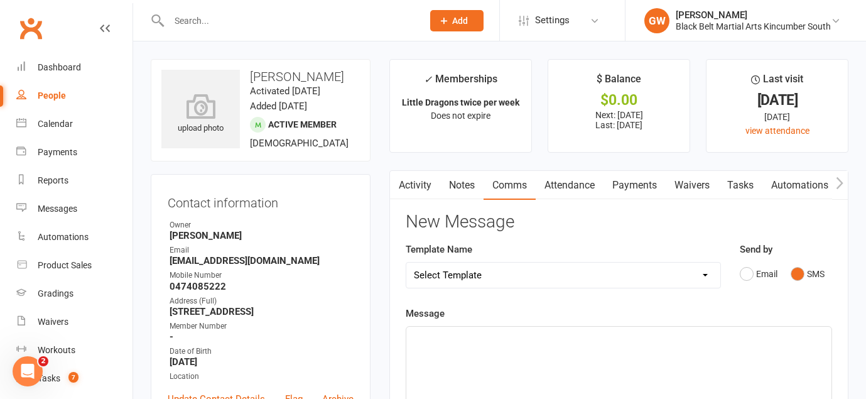
click at [526, 337] on p "﻿" at bounding box center [619, 337] width 410 height 15
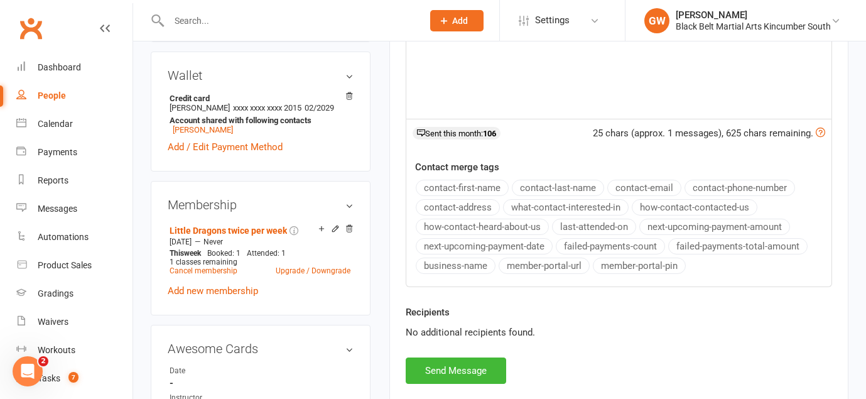
scroll to position [406, 0]
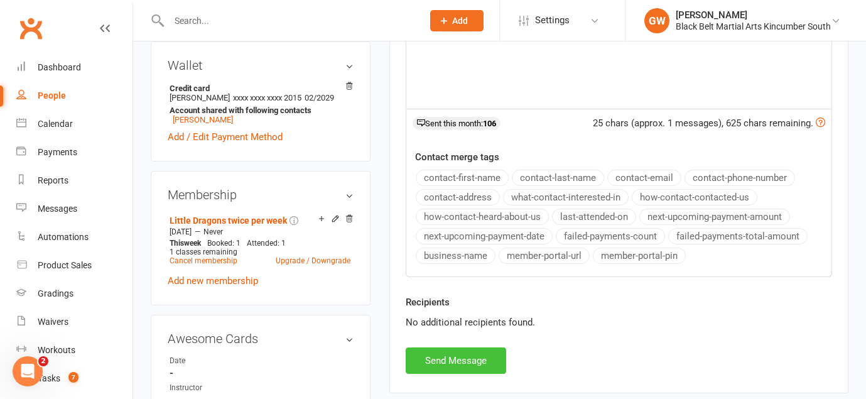
click at [460, 365] on button "Send Message" at bounding box center [456, 360] width 100 height 26
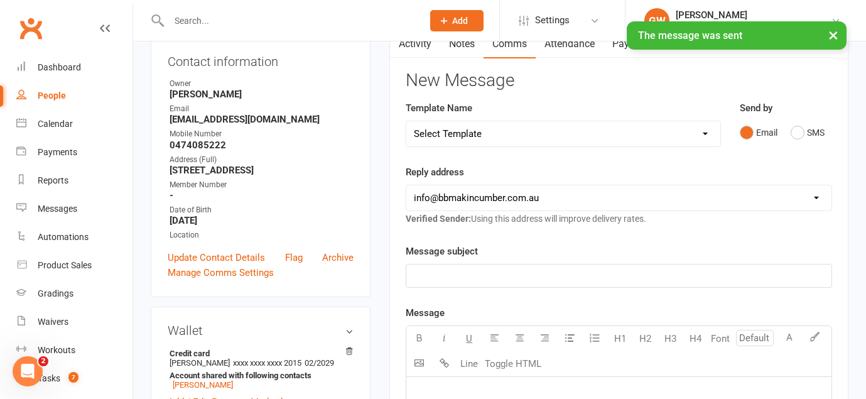
scroll to position [0, 0]
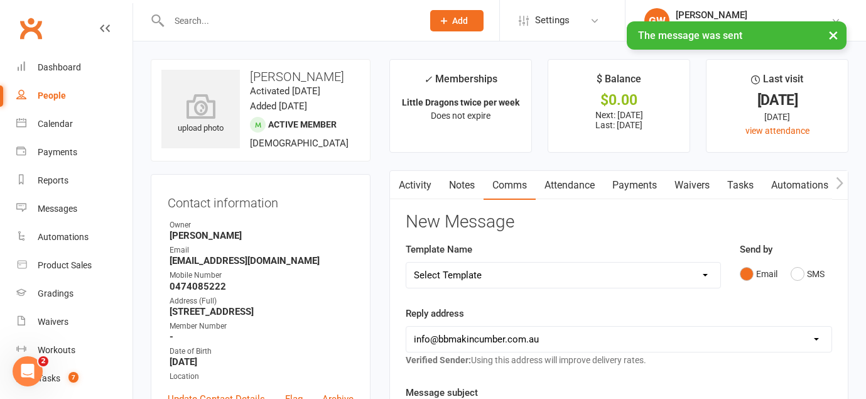
click at [423, 197] on link "Activity" at bounding box center [415, 185] width 50 height 29
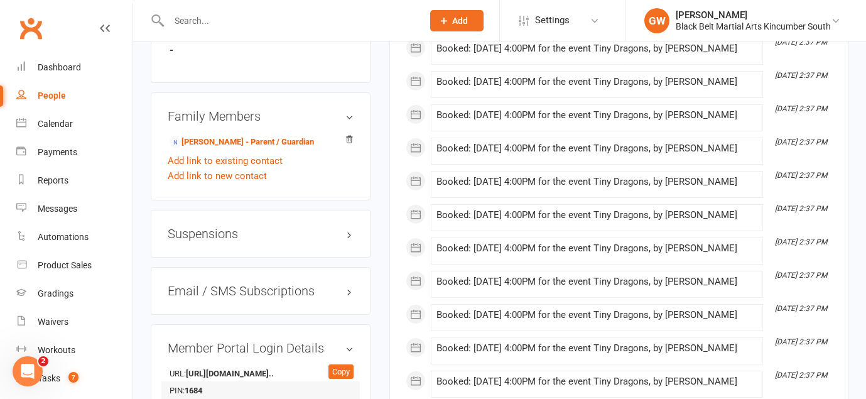
scroll to position [859, 0]
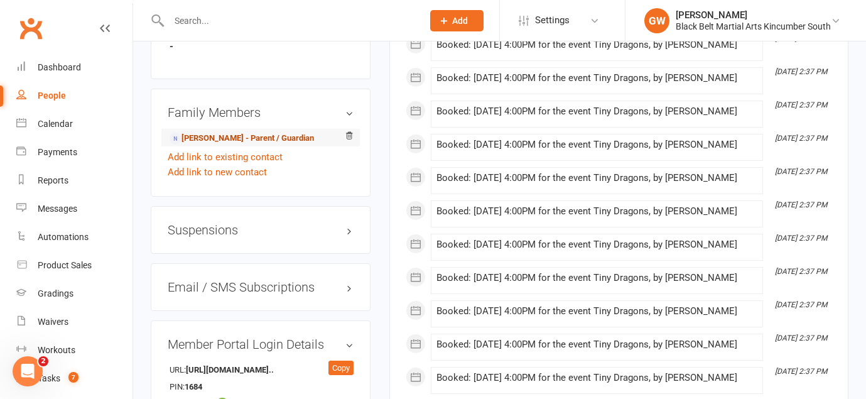
click at [213, 135] on link "[PERSON_NAME] - Parent / Guardian" at bounding box center [242, 138] width 144 height 13
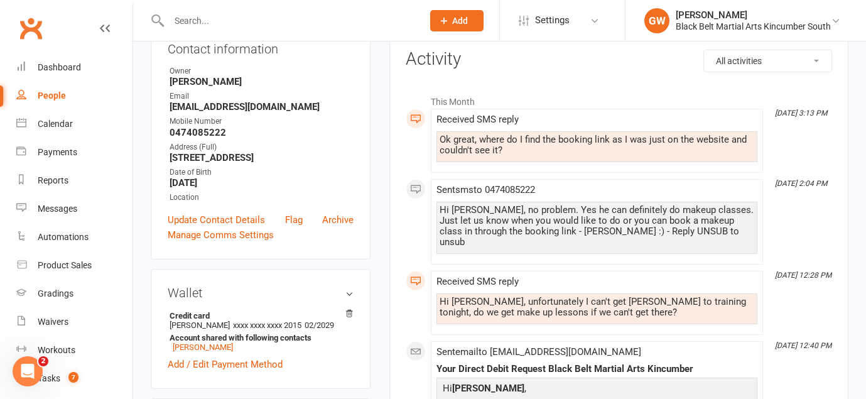
scroll to position [153, 0]
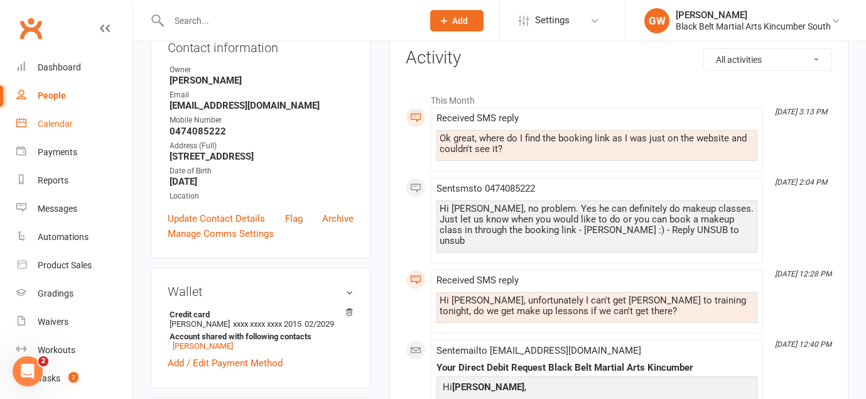
click at [62, 121] on div "Calendar" at bounding box center [55, 124] width 35 height 10
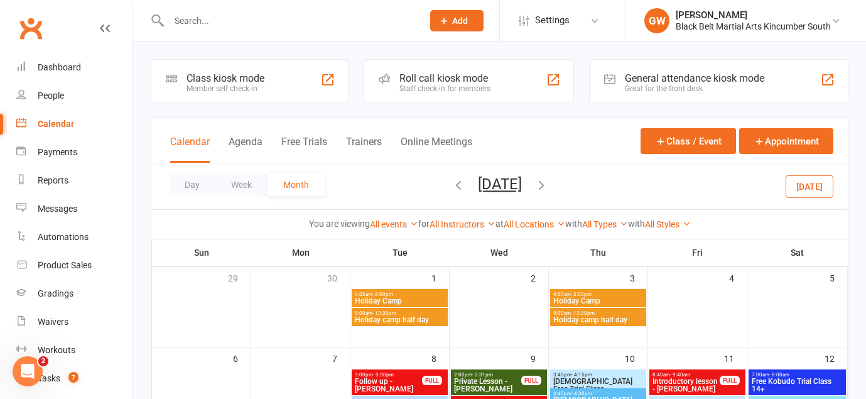
click at [548, 184] on icon "button" at bounding box center [541, 185] width 14 height 14
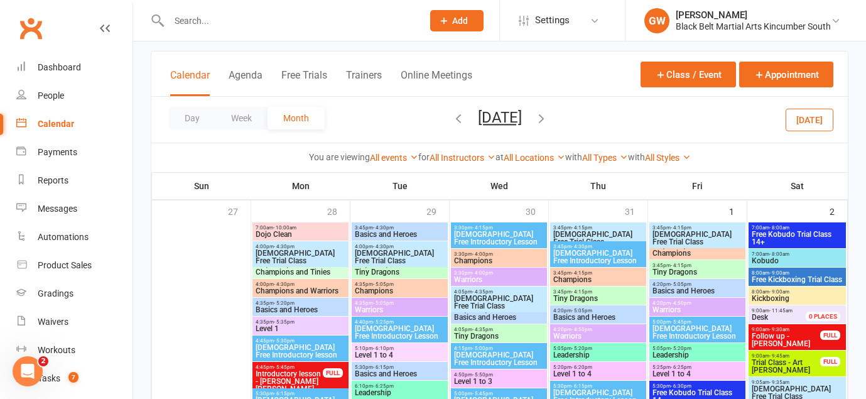
scroll to position [65, 0]
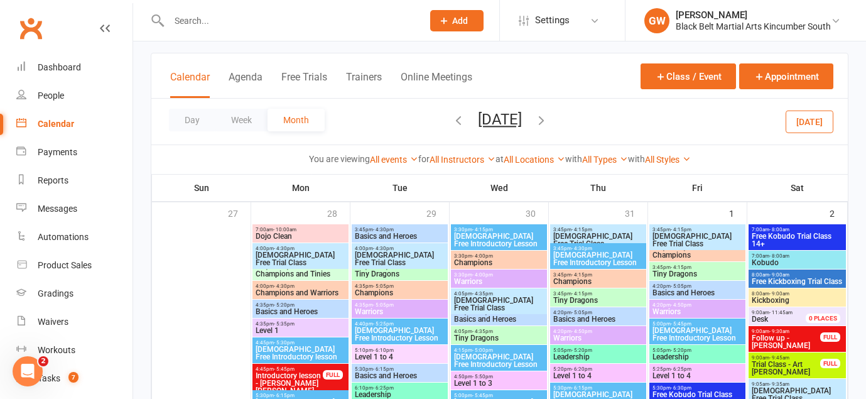
click at [776, 340] on span "Follow up - [PERSON_NAME]" at bounding box center [786, 341] width 70 height 15
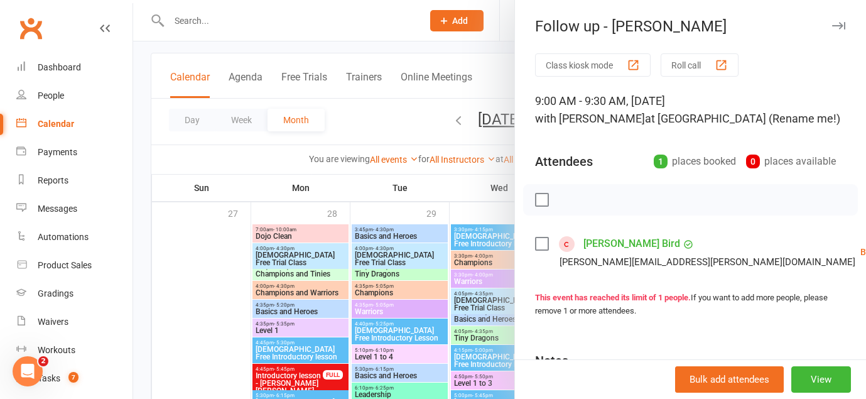
click at [838, 19] on button "button" at bounding box center [838, 25] width 15 height 15
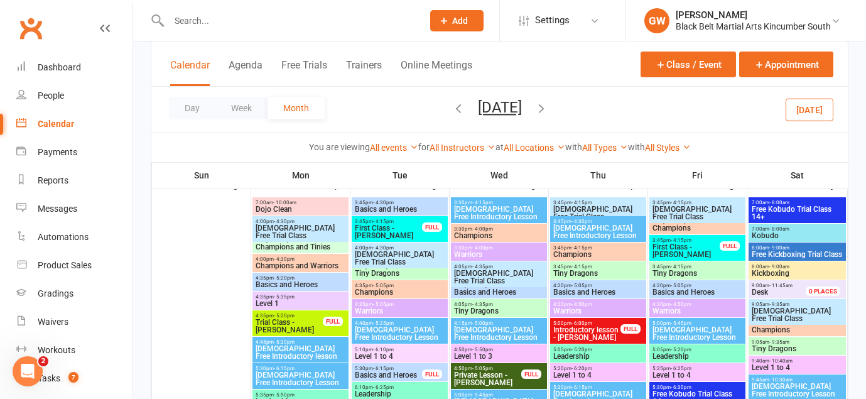
scroll to position [481, 0]
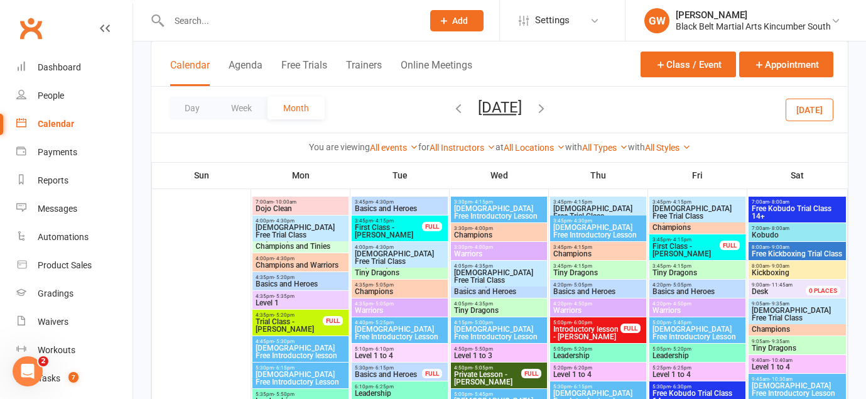
click at [402, 235] on span "First Class - [PERSON_NAME]" at bounding box center [388, 231] width 68 height 15
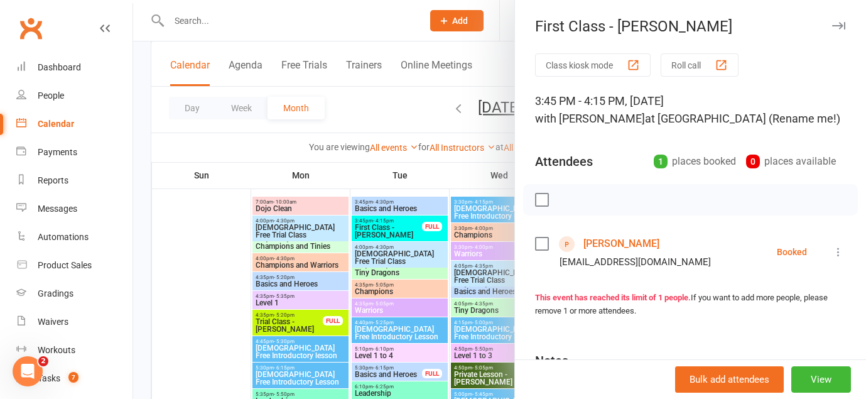
click at [837, 25] on icon "button" at bounding box center [838, 26] width 13 height 8
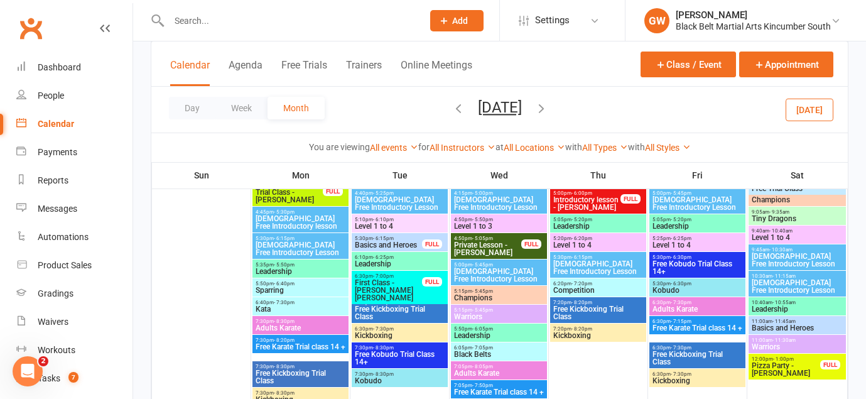
scroll to position [613, 0]
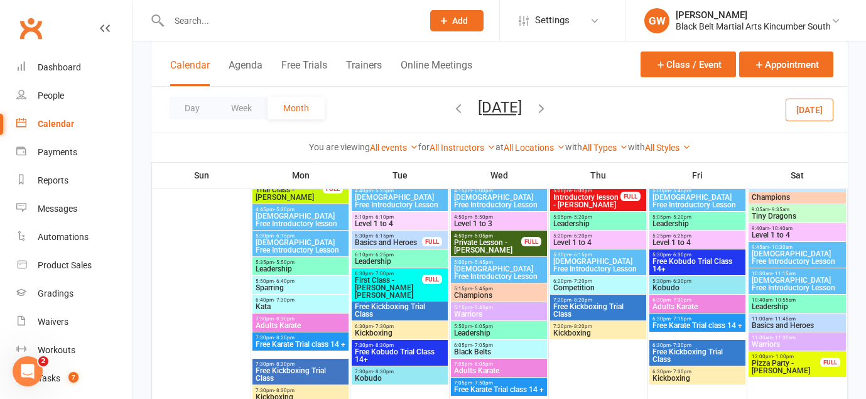
click at [401, 279] on span "First Class - [PERSON_NAME] [PERSON_NAME]" at bounding box center [388, 287] width 68 height 23
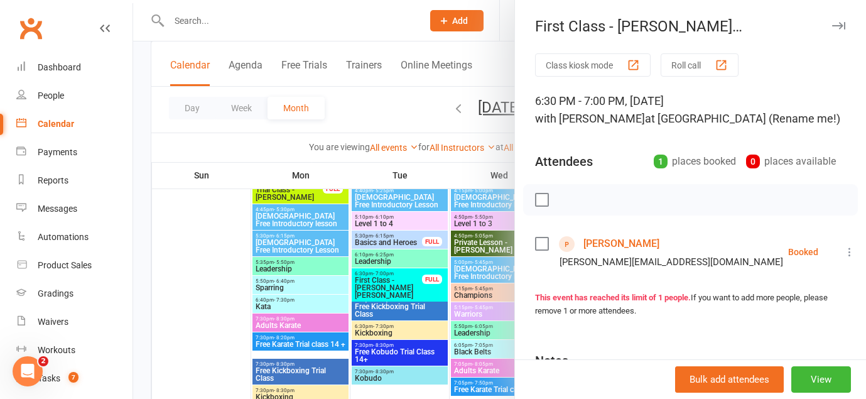
click at [837, 26] on icon "button" at bounding box center [838, 26] width 13 height 8
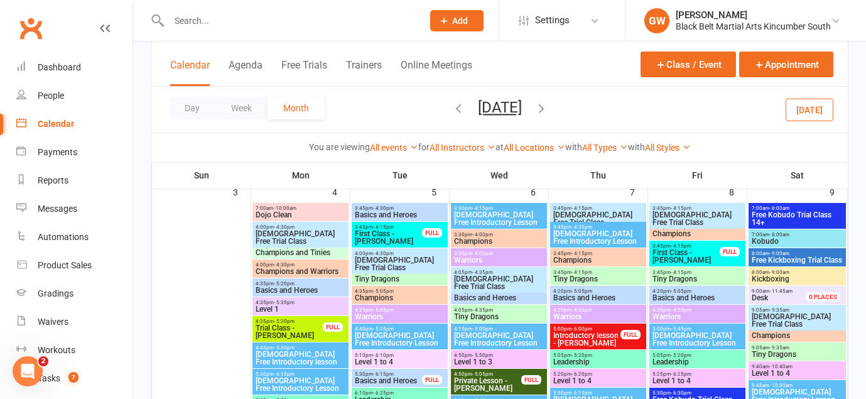
scroll to position [468, 0]
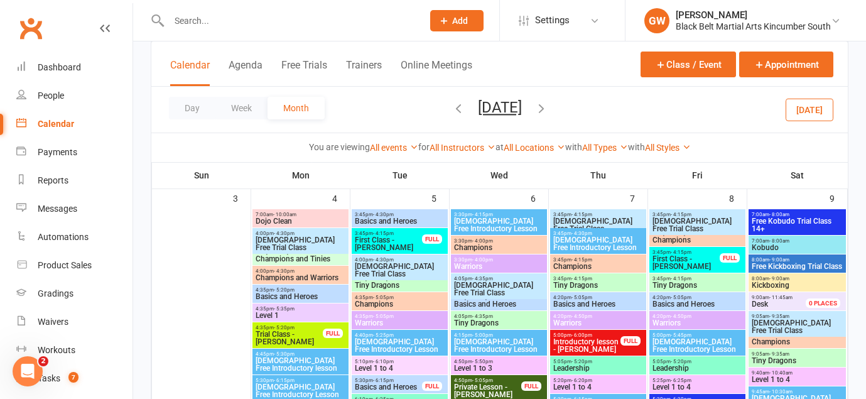
click at [592, 347] on span "Introductory lesson - [PERSON_NAME]" at bounding box center [587, 345] width 68 height 15
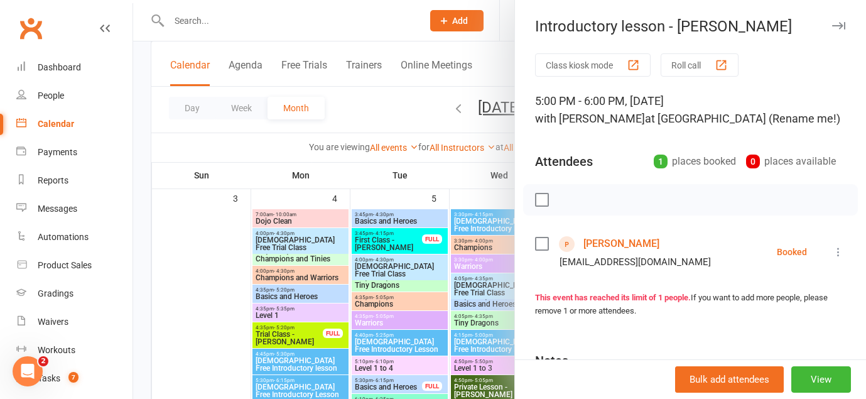
click at [639, 240] on link "[PERSON_NAME]" at bounding box center [621, 244] width 76 height 20
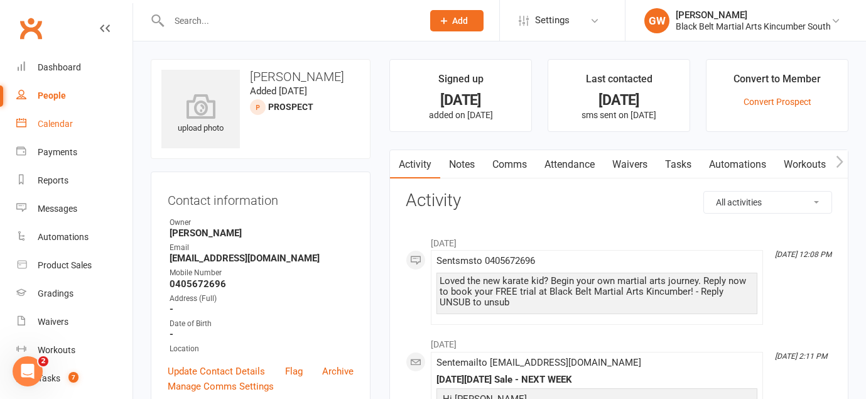
click at [55, 125] on div "Calendar" at bounding box center [55, 124] width 35 height 10
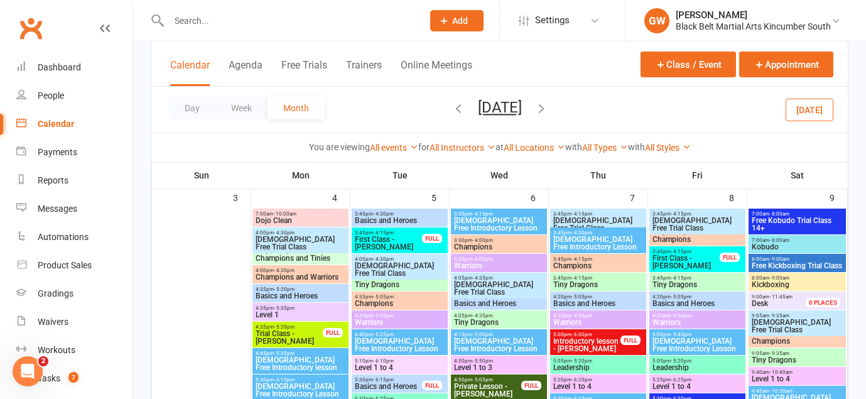
scroll to position [467, 0]
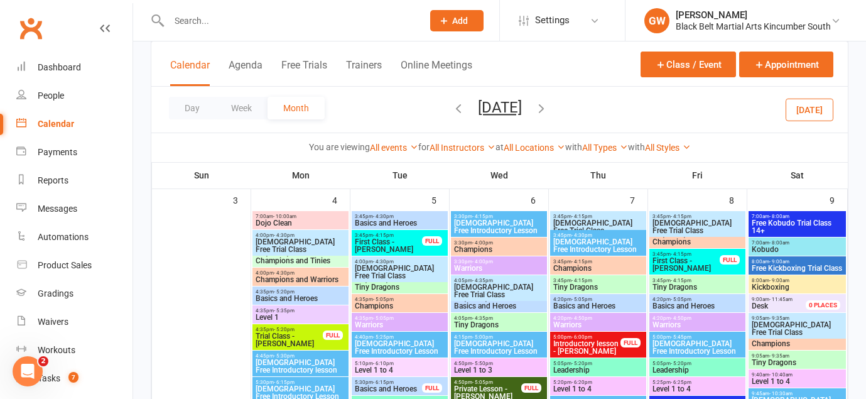
click at [691, 264] on span "First Class - [PERSON_NAME]" at bounding box center [686, 264] width 68 height 15
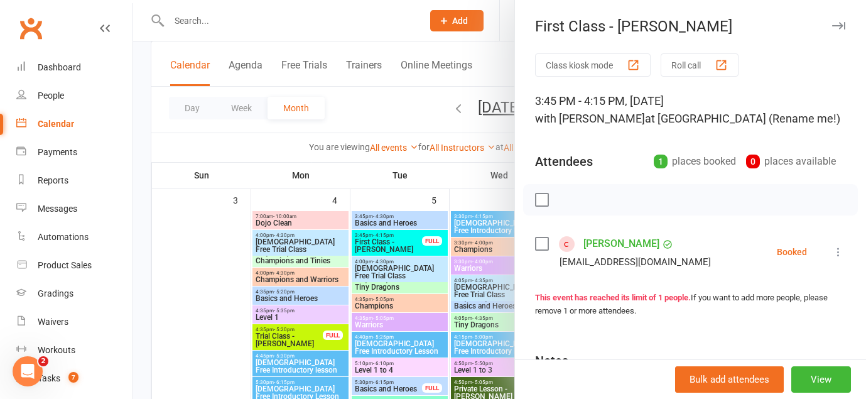
click at [833, 28] on icon "button" at bounding box center [838, 26] width 13 height 8
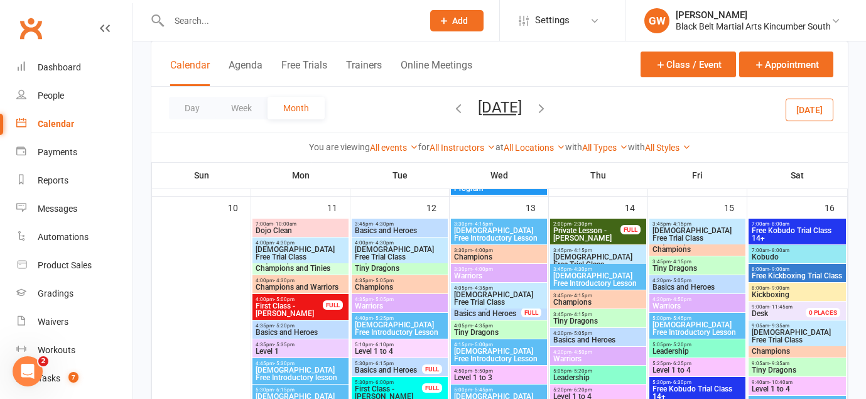
scroll to position [860, 0]
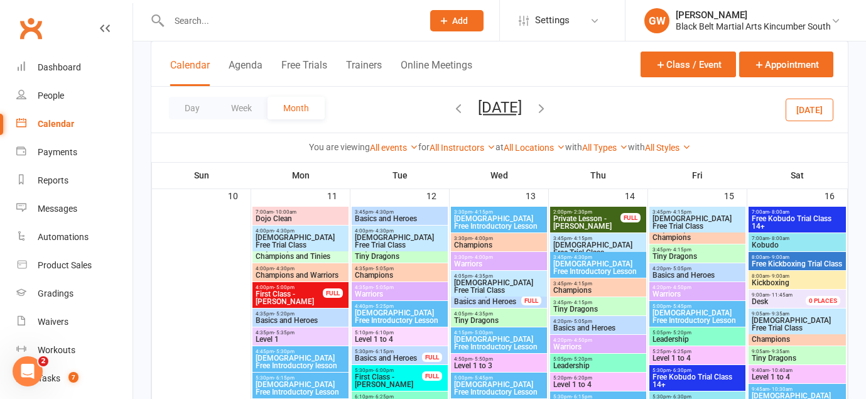
click at [298, 293] on span "First Class - [PERSON_NAME]" at bounding box center [289, 297] width 68 height 15
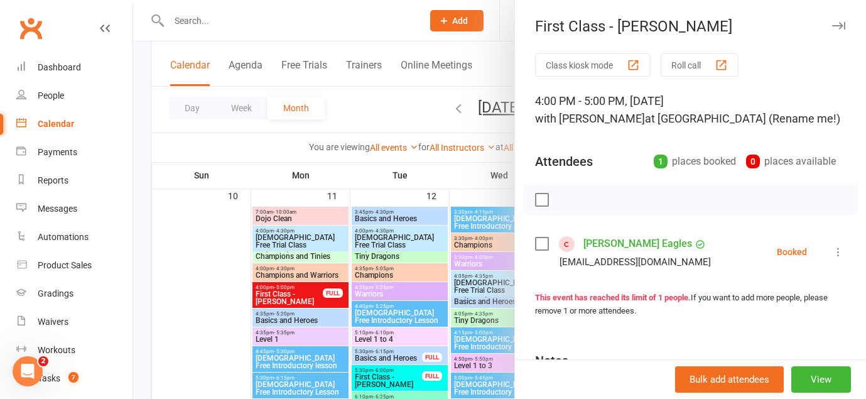
click at [836, 27] on icon "button" at bounding box center [838, 26] width 13 height 8
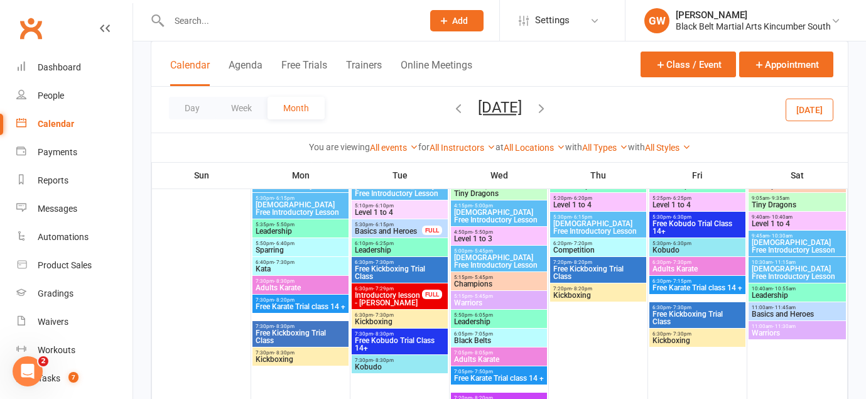
scroll to position [1376, 0]
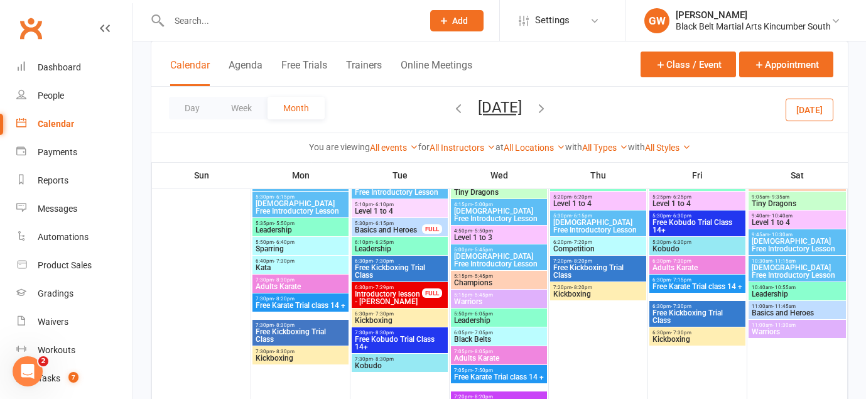
click at [380, 293] on span "Introductory lesson - [PERSON_NAME]" at bounding box center [388, 297] width 68 height 15
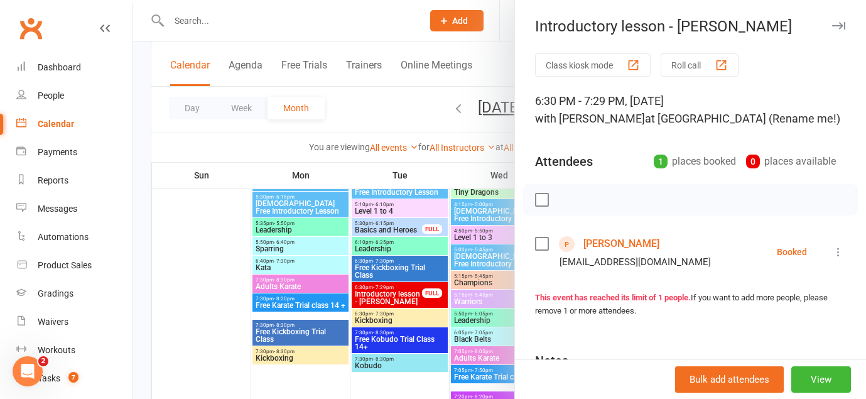
click at [834, 26] on icon "button" at bounding box center [838, 26] width 13 height 8
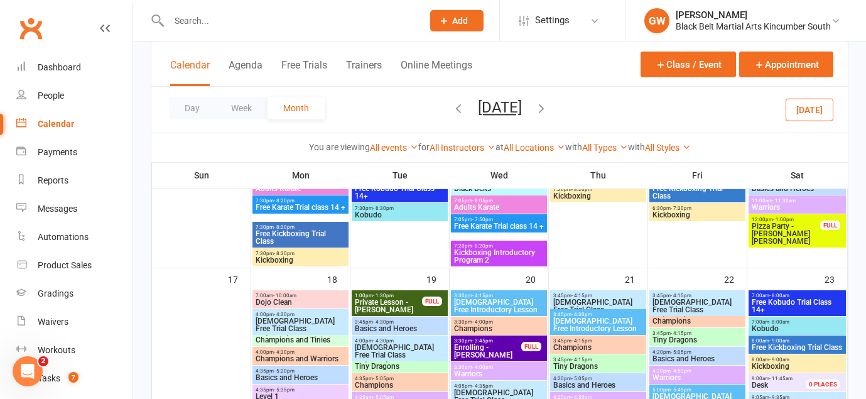
scroll to position [1135, 0]
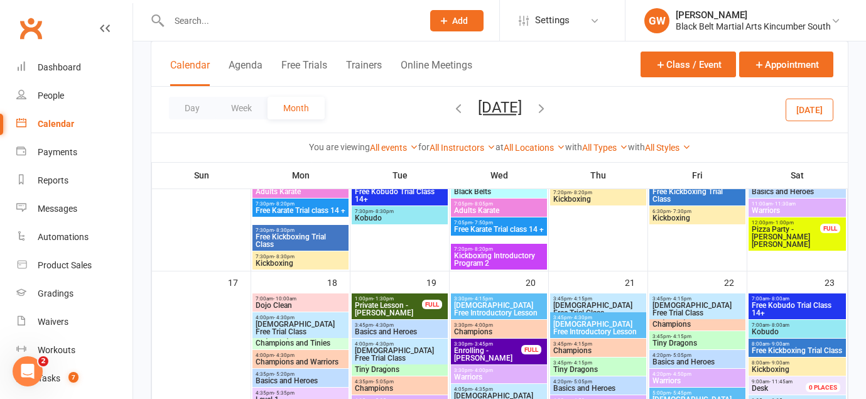
click at [500, 261] on span "Kickboxing Introductory Program 2" at bounding box center [498, 259] width 91 height 15
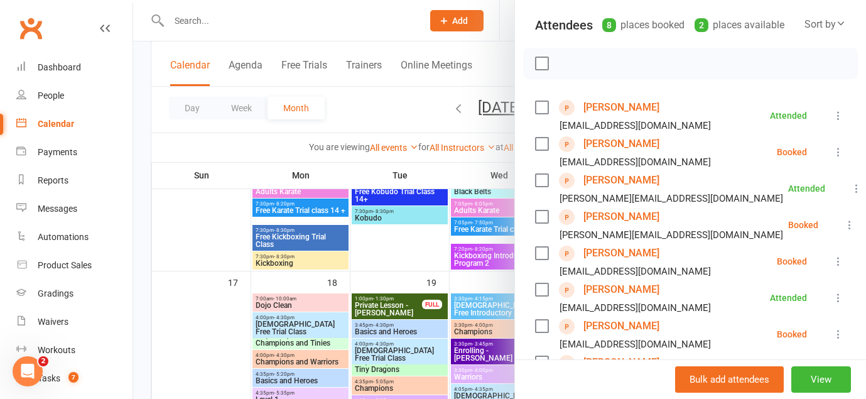
scroll to position [0, 0]
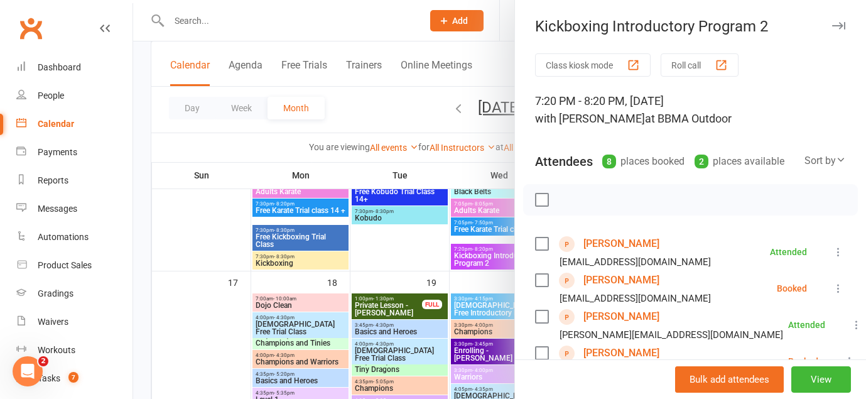
click at [840, 23] on icon "button" at bounding box center [838, 26] width 13 height 8
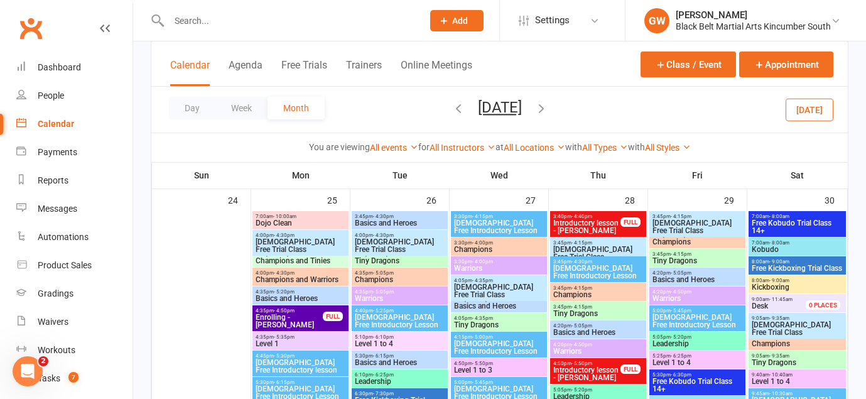
scroll to position [1607, 0]
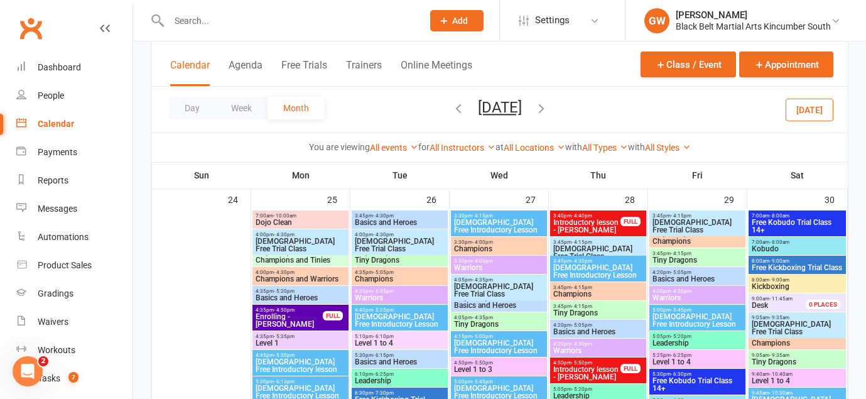
click at [572, 219] on span "Introductory lesson - [PERSON_NAME]" at bounding box center [587, 225] width 68 height 15
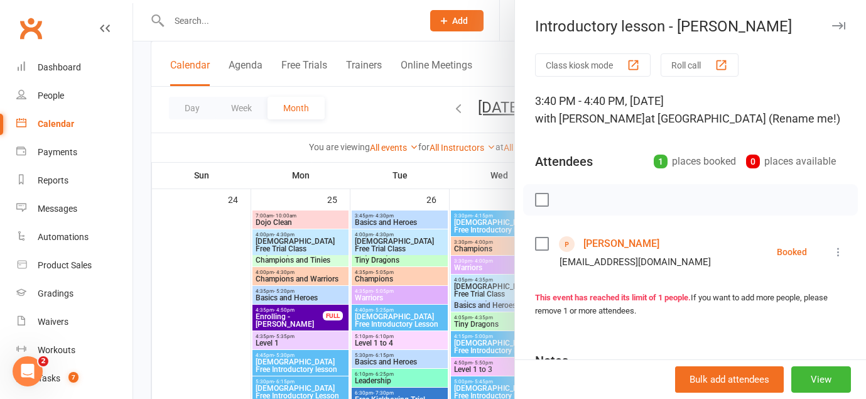
click at [840, 21] on button "button" at bounding box center [838, 25] width 15 height 15
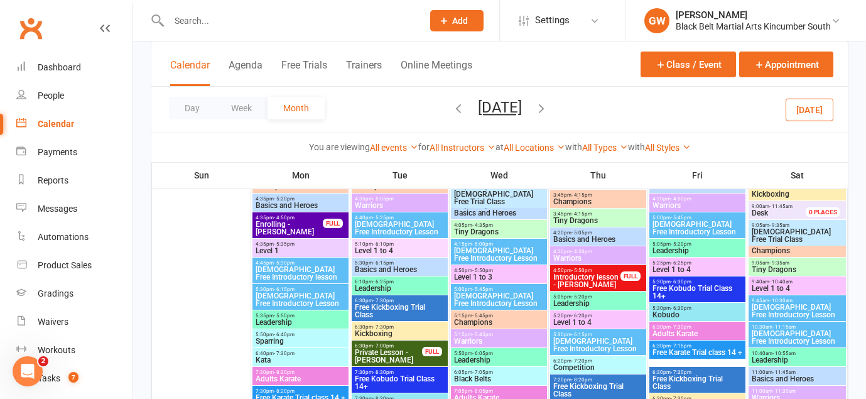
scroll to position [1703, 0]
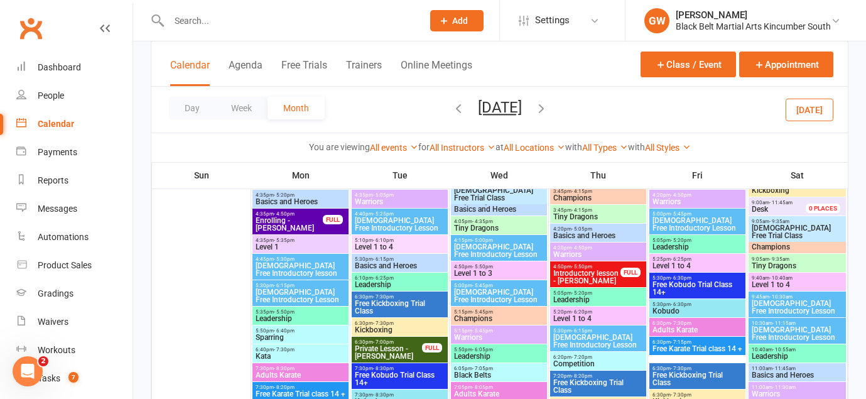
click at [586, 273] on span "Introductory lesson - [PERSON_NAME]" at bounding box center [587, 276] width 68 height 15
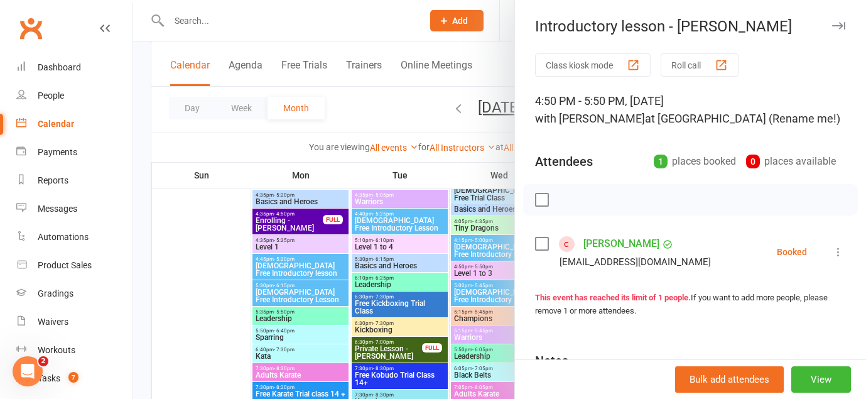
click at [833, 26] on icon "button" at bounding box center [838, 26] width 13 height 8
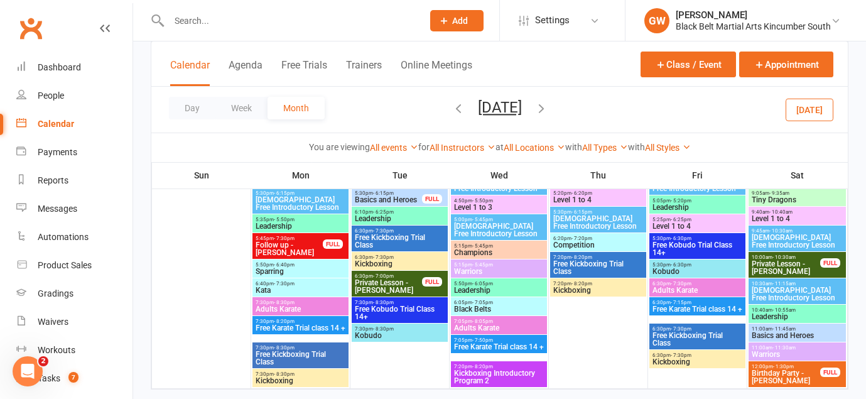
scroll to position [2157, 0]
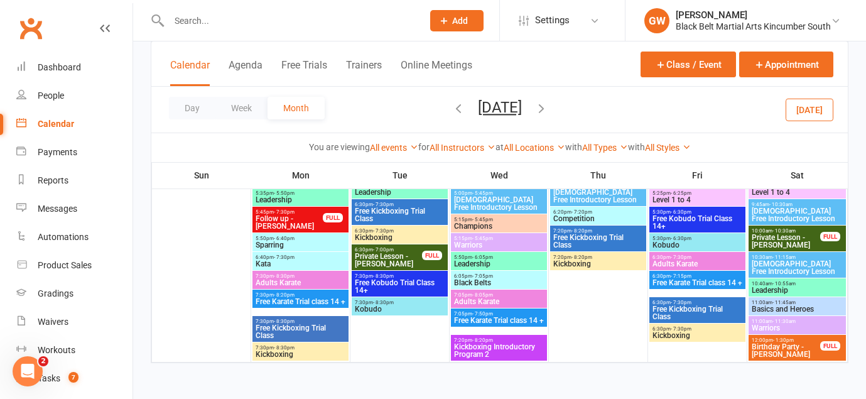
click at [548, 105] on icon "button" at bounding box center [541, 108] width 14 height 14
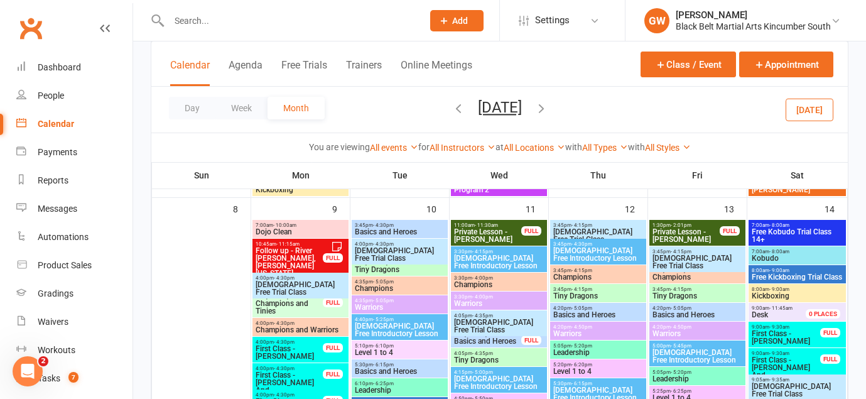
scroll to position [431, 0]
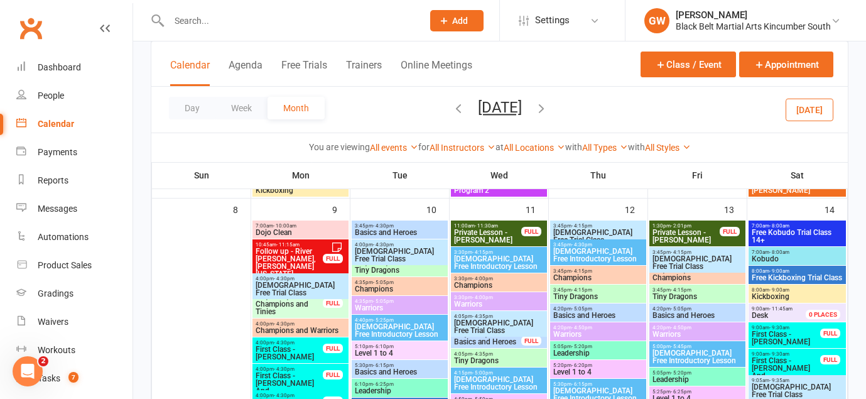
click at [283, 260] on span "Follow up - River [PERSON_NAME], [PERSON_NAME] [US_STATE]" at bounding box center [289, 262] width 68 height 30
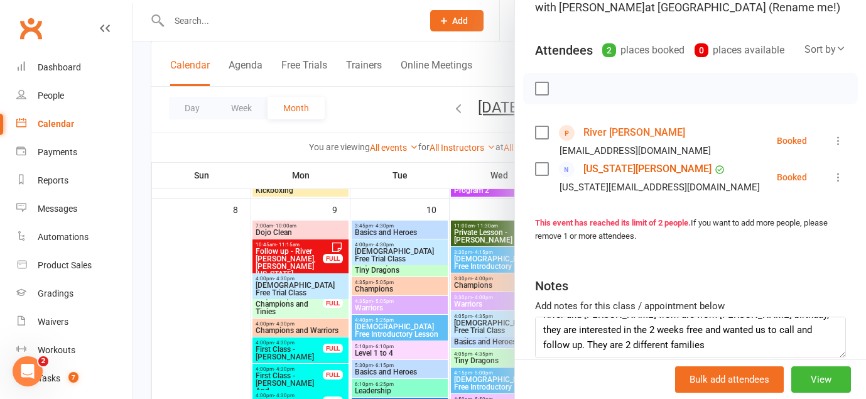
scroll to position [0, 0]
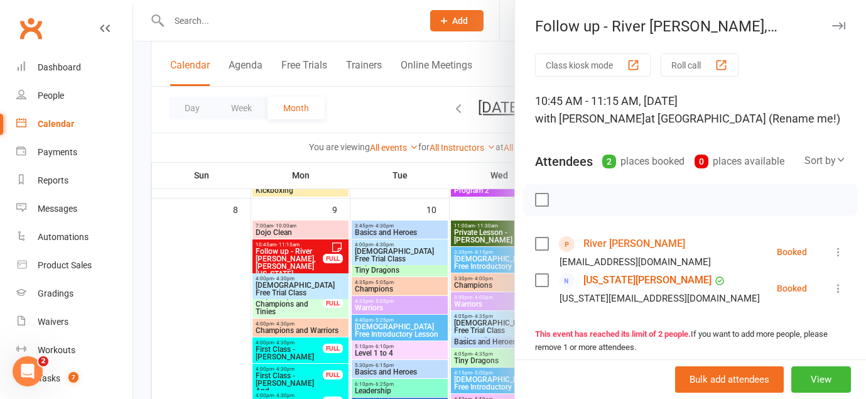
click at [843, 21] on button "button" at bounding box center [838, 25] width 15 height 15
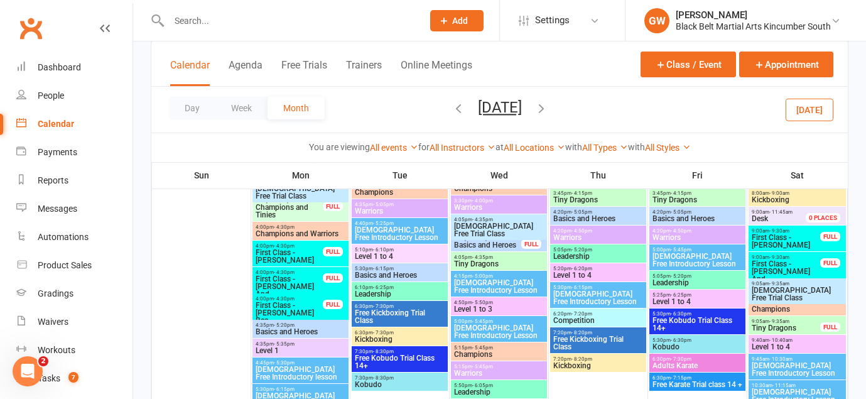
scroll to position [525, 0]
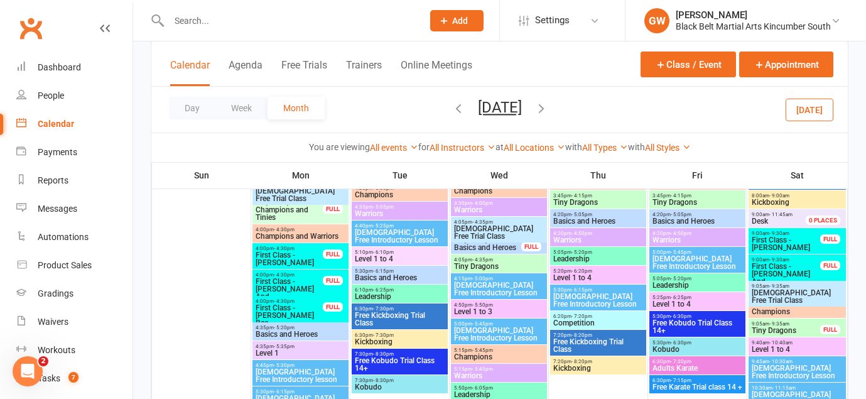
click at [299, 256] on span "First Class - [PERSON_NAME]" at bounding box center [289, 258] width 68 height 15
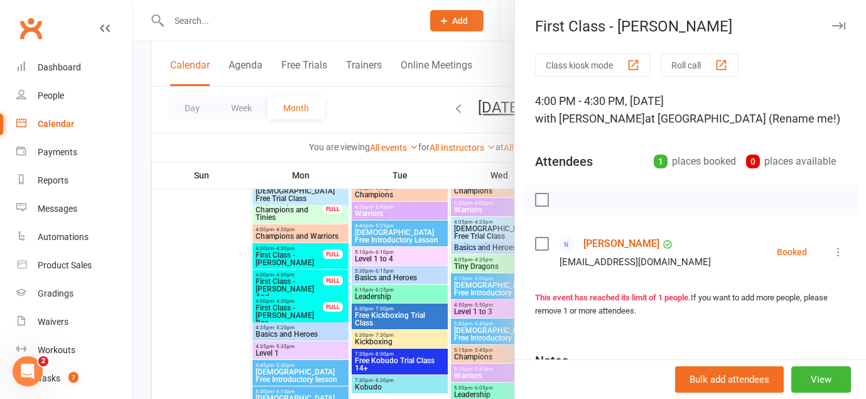
click at [837, 22] on icon "button" at bounding box center [838, 26] width 13 height 8
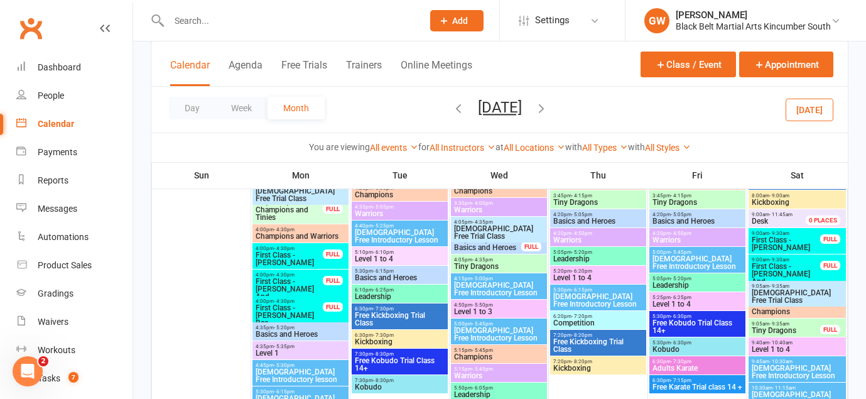
click at [274, 281] on span "First Class - [PERSON_NAME] And [PERSON_NAME]" at bounding box center [289, 293] width 68 height 30
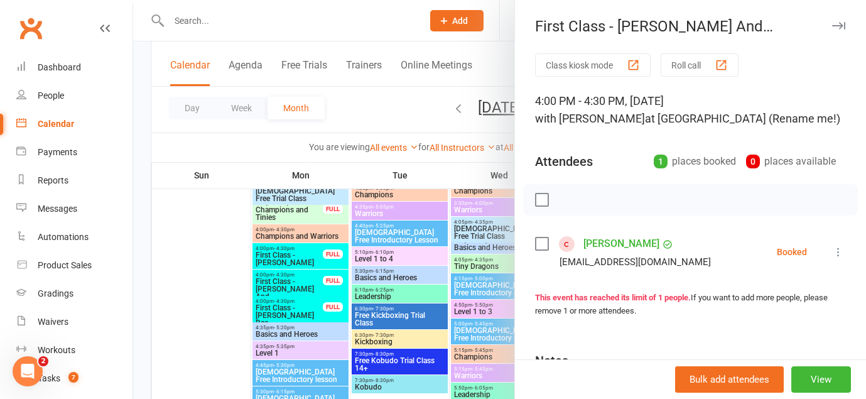
click at [840, 25] on icon "button" at bounding box center [838, 26] width 13 height 8
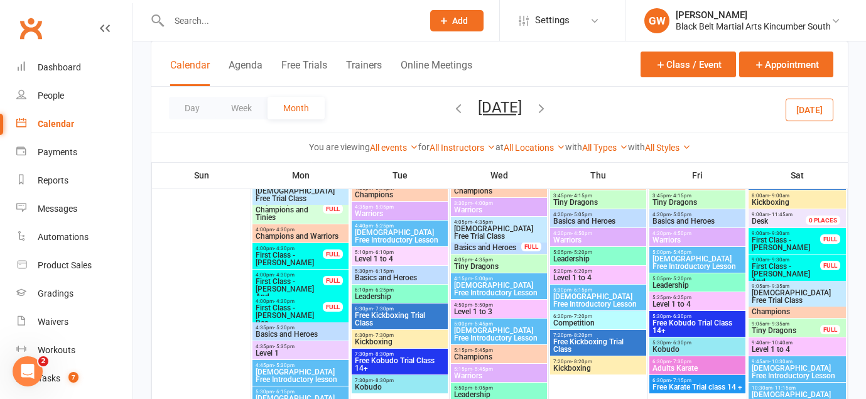
click at [293, 314] on span "First Class - [PERSON_NAME] Bec" at bounding box center [289, 315] width 68 height 23
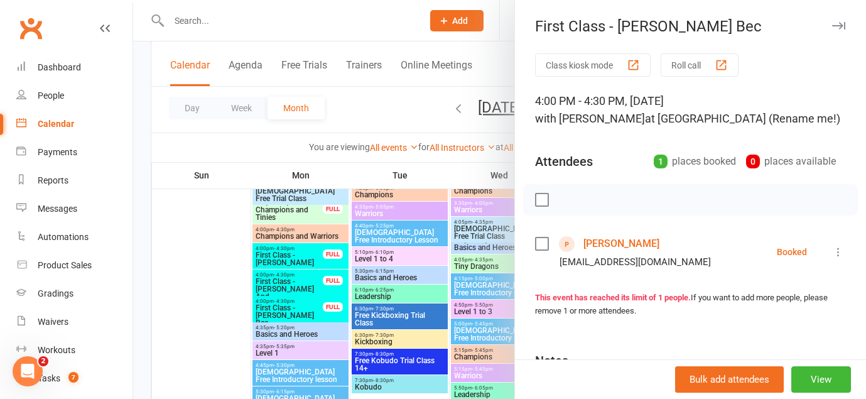
click at [835, 26] on icon "button" at bounding box center [838, 26] width 13 height 8
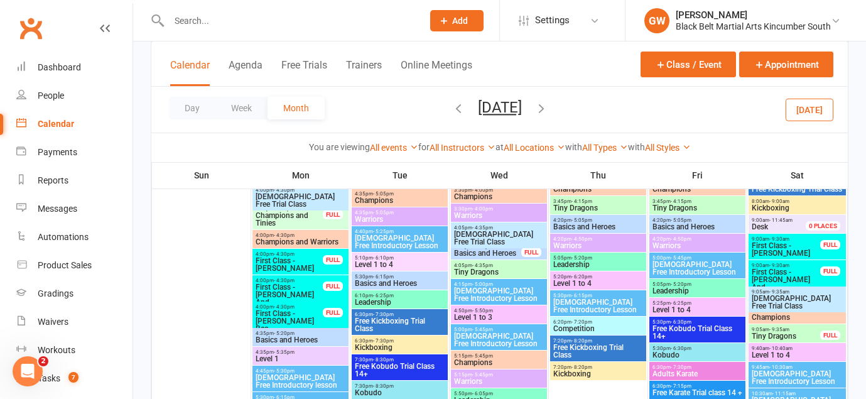
scroll to position [521, 0]
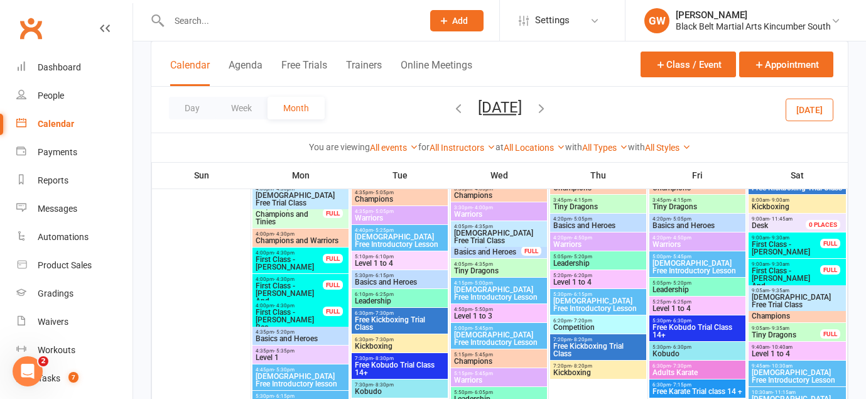
click at [793, 249] on span "First Class - [PERSON_NAME]" at bounding box center [786, 247] width 70 height 15
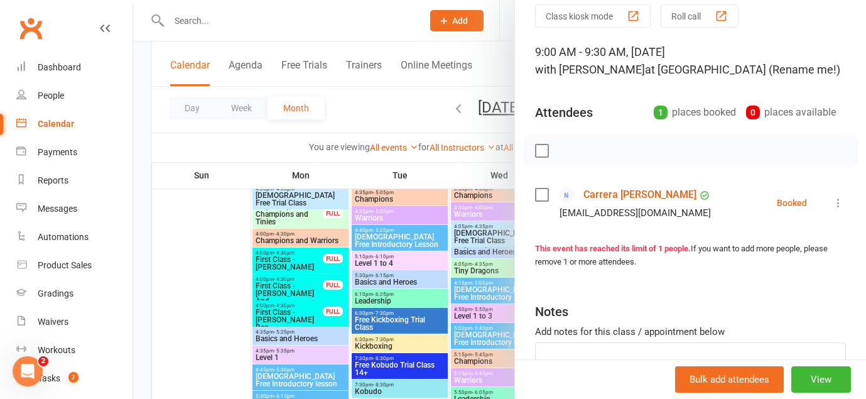
scroll to position [0, 0]
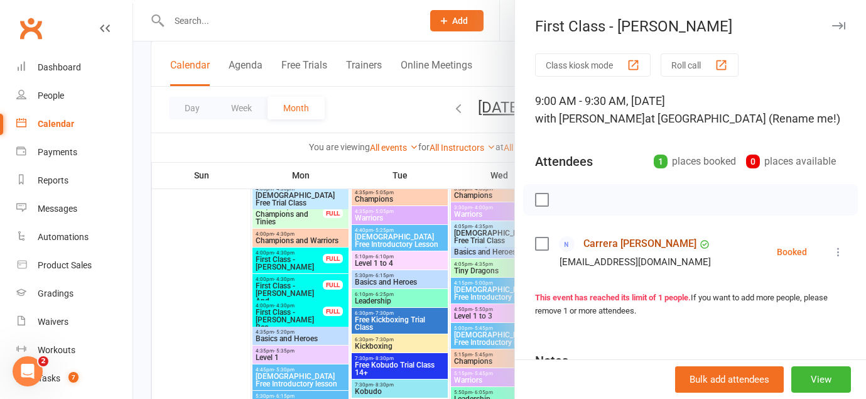
click at [630, 245] on link "Carrera [PERSON_NAME]" at bounding box center [639, 244] width 113 height 20
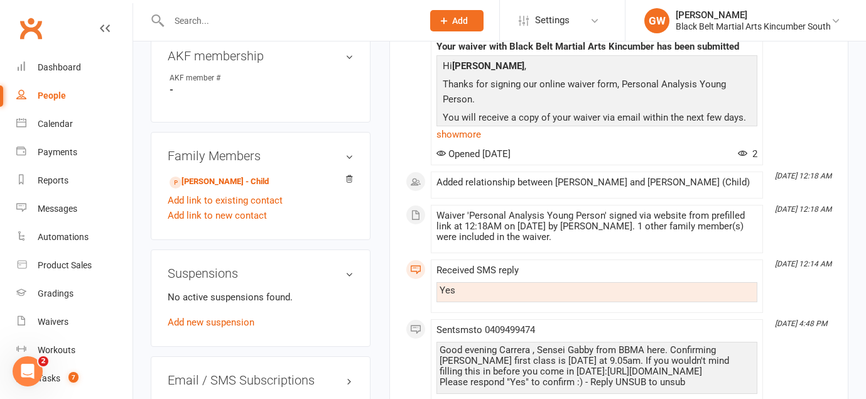
scroll to position [593, 0]
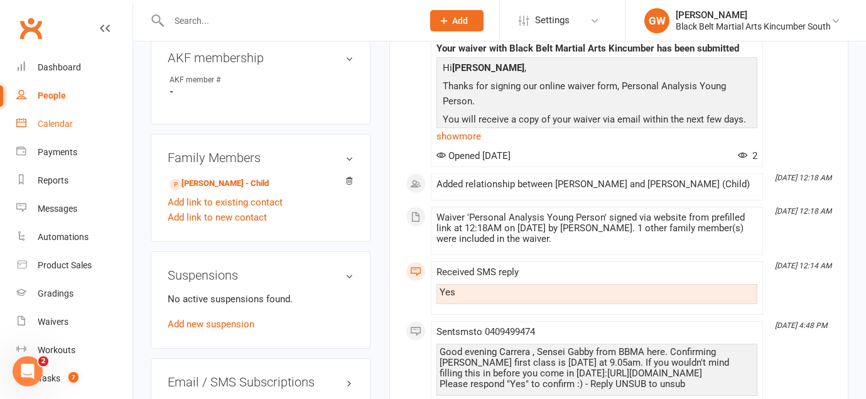
click at [55, 132] on link "Calendar" at bounding box center [74, 124] width 116 height 28
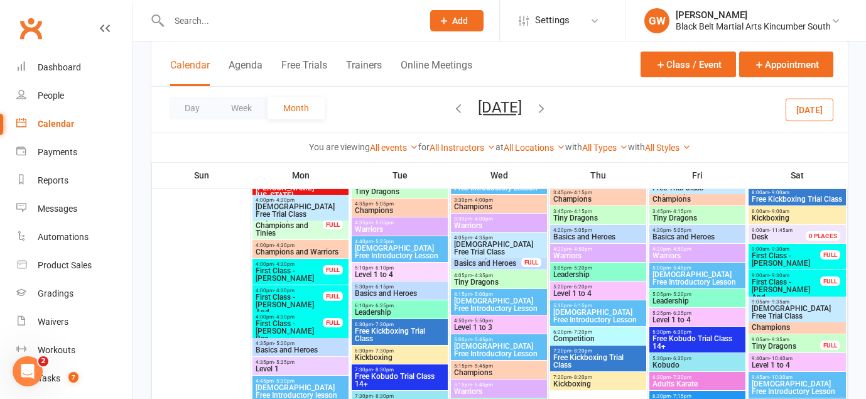
scroll to position [507, 0]
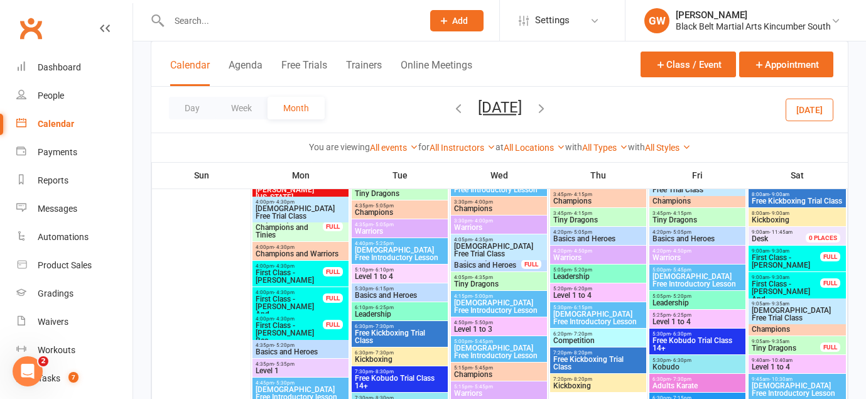
click at [789, 277] on span "9:00am - 9:30am" at bounding box center [786, 277] width 70 height 6
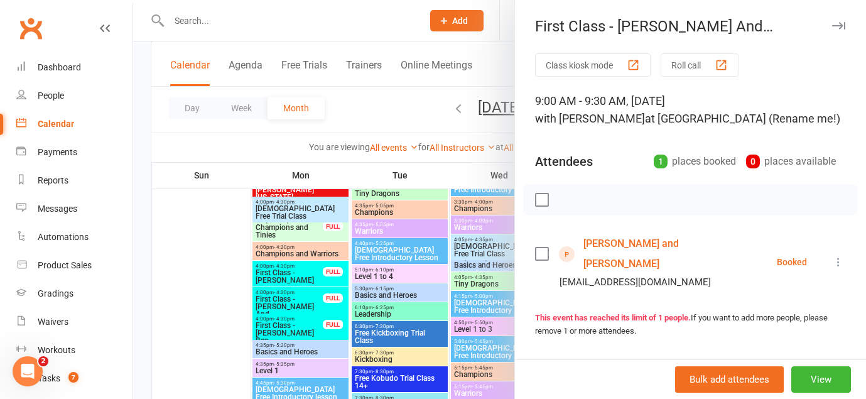
click at [841, 22] on icon "button" at bounding box center [838, 26] width 13 height 8
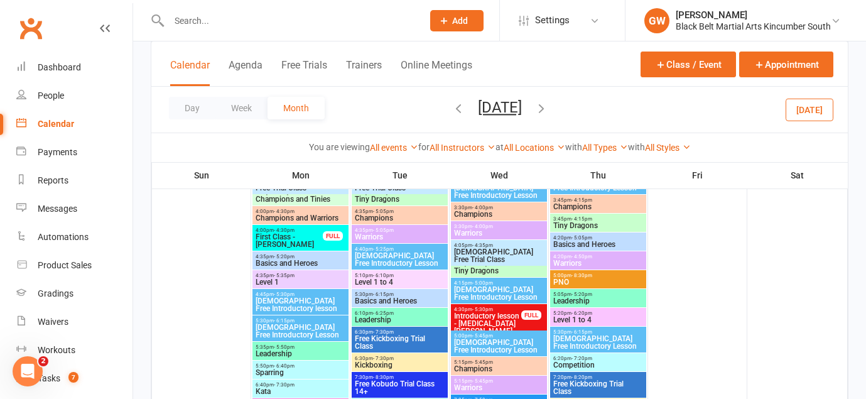
scroll to position [990, 0]
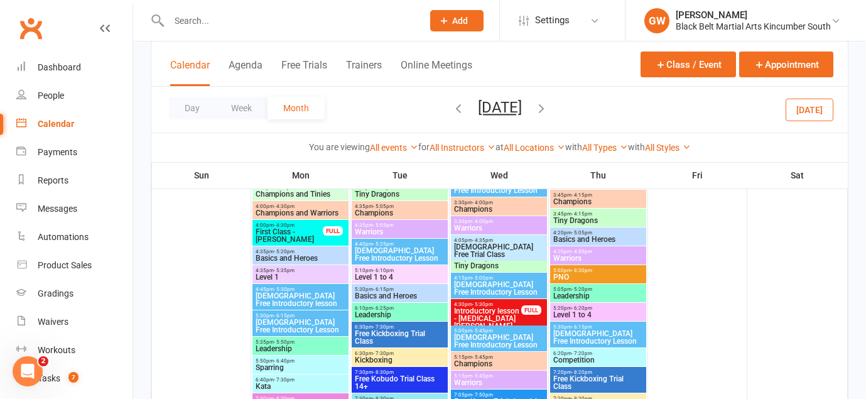
click at [497, 308] on span "Introductory lesson - [MEDICAL_DATA][PERSON_NAME]" at bounding box center [487, 318] width 68 height 23
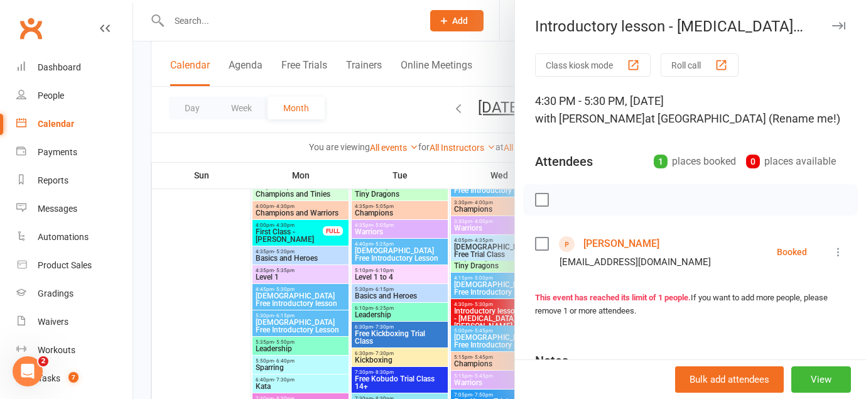
click at [834, 23] on icon "button" at bounding box center [838, 26] width 13 height 8
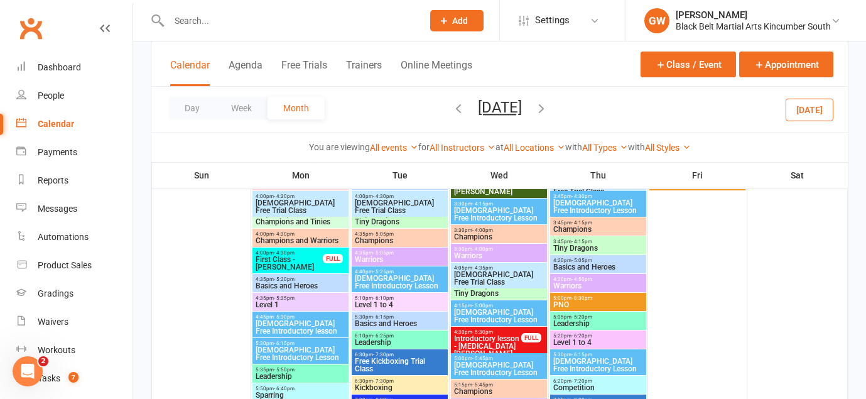
scroll to position [943, 0]
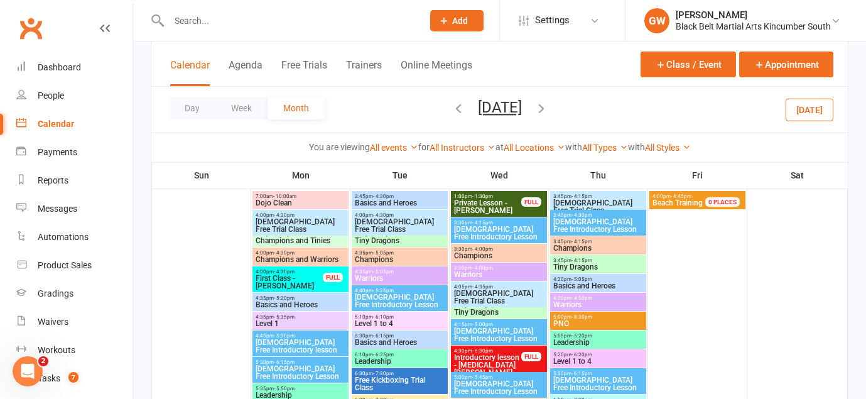
click at [584, 318] on span "- 8:30pm" at bounding box center [581, 317] width 21 height 6
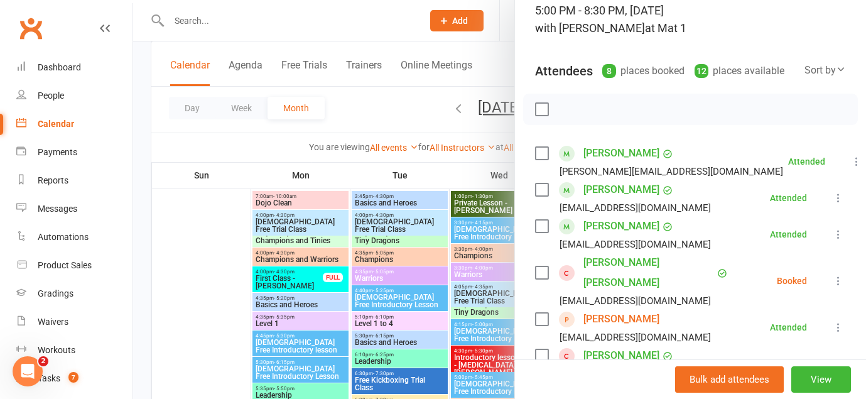
scroll to position [0, 0]
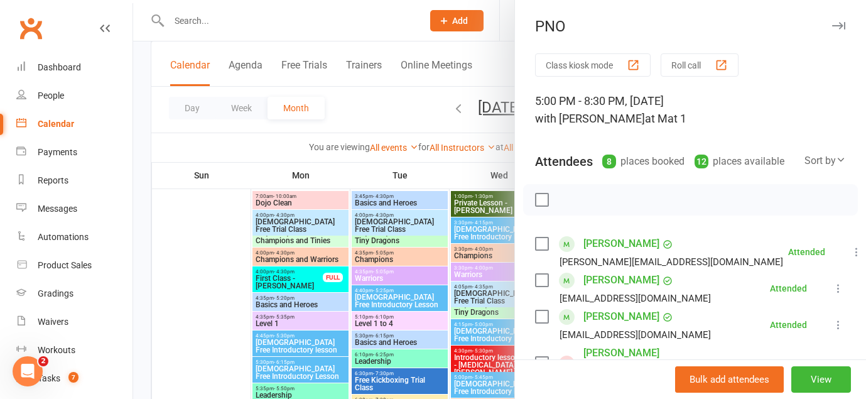
click at [831, 23] on button "button" at bounding box center [838, 25] width 15 height 15
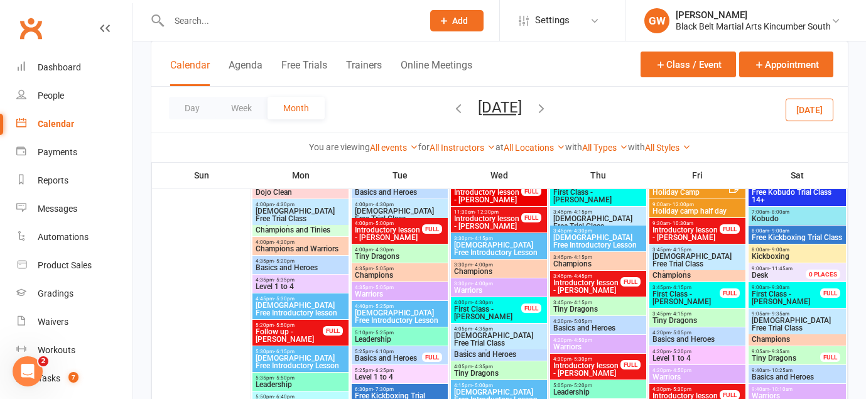
scroll to position [1477, 0]
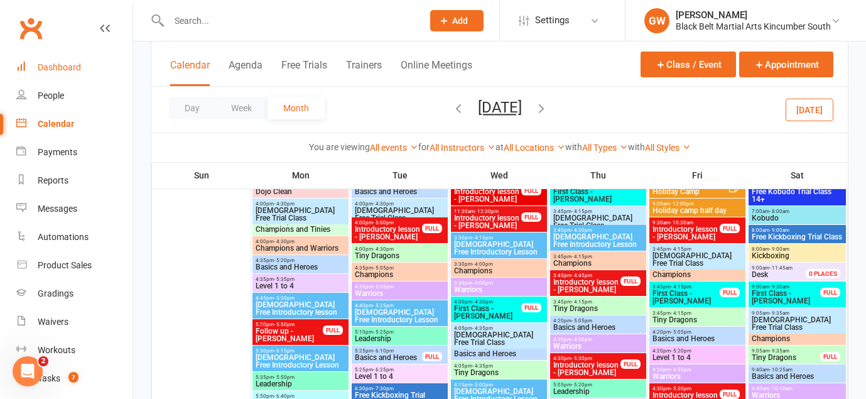
click at [42, 70] on div "Dashboard" at bounding box center [59, 67] width 43 height 10
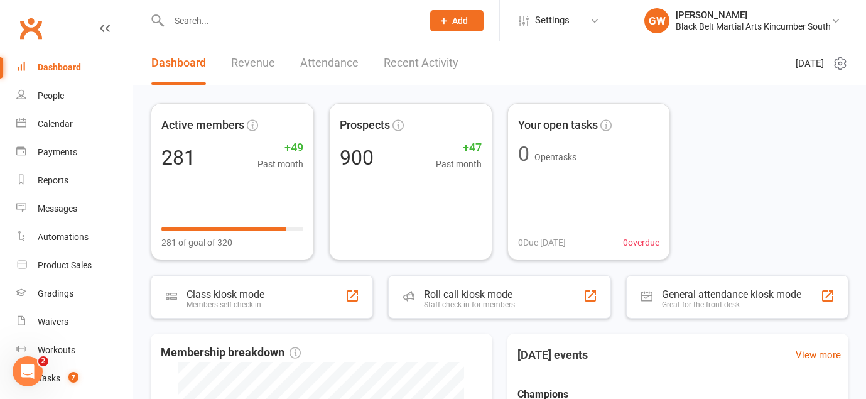
click at [414, 63] on link "Recent Activity" at bounding box center [421, 62] width 75 height 43
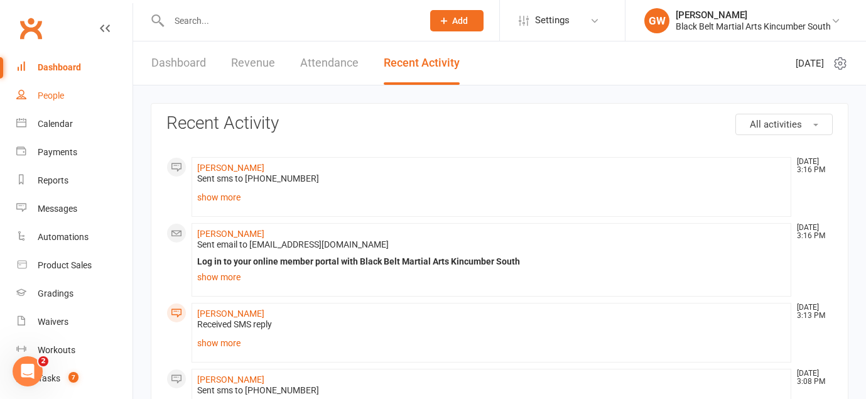
click at [51, 97] on div "People" at bounding box center [51, 95] width 26 height 10
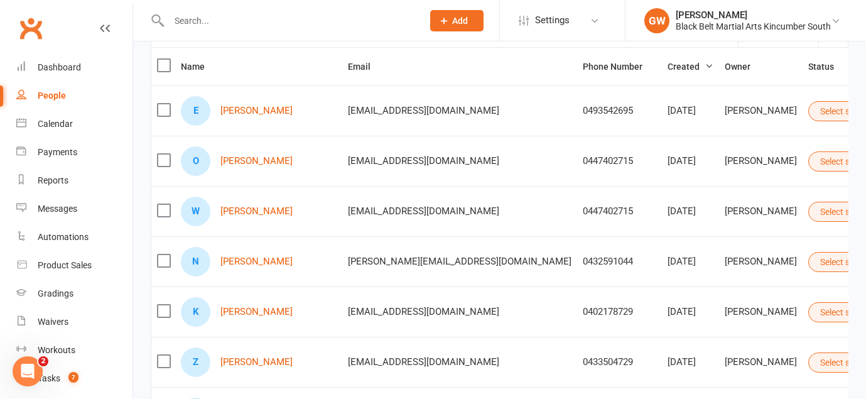
scroll to position [138, 0]
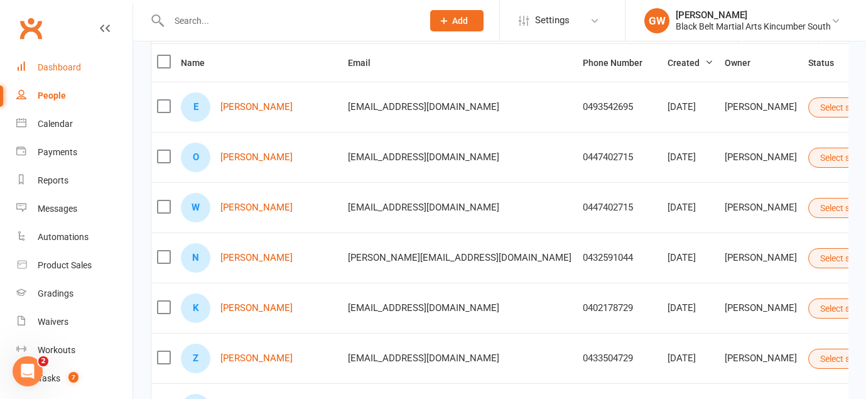
click at [67, 66] on div "Dashboard" at bounding box center [59, 67] width 43 height 10
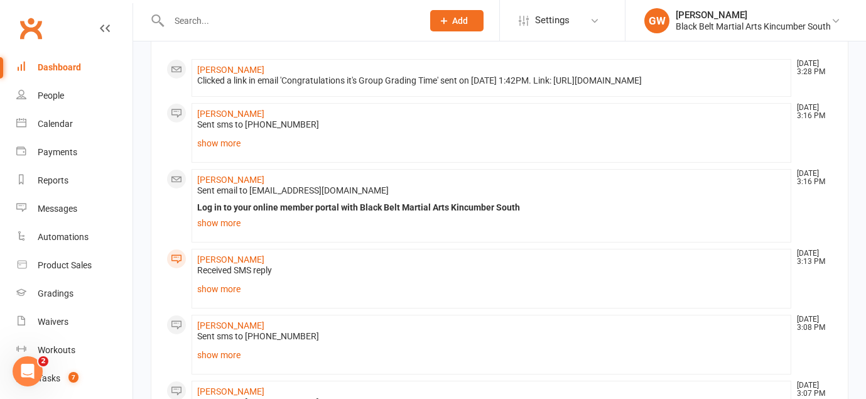
scroll to position [104, 0]
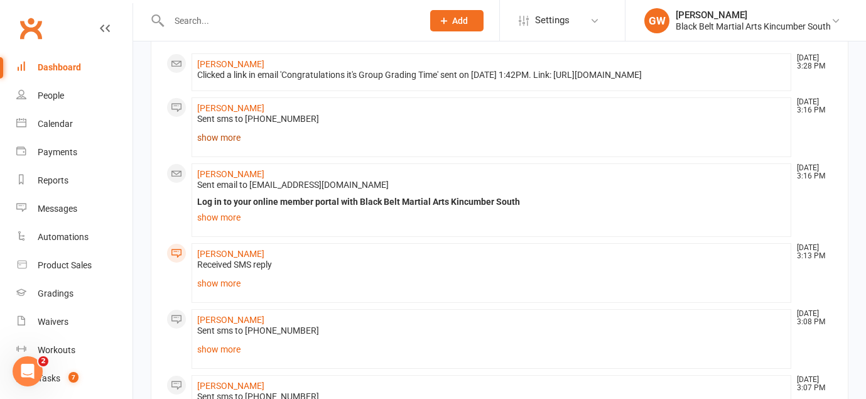
click at [226, 146] on link "show more" at bounding box center [491, 138] width 588 height 18
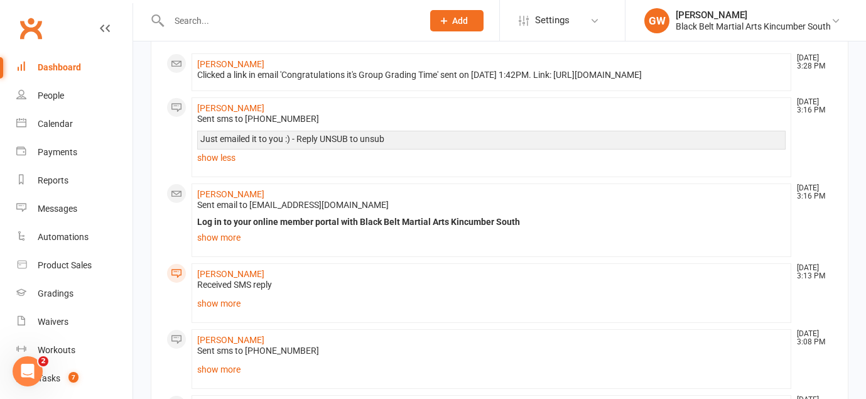
scroll to position [0, 0]
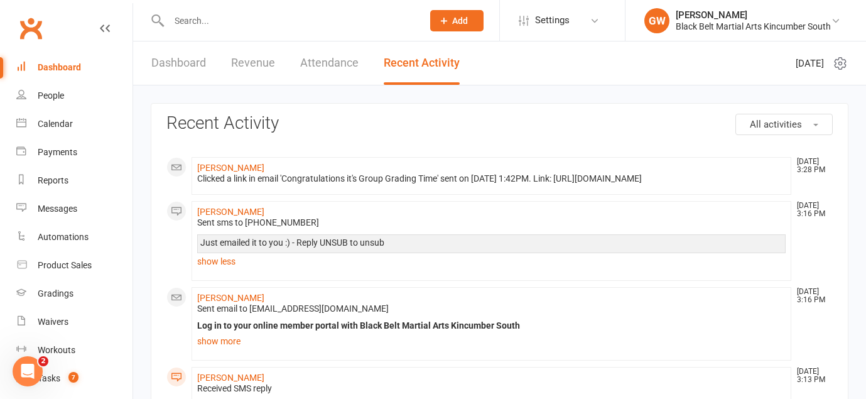
click at [195, 73] on link "Dashboard" at bounding box center [178, 62] width 55 height 43
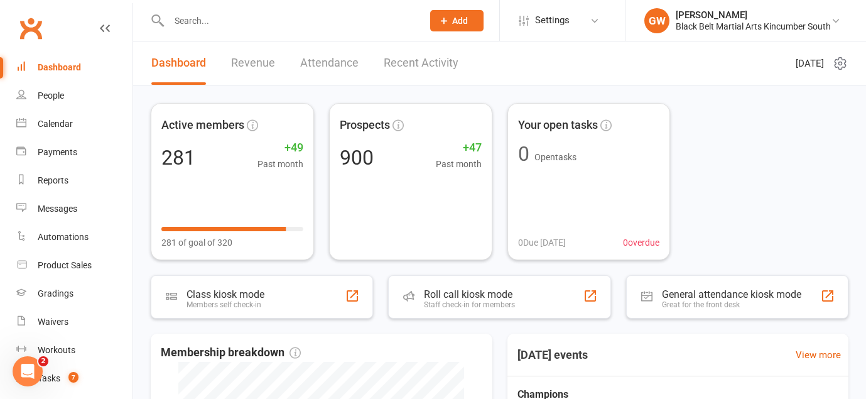
click at [404, 67] on link "Recent Activity" at bounding box center [421, 62] width 75 height 43
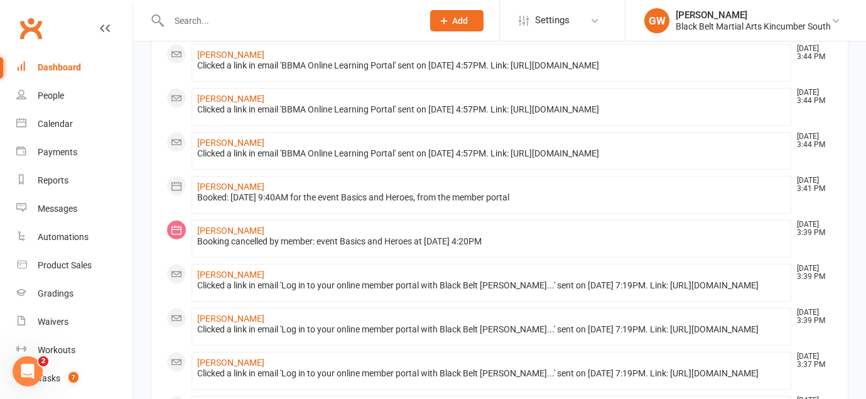
scroll to position [170, 0]
